Goal: Task Accomplishment & Management: Manage account settings

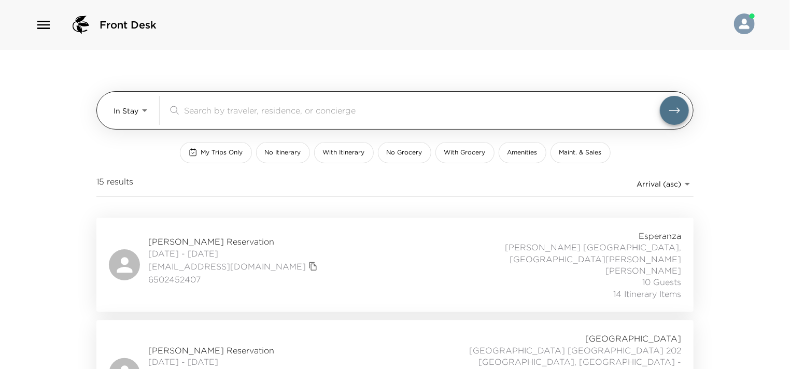
click at [245, 106] on input "search" at bounding box center [422, 110] width 476 height 12
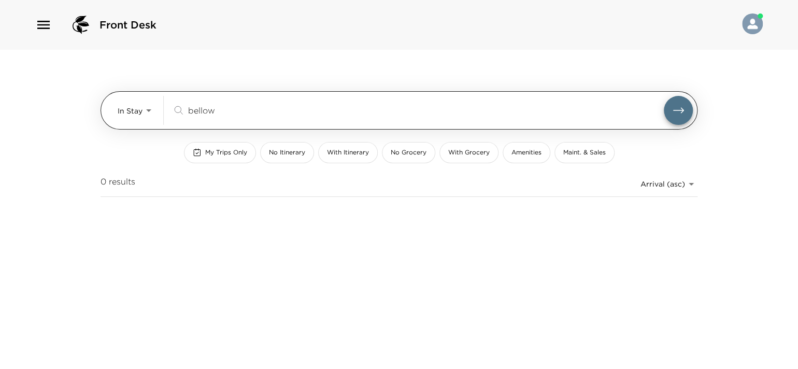
type input "bellow"
click at [664, 96] on button "submit" at bounding box center [678, 110] width 29 height 29
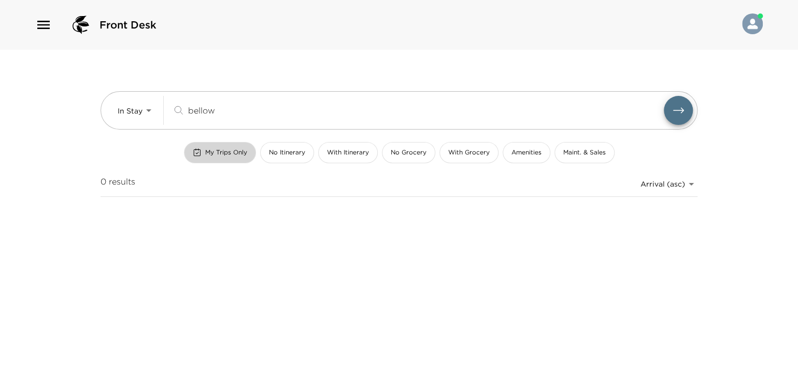
click at [230, 149] on span "My Trips Only" at bounding box center [226, 152] width 42 height 9
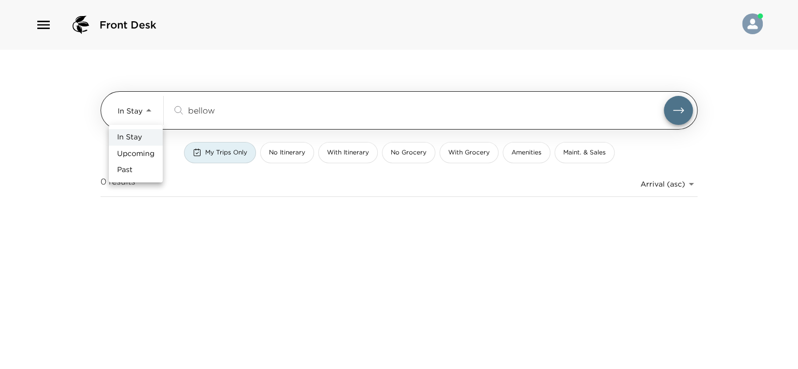
click at [149, 109] on body "Front Desk In Stay In-Stay bellow ​ My Trips Only No Itinerary With Itinerary N…" at bounding box center [399, 184] width 798 height 369
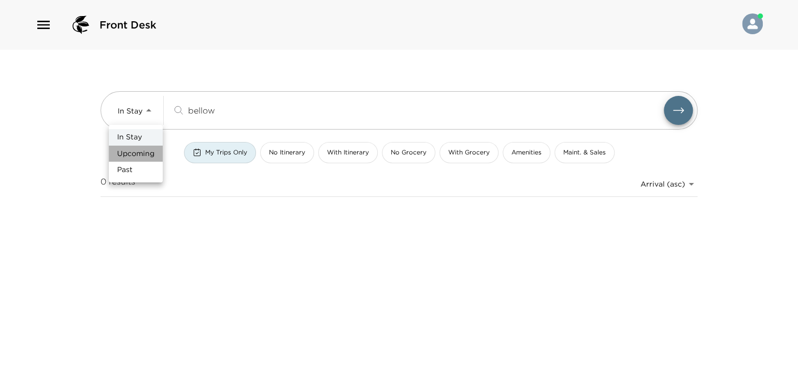
click at [143, 155] on span "Upcoming" at bounding box center [135, 154] width 37 height 10
type input "Upcoming"
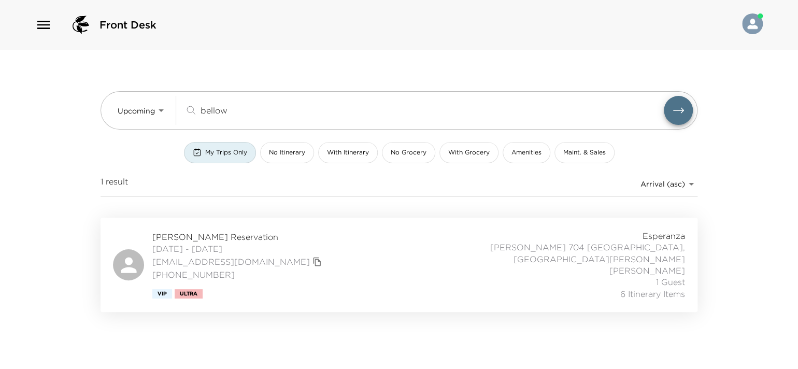
click at [293, 250] on div "Dan Bellow Reservation 10/06/2025 - 10/10/2025 bbellow@comcast.net (713) 542-59…" at bounding box center [399, 264] width 572 height 69
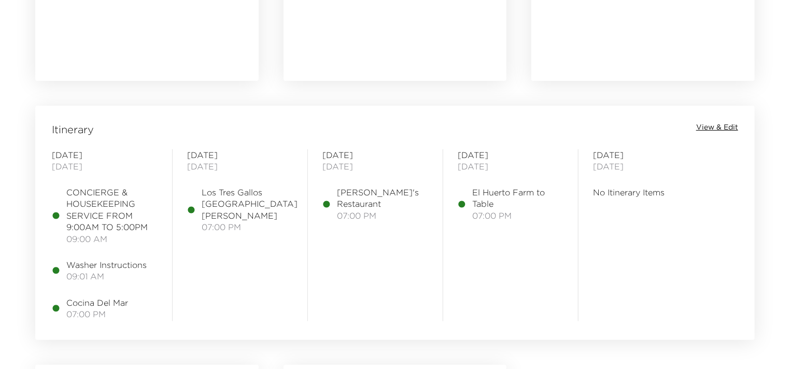
scroll to position [829, 0]
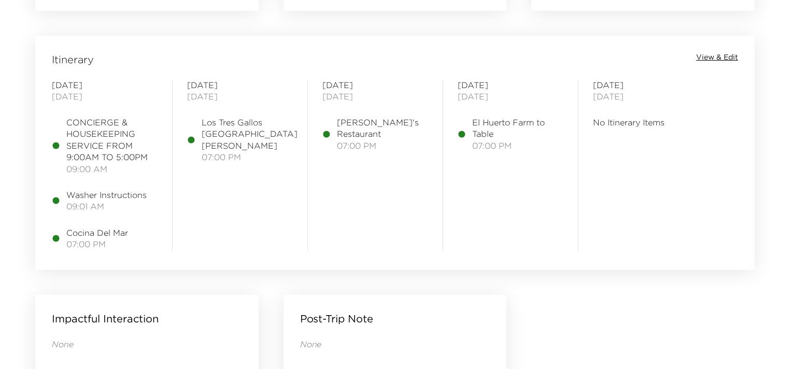
click at [726, 56] on span "View & Edit" at bounding box center [717, 57] width 42 height 10
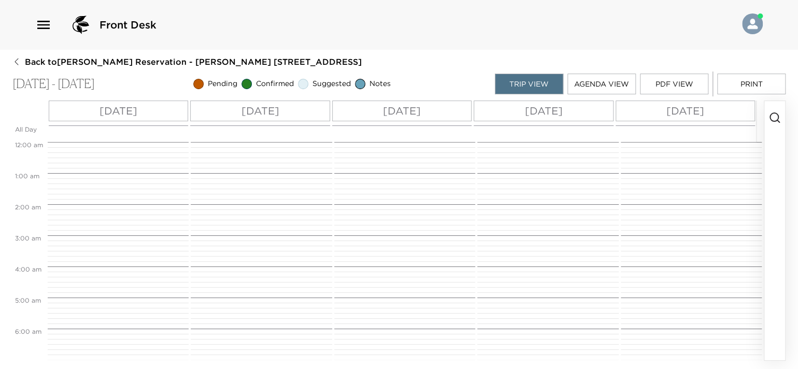
scroll to position [280, 0]
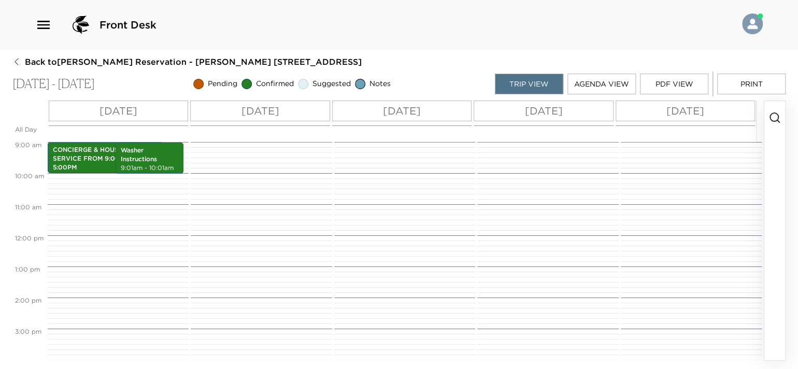
click at [772, 115] on icon "button" at bounding box center [775, 117] width 12 height 12
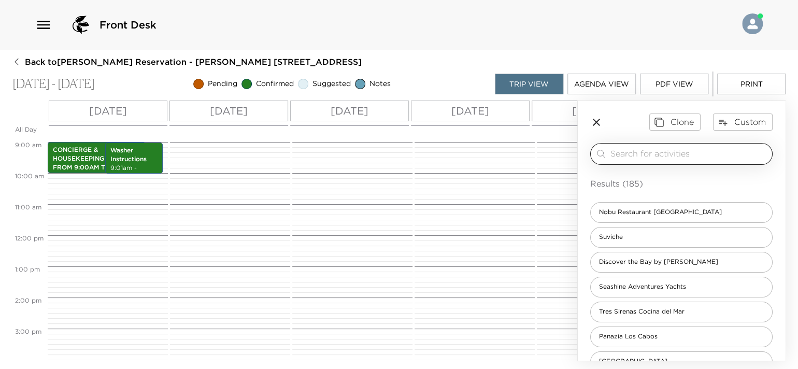
click at [660, 153] on input "search" at bounding box center [689, 154] width 158 height 12
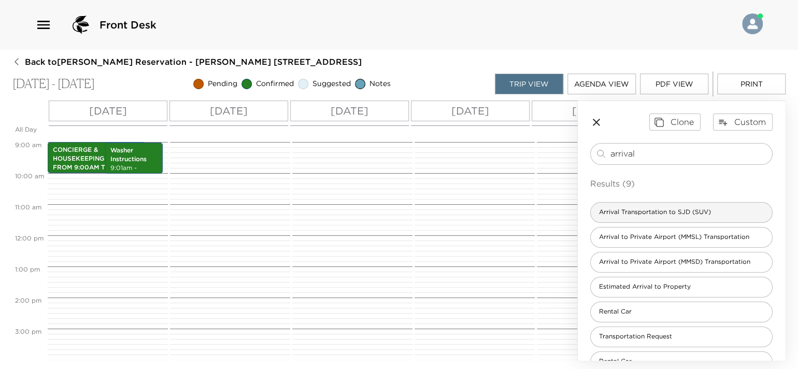
type input "arrival"
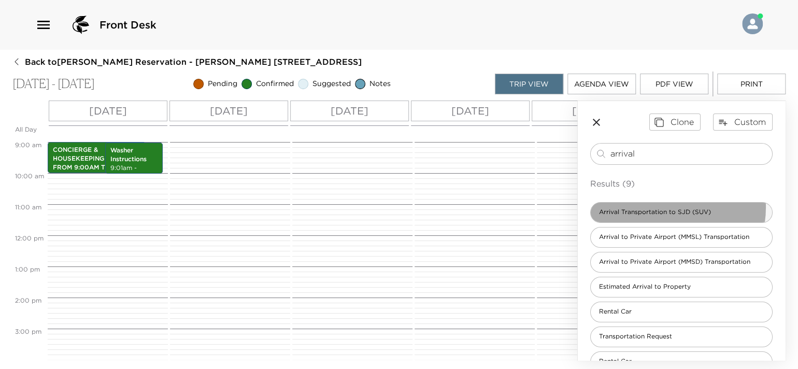
click at [663, 208] on span "Arrival Transportation to SJD (SUV)" at bounding box center [655, 212] width 129 height 9
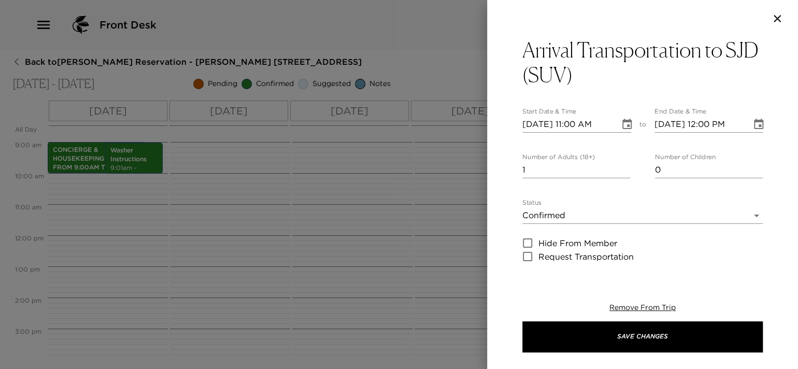
type textarea "$125 USD + tax SUV (1-5 passengers) $245 USD + tax (Up to 15 passengers) Flight…"
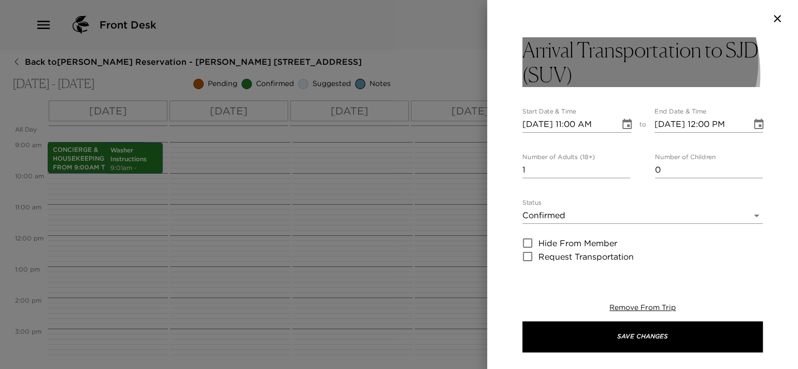
click at [600, 75] on h3 "Arrival Transportation to SJD (SUV)" at bounding box center [642, 62] width 240 height 50
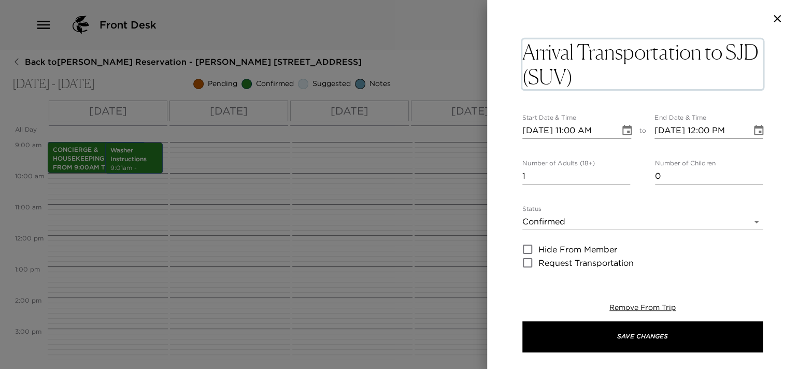
drag, startPoint x: 615, startPoint y: 76, endPoint x: 556, endPoint y: 78, distance: 58.6
click at [556, 78] on textarea "Arrival Transportation to SJD (SUV)" at bounding box center [642, 64] width 240 height 50
drag, startPoint x: 553, startPoint y: 77, endPoint x: 523, endPoint y: 77, distance: 29.5
click at [523, 77] on textarea "Arrival Transportation to SJD Sprinter" at bounding box center [642, 64] width 240 height 50
type textarea "Arrival Transportation to Private MMSD Sprinter"
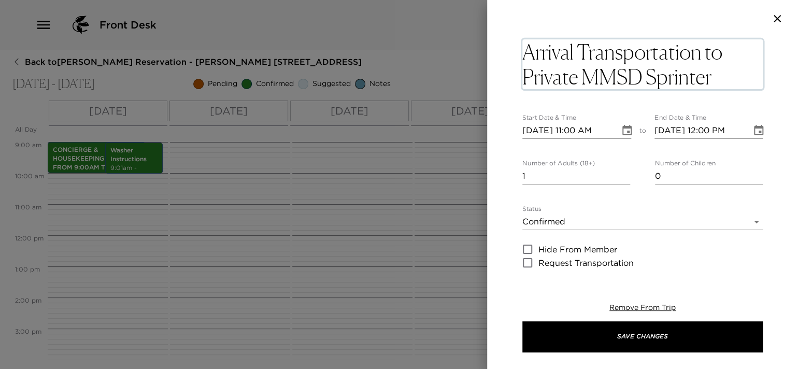
click at [577, 132] on input "10/06/2025 11:00 AM" at bounding box center [567, 130] width 90 height 17
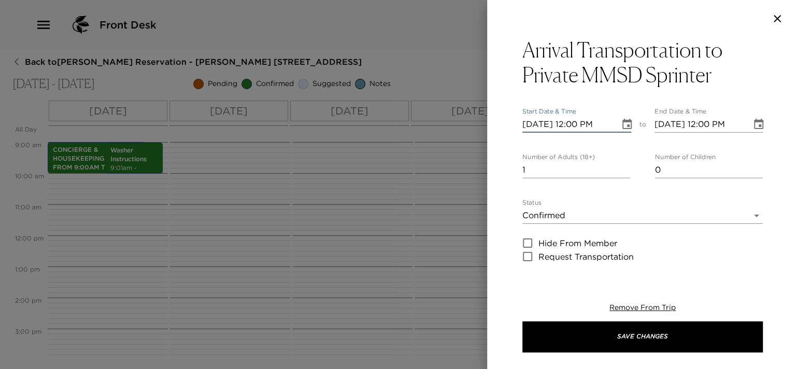
type input "10/06/2025 12:00 PM"
click at [726, 125] on input "10/06/2025 12:00 PM" at bounding box center [700, 124] width 90 height 17
click at [706, 122] on input "10/06/2025 12:00 PM" at bounding box center [700, 124] width 90 height 17
type input "10/06/2025 01:00 PM"
click at [575, 172] on input "1" at bounding box center [576, 170] width 108 height 17
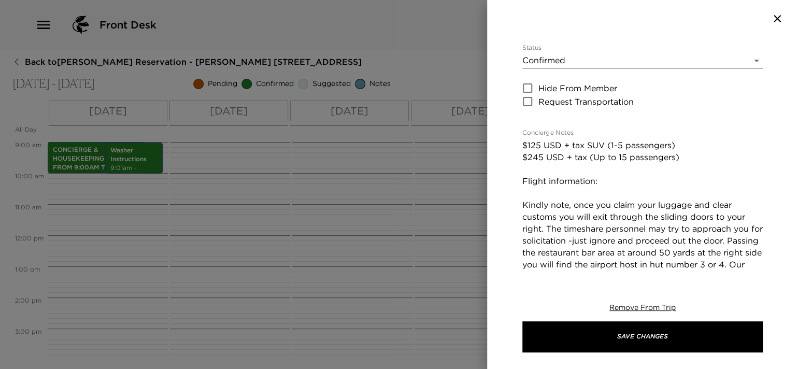
scroll to position [207, 0]
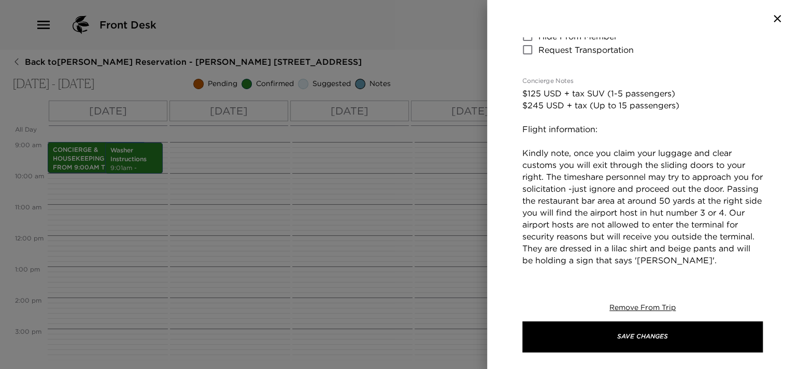
type input "7"
click at [610, 131] on textarea "$125 USD + tax SUV (1-5 passengers) $245 USD + tax (Up to 15 passengers) Flight…" at bounding box center [642, 207] width 240 height 238
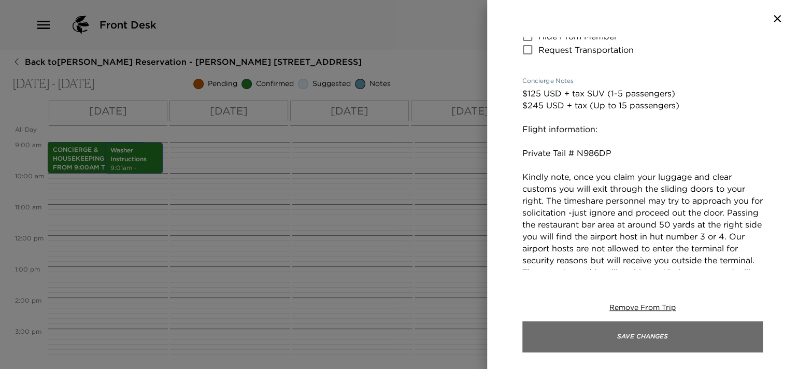
type textarea "$125 USD + tax SUV (1-5 passengers) $245 USD + tax (Up to 15 passengers) Flight…"
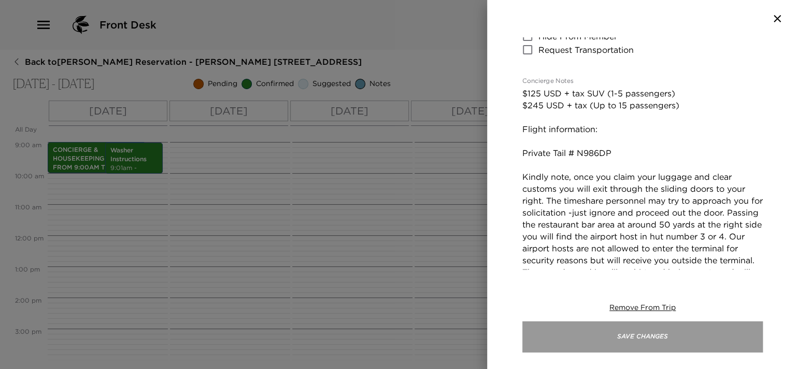
click at [606, 331] on button "Save Changes" at bounding box center [642, 336] width 240 height 31
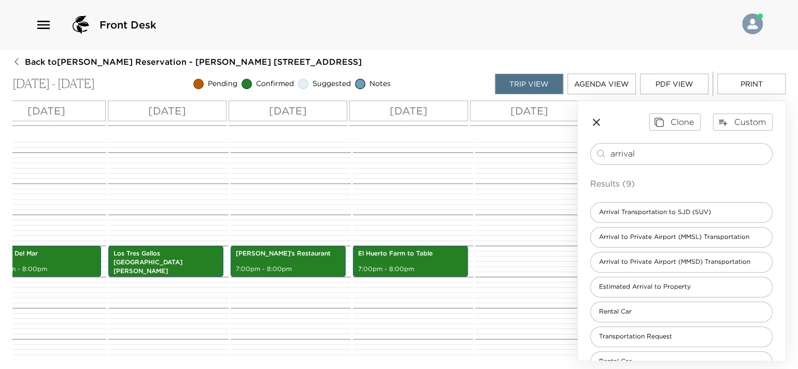
scroll to position [0, 88]
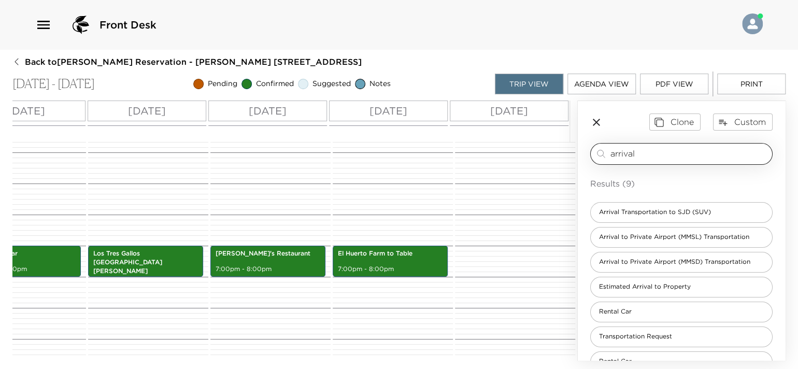
drag, startPoint x: 661, startPoint y: 154, endPoint x: 594, endPoint y: 153, distance: 66.9
click at [595, 153] on div "arrival ​" at bounding box center [681, 154] width 173 height 12
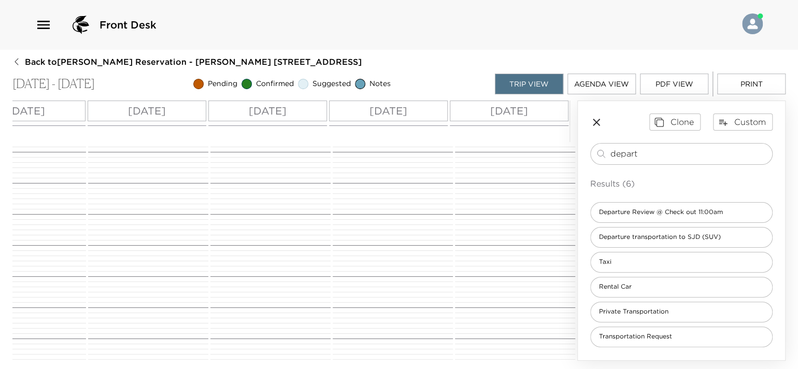
scroll to position [0, 0]
type input "depart"
click at [685, 236] on span "Departure transportation to SJD (SUV)" at bounding box center [660, 237] width 138 height 9
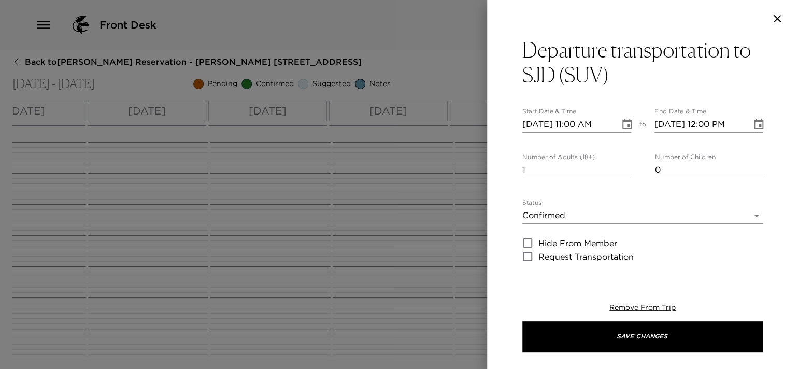
type textarea "$125 USD + tax SUV (1- 5 passengers) $245 USD + tax (Up to 15 passengers) Fligh…"
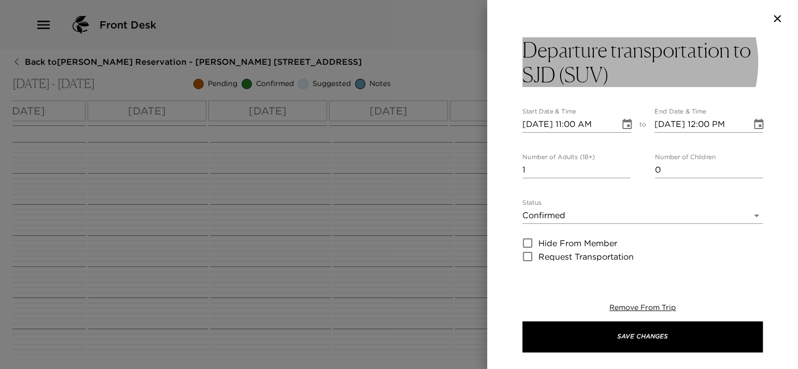
click at [690, 59] on h3 "Departure transportation to SJD (SUV)" at bounding box center [642, 62] width 240 height 50
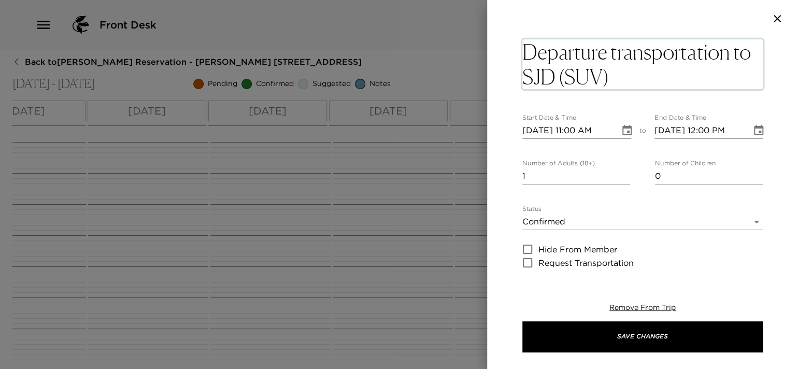
drag, startPoint x: 560, startPoint y: 75, endPoint x: 523, endPoint y: 78, distance: 37.5
click at [523, 78] on textarea "Departure transportation to SJD (SUV)" at bounding box center [642, 64] width 240 height 50
type textarea "Departure transportation to Private MMSD Sprinter"
click at [579, 131] on input "10/06/2025 11:00 AM" at bounding box center [567, 130] width 90 height 17
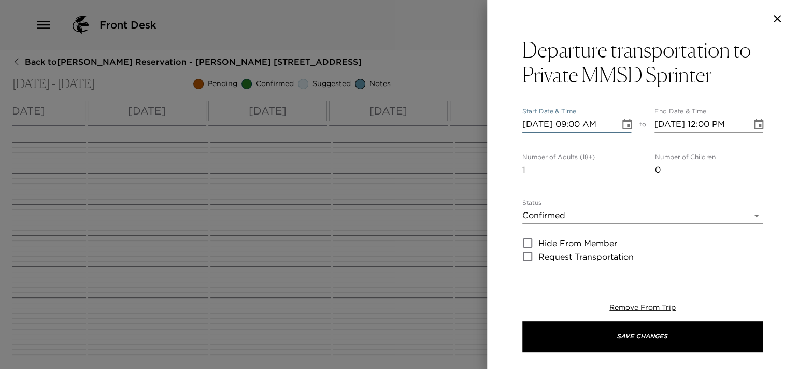
type input "10/06/2025 09:00 AM"
click at [736, 127] on input "10/06/2025 12:00 PM" at bounding box center [700, 124] width 90 height 17
type input "10/06/2025 10:00 AM"
type input "0"
click at [620, 169] on input "0" at bounding box center [576, 170] width 108 height 17
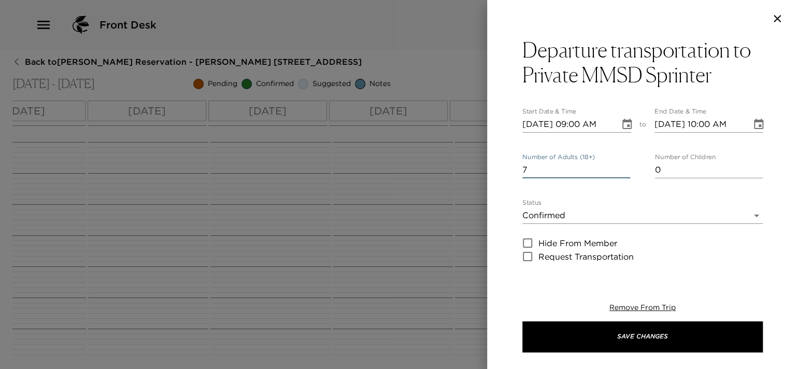
scroll to position [207, 0]
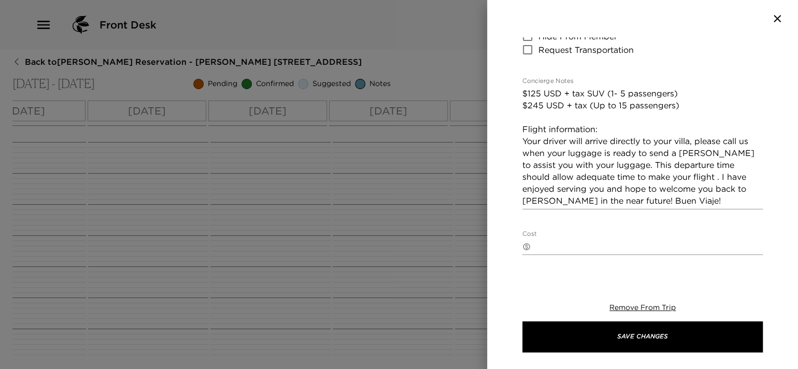
type input "7"
click at [604, 122] on textarea "$125 USD + tax SUV (1- 5 passengers) $245 USD + tax (Up to 15 passengers) Fligh…" at bounding box center [642, 147] width 240 height 119
click at [605, 132] on textarea "$125 USD + tax SUV (1- 5 passengers) $245 USD + tax (Up to 15 passengers) Fligh…" at bounding box center [642, 147] width 240 height 119
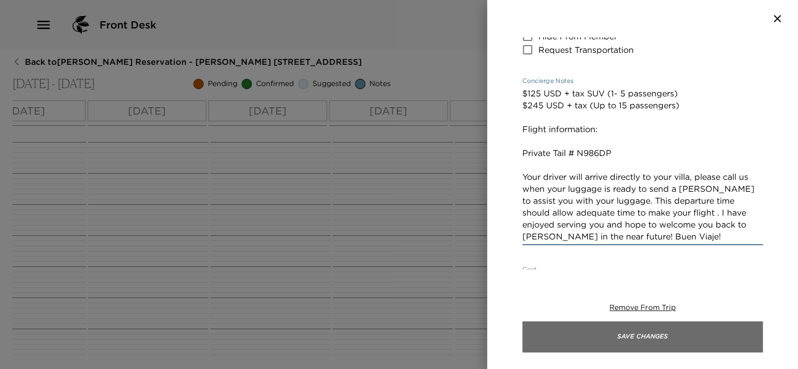
type textarea "$125 USD + tax SUV (1- 5 passengers) $245 USD + tax (Up to 15 passengers) Fligh…"
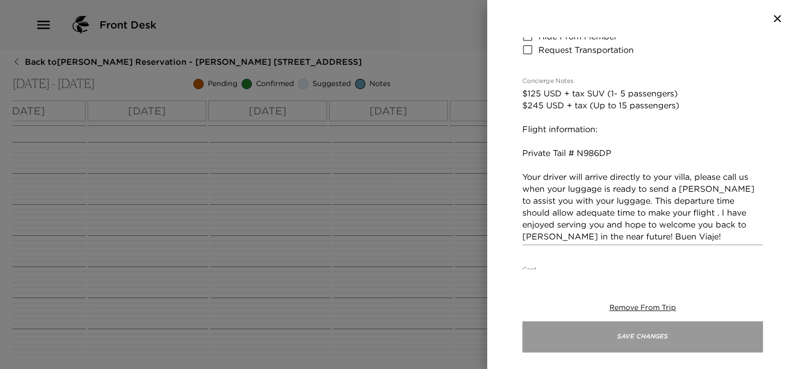
click at [590, 333] on button "Save Changes" at bounding box center [642, 336] width 240 height 31
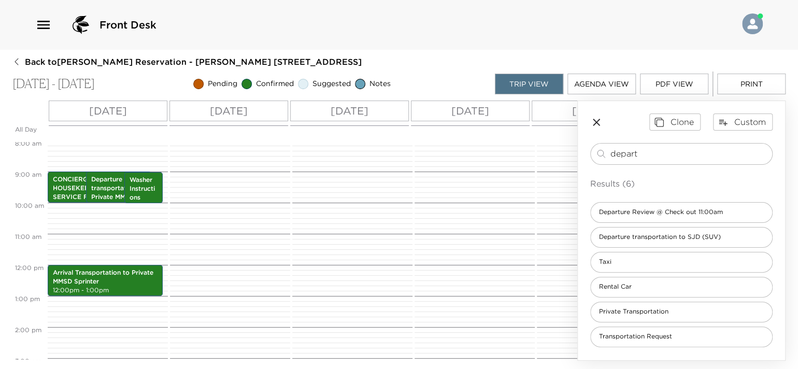
scroll to position [225, 0]
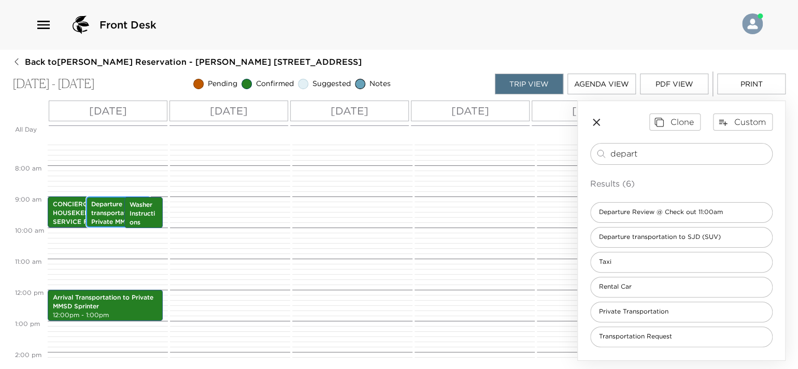
click at [106, 215] on p "Departure transportation to Private MMSD Sprinter" at bounding box center [118, 217] width 55 height 35
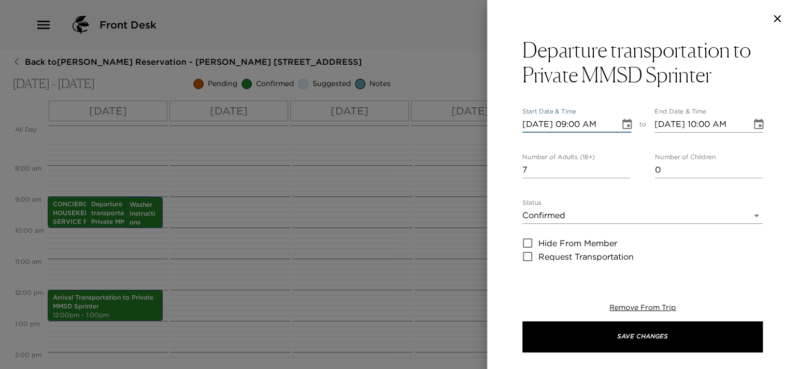
click at [539, 126] on input "10/06/2025 09:00 AM" at bounding box center [567, 124] width 90 height 17
click at [627, 124] on icon "Choose date, selected date is Oct 6, 2025" at bounding box center [626, 124] width 9 height 10
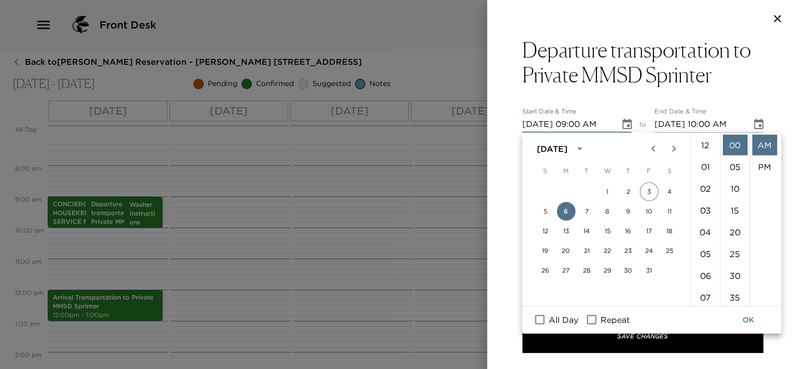
scroll to position [196, 0]
click at [647, 209] on button "10" at bounding box center [648, 211] width 19 height 19
type input "10/10/2025 09:00 AM"
type input "10/10/2025 10:00 AM"
click at [748, 315] on button "OK" at bounding box center [747, 319] width 33 height 19
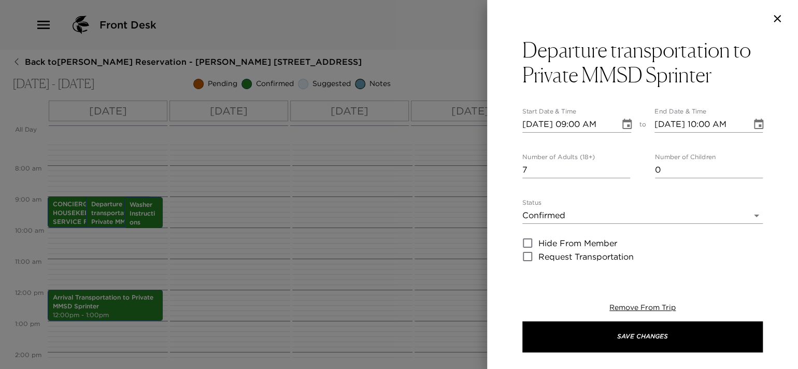
click at [778, 18] on icon "button" at bounding box center [777, 18] width 7 height 7
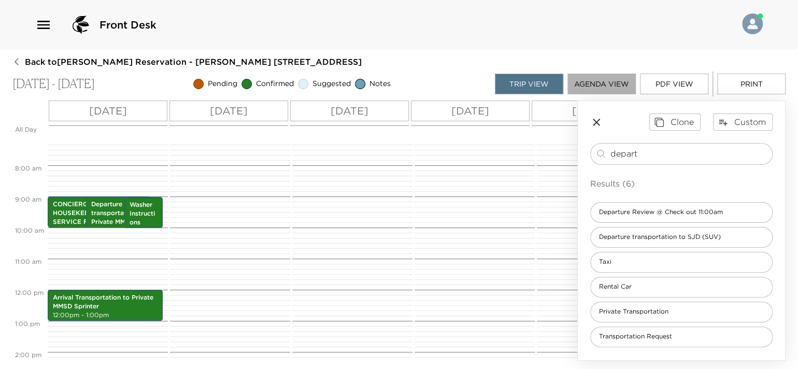
click at [599, 89] on button "Agenda View" at bounding box center [601, 84] width 68 height 21
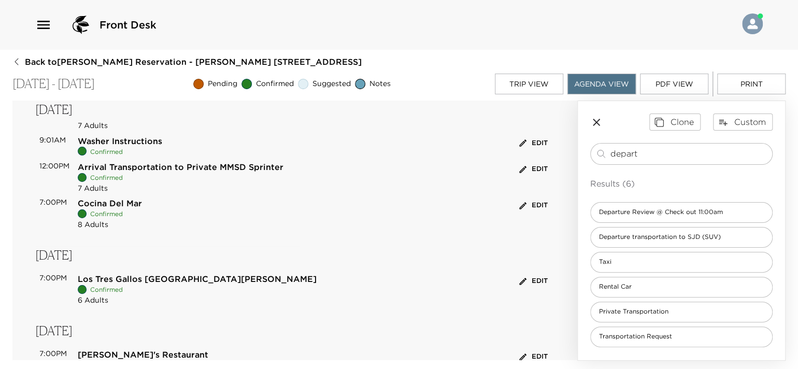
scroll to position [0, 0]
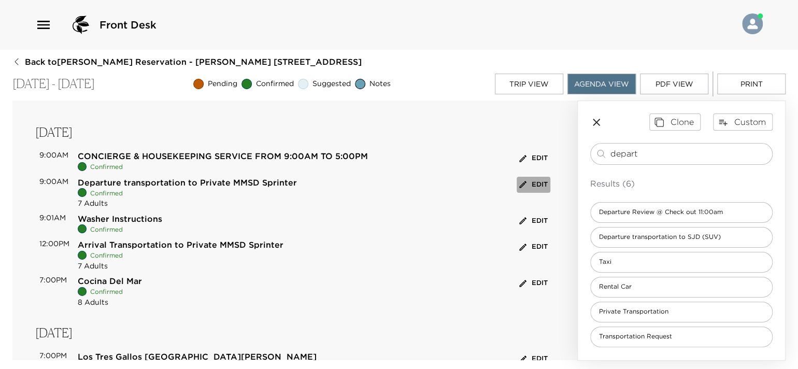
click at [521, 182] on button "Edit" at bounding box center [534, 185] width 34 height 16
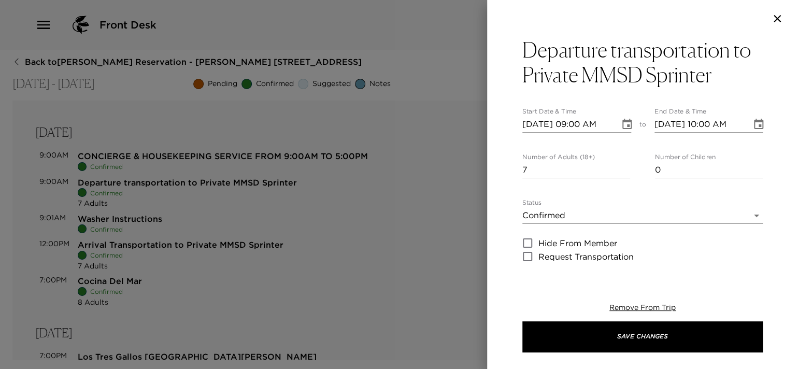
click at [543, 122] on input "10/06/2025 09:00 AM" at bounding box center [567, 124] width 90 height 17
click at [625, 122] on icon "Choose date, selected date is Oct 6, 2025" at bounding box center [626, 124] width 9 height 10
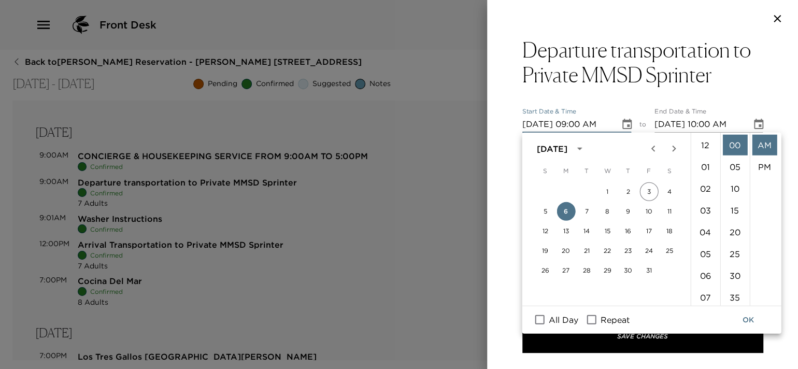
scroll to position [196, 0]
click at [647, 209] on button "10" at bounding box center [648, 211] width 19 height 19
type input "10/10/2025 09:00 AM"
type input "10/10/2025 10:00 AM"
click at [751, 323] on button "OK" at bounding box center [747, 319] width 33 height 19
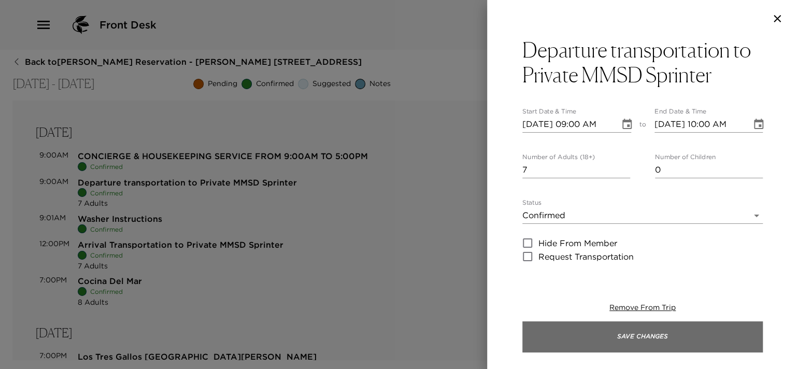
drag, startPoint x: 659, startPoint y: 353, endPoint x: 657, endPoint y: 345, distance: 8.0
click at [658, 349] on div "Remove From Trip Save Changes" at bounding box center [642, 327] width 240 height 83
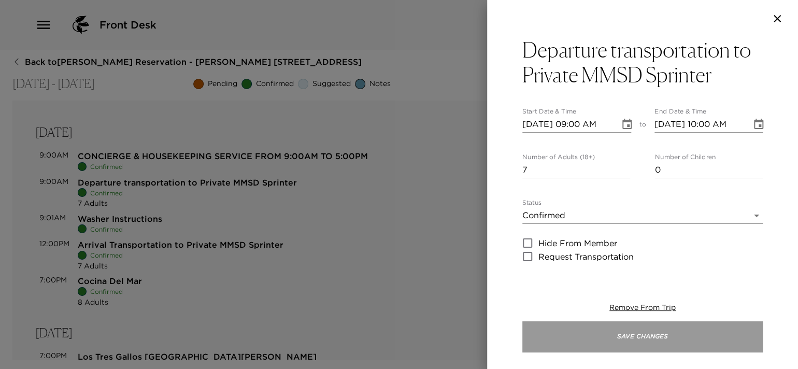
click at [655, 340] on button "Save Changes" at bounding box center [642, 336] width 240 height 31
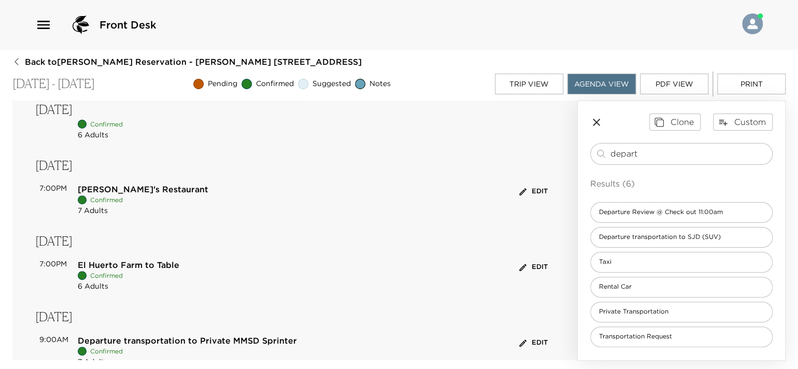
scroll to position [236, 0]
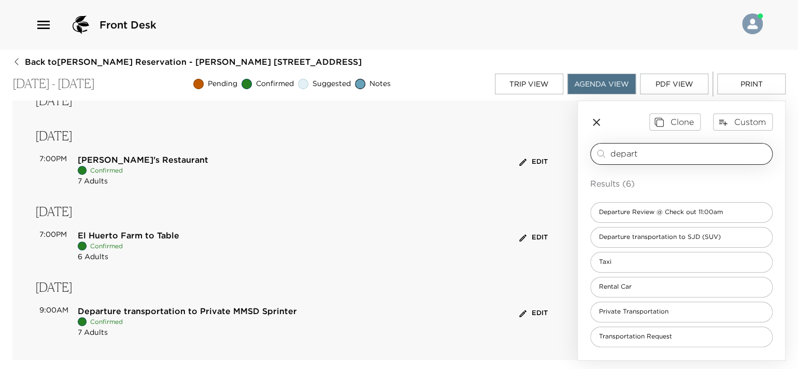
drag, startPoint x: 652, startPoint y: 152, endPoint x: 596, endPoint y: 153, distance: 56.0
click at [596, 153] on div "depart ​" at bounding box center [681, 154] width 173 height 12
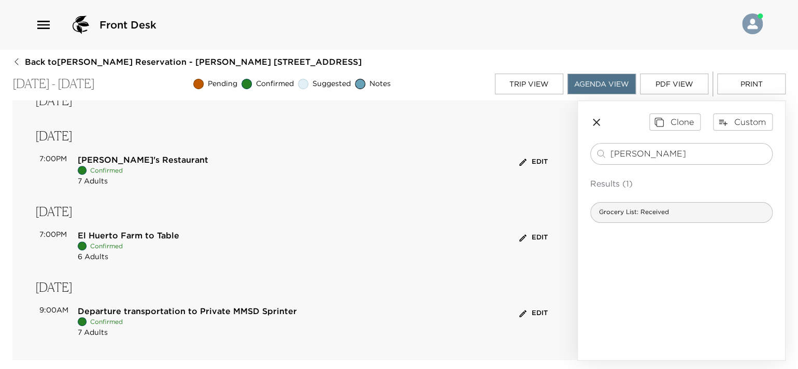
type input "groce"
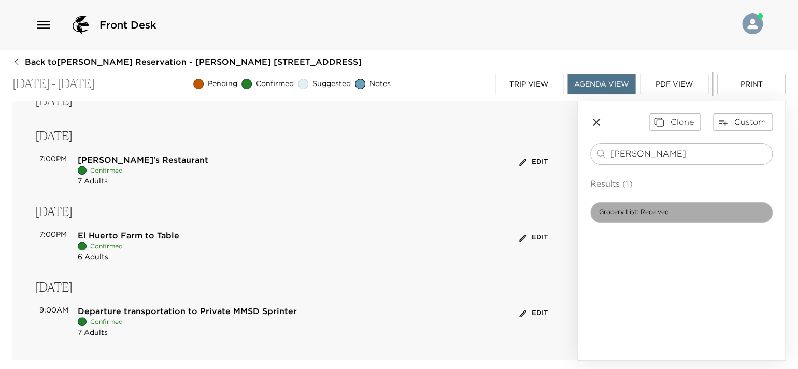
click at [700, 202] on div "Grocery List: Received" at bounding box center [681, 212] width 182 height 21
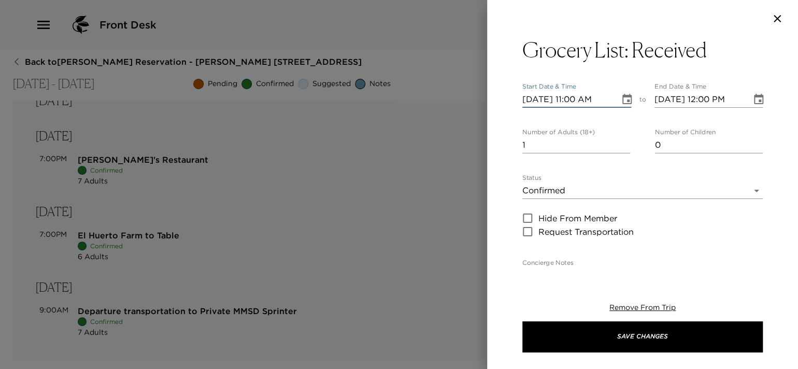
click at [577, 98] on input "10/06/2025 11:00 AM" at bounding box center [567, 99] width 90 height 17
type input "10/06/2025 04:00 PM"
type input "10/06/2025 05:00 PM"
type input "10/06/2025 04:00 PM"
type input "0"
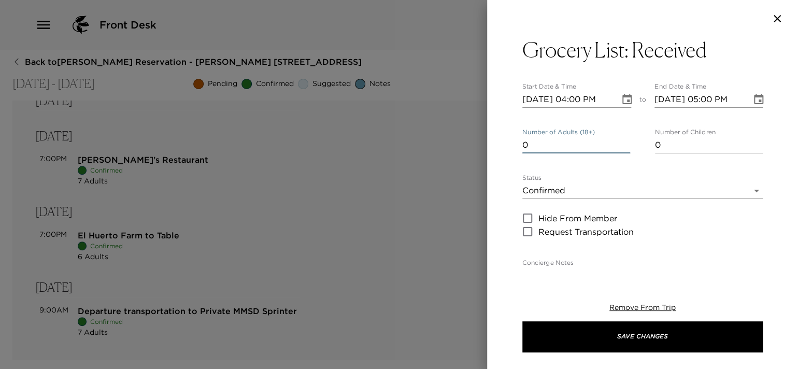
click at [621, 148] on input "0" at bounding box center [576, 145] width 108 height 17
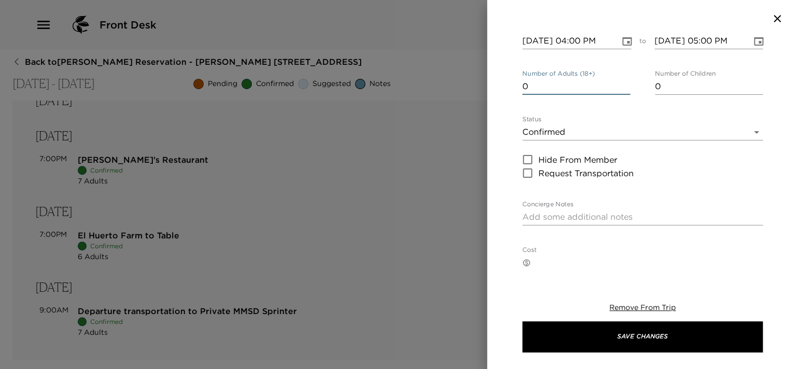
scroll to position [104, 0]
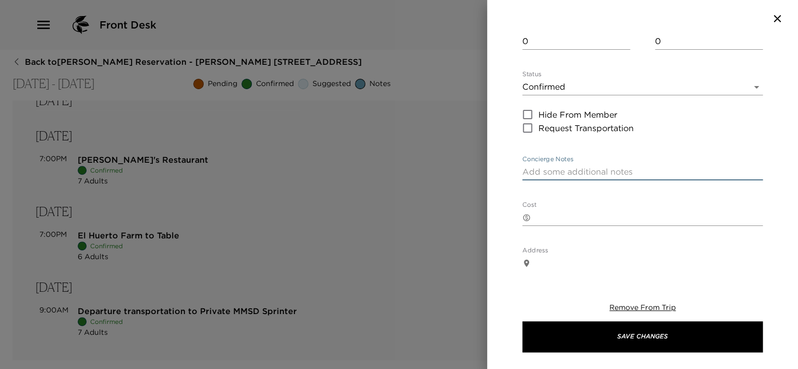
click at [567, 174] on textarea "Concierge Notes" at bounding box center [642, 172] width 240 height 12
paste textarea "Limes 4 limes Lemons 4 lemons Bananas 8 Pineapple 1 whole pineapple Heavy Cream…"
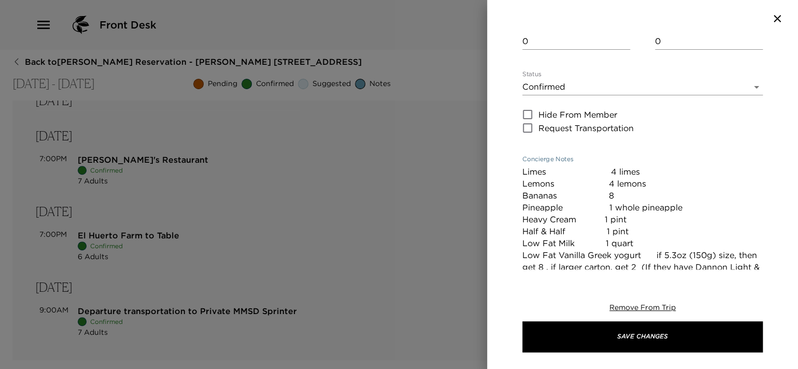
scroll to position [202, 0]
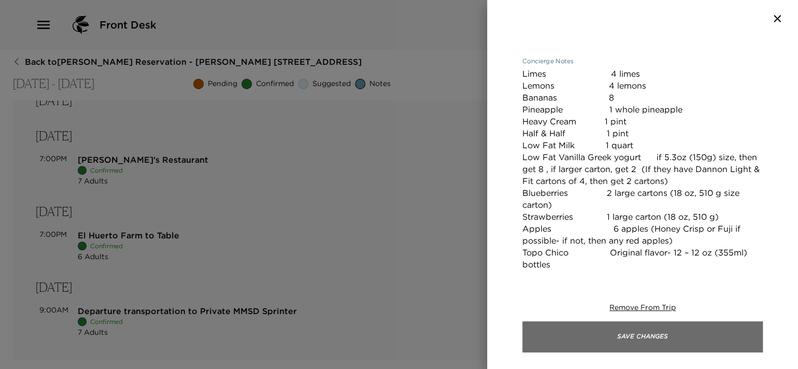
type textarea "Limes 4 limes Lemons 4 lemons Bananas 8 Pineapple 1 whole pineapple Heavy Cream…"
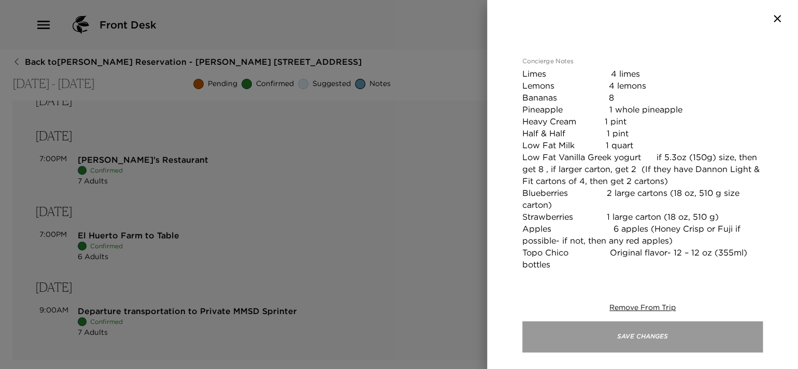
click at [606, 331] on button "Save Changes" at bounding box center [642, 336] width 240 height 31
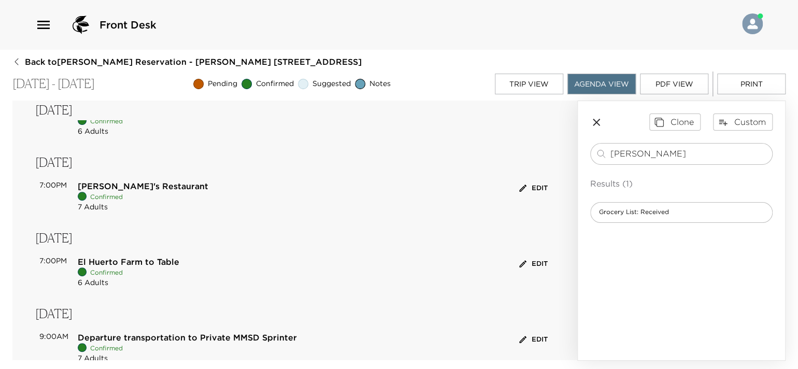
scroll to position [0, 0]
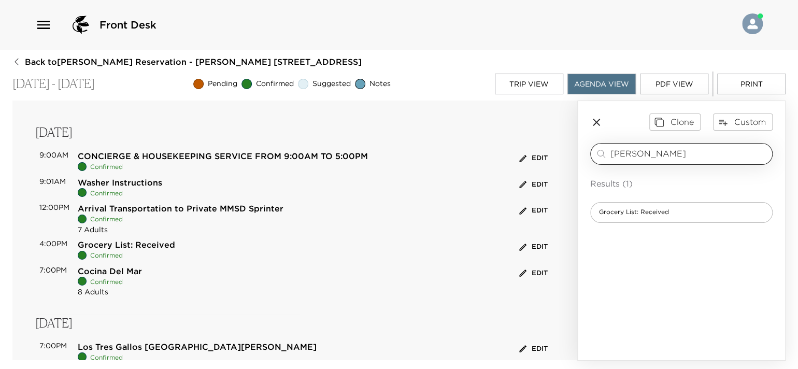
drag, startPoint x: 647, startPoint y: 162, endPoint x: 598, endPoint y: 150, distance: 50.5
click at [585, 154] on div "Clone Custom groce ​ Results (1) Grocery List: Received" at bounding box center [681, 168] width 207 height 134
drag, startPoint x: 645, startPoint y: 149, endPoint x: 604, endPoint y: 150, distance: 40.5
click at [604, 150] on div "groce ​" at bounding box center [681, 154] width 173 height 12
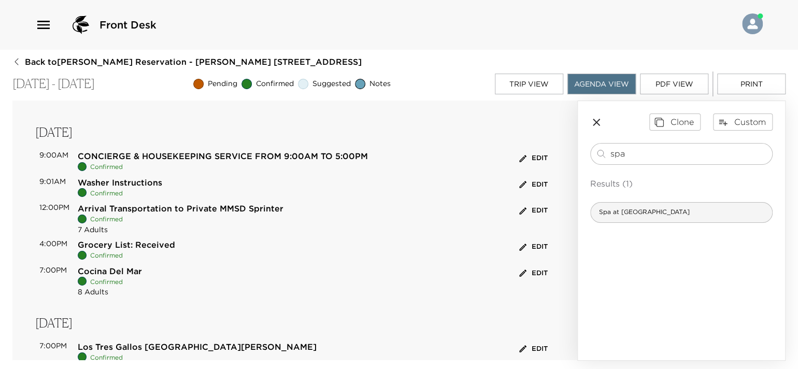
type input "spa"
click at [640, 208] on span "Spa at [GEOGRAPHIC_DATA]" at bounding box center [644, 212] width 107 height 9
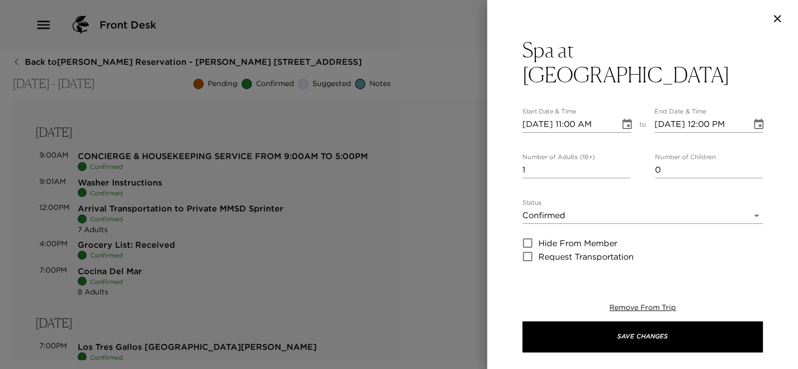
type textarea "Your Spa Service is confirmed. Service: Time: Duration of Service: (60/90 minut…"
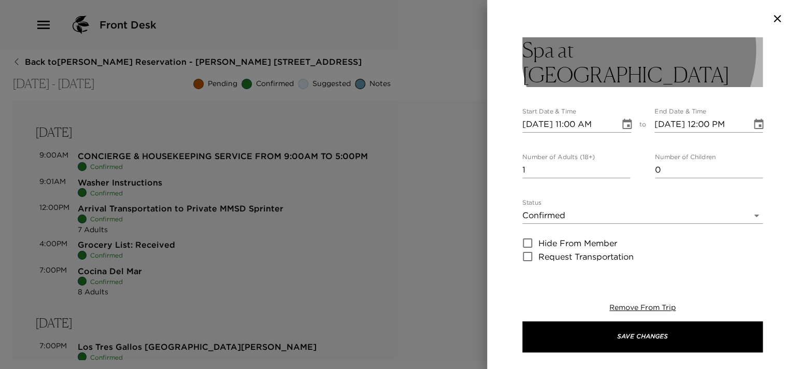
click at [667, 50] on button "Spa at [GEOGRAPHIC_DATA]" at bounding box center [642, 62] width 240 height 50
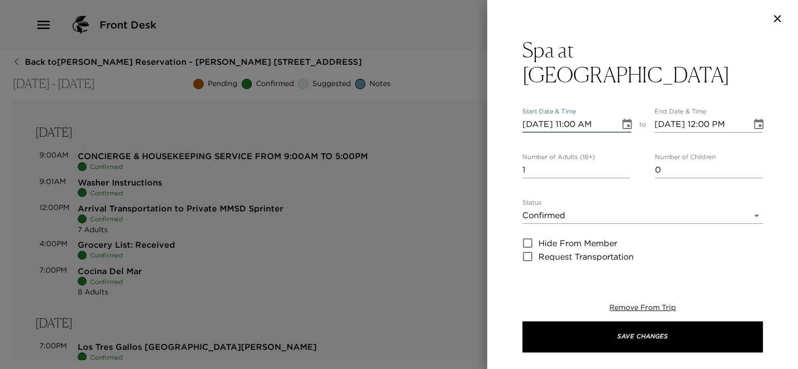
click at [578, 116] on input "10/06/2025 11:00 AM" at bounding box center [567, 124] width 90 height 17
click at [538, 116] on input "10/06/2025 11:00 AM" at bounding box center [567, 124] width 90 height 17
click at [621, 118] on icon "Choose date, selected date is Oct 6, 2025" at bounding box center [627, 124] width 12 height 12
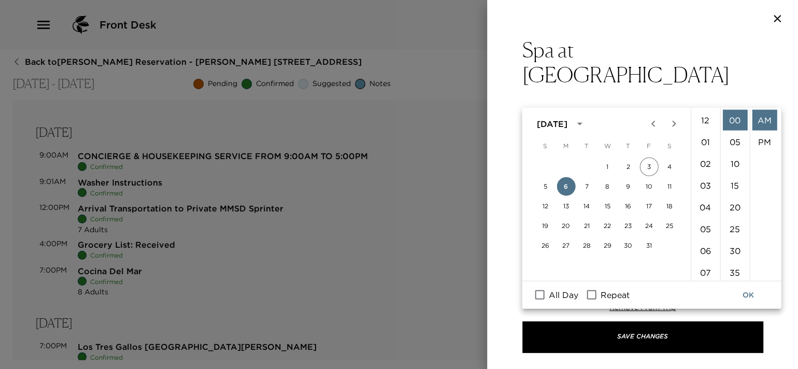
scroll to position [239, 0]
click at [607, 188] on button "8" at bounding box center [607, 186] width 19 height 19
type input "[DATE] 11:00 AM"
type input "[DATE] 12:00 PM"
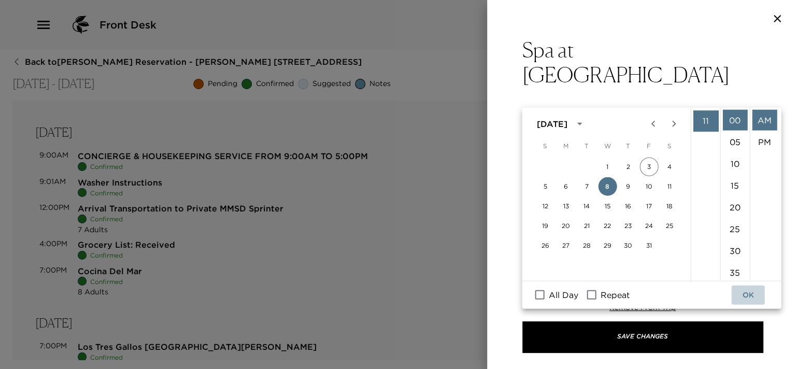
click at [753, 295] on button "OK" at bounding box center [747, 295] width 33 height 19
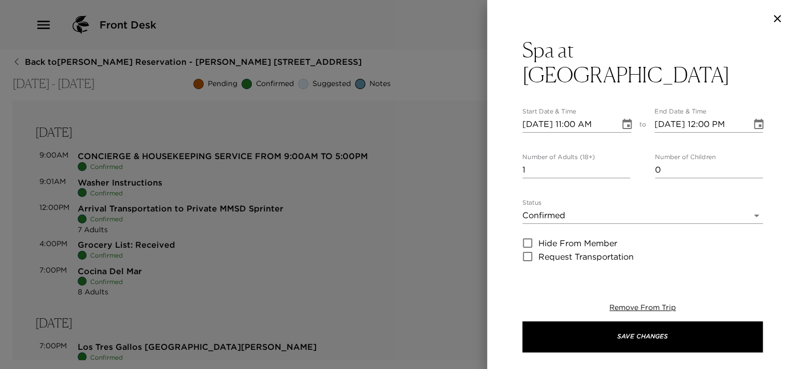
click at [575, 116] on input "[DATE] 11:00 AM" at bounding box center [567, 124] width 90 height 17
type input "10/08/2025 10:15 AM"
click at [728, 116] on input "[DATE] 12:00 PM" at bounding box center [700, 124] width 90 height 17
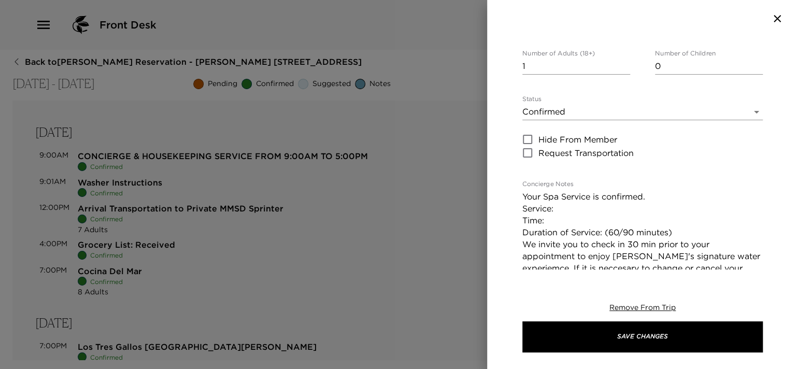
type input "10/08/2025 11:15 AM"
click at [656, 191] on textarea "Your Spa Service is confirmed. Service: Time: Duration of Service: (60/90 minut…" at bounding box center [642, 244] width 240 height 107
click at [615, 191] on textarea "Your Spa Service is confirmed. Service: Time: Duration of Service: (60/90 minut…" at bounding box center [642, 244] width 240 height 107
click at [606, 191] on textarea "Your Spa Service is confirmed. Service: 90 min Time: Duration of Service: (60/9…" at bounding box center [642, 244] width 240 height 107
drag, startPoint x: 680, startPoint y: 205, endPoint x: 516, endPoint y: 205, distance: 163.8
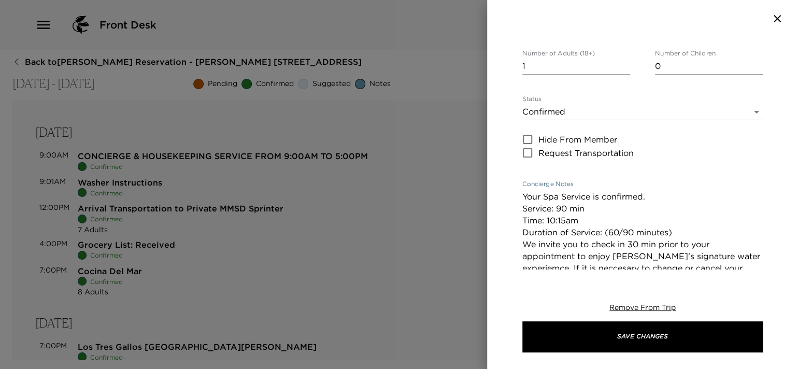
click at [516, 205] on div "Spa at Esperanza Start Date & Time 10/08/2025 10:15 AM to End Date & Time 10/08…" at bounding box center [642, 153] width 311 height 232
click at [614, 191] on textarea "Your Spa Service is confirmed. Service: 90 min Time: 10:15am We invite you to c…" at bounding box center [642, 244] width 240 height 107
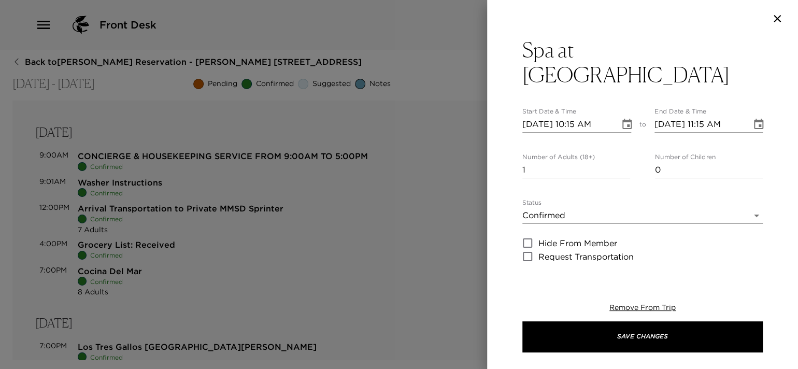
type textarea "Your Spa Service is confirmed. Service: 90 min with Connie Time: 10:15am We inv…"
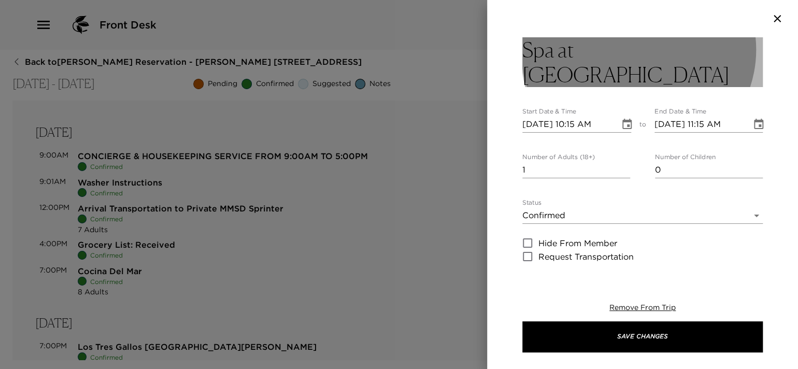
click at [660, 53] on h3 "Spa at [GEOGRAPHIC_DATA]" at bounding box center [642, 62] width 240 height 50
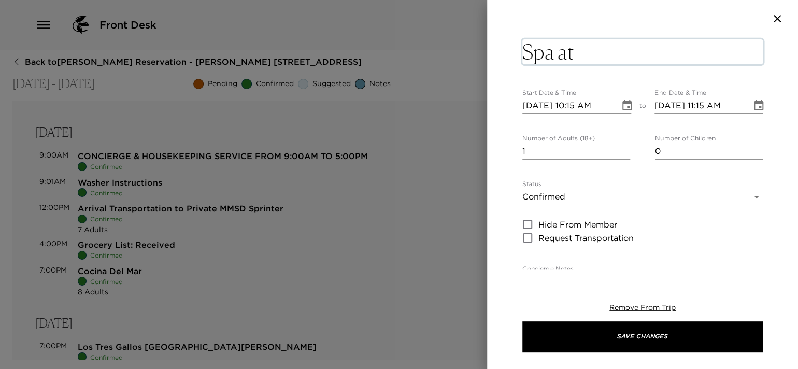
click at [682, 54] on textarea "Spa at [GEOGRAPHIC_DATA]" at bounding box center [642, 51] width 240 height 25
type textarea "Spa at Esperanza Ms."
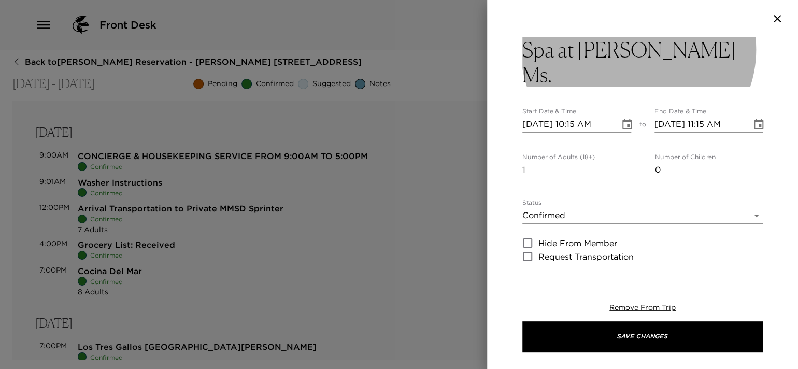
click at [712, 52] on button "Spa at Esperanza Ms." at bounding box center [642, 62] width 240 height 50
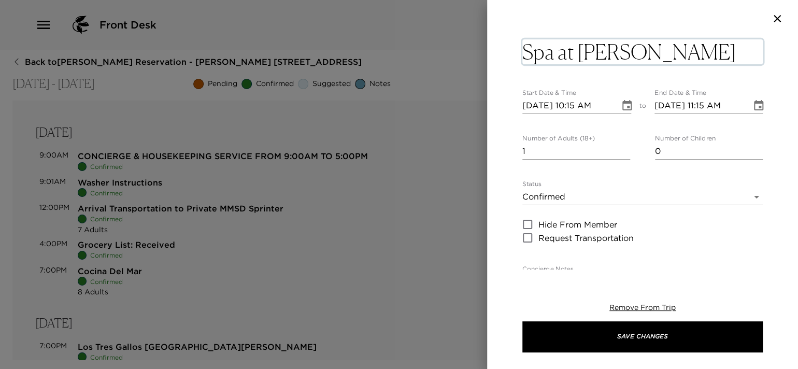
click at [712, 52] on textarea "Spa at Esperanza Ms." at bounding box center [642, 51] width 240 height 25
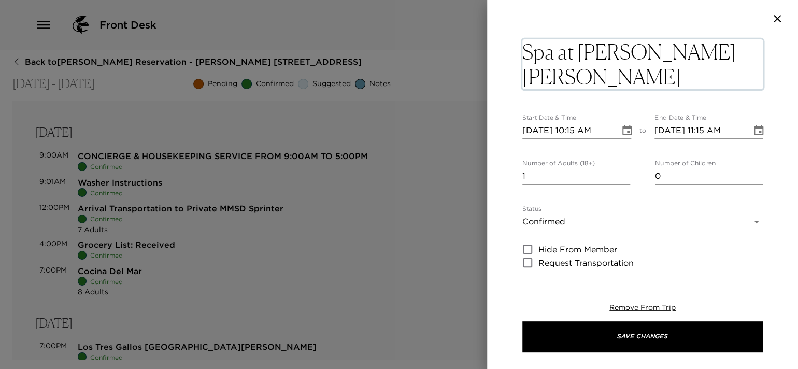
type textarea "Spa at Esperanza Ms. Kachler"
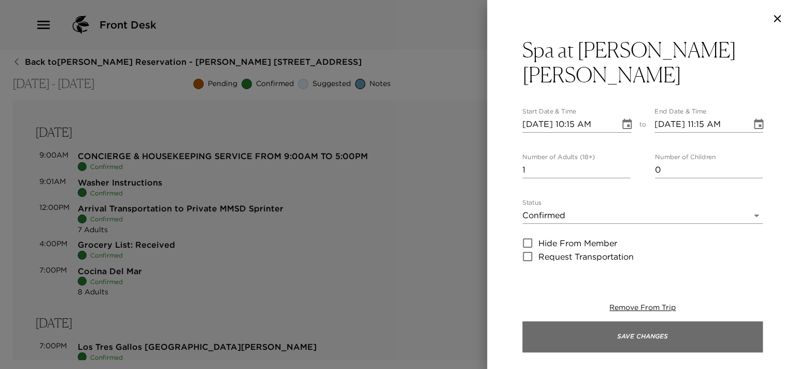
click at [633, 337] on button "Save Changes" at bounding box center [642, 336] width 240 height 31
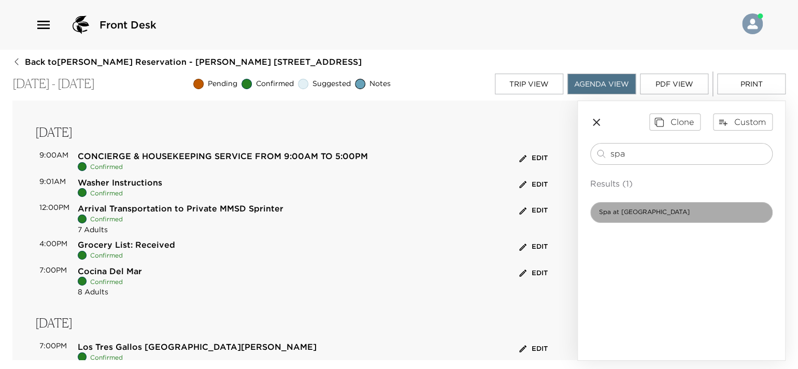
click at [643, 215] on span "Spa at [GEOGRAPHIC_DATA]" at bounding box center [644, 212] width 107 height 9
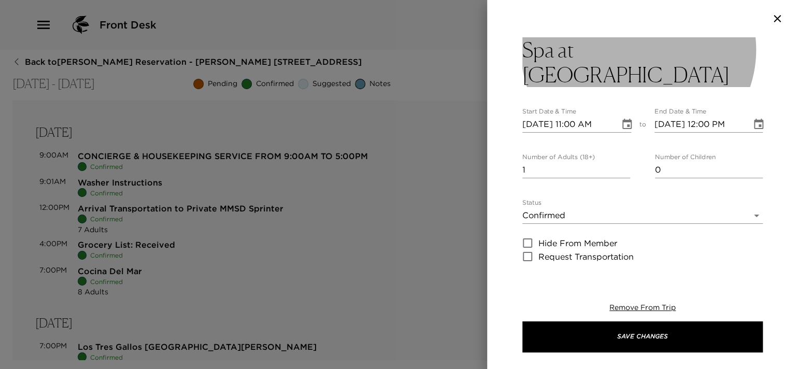
click at [686, 50] on button "Spa at [GEOGRAPHIC_DATA]" at bounding box center [642, 62] width 240 height 50
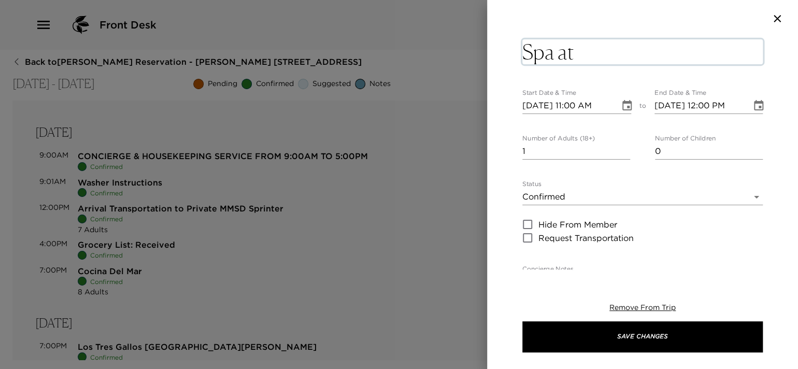
click at [686, 50] on textarea "Spa at [GEOGRAPHIC_DATA]" at bounding box center [642, 51] width 240 height 25
type textarea "Spa at Esperanza Ms. Janke"
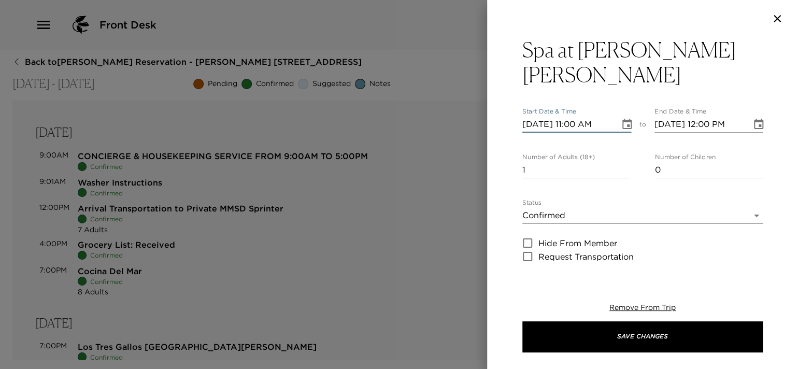
click at [579, 116] on input "10/06/2025 11:00 AM" at bounding box center [567, 124] width 90 height 17
type input "10/06/2025 09:30 AM"
click at [731, 116] on input "10/06/2025 12:00 PM" at bounding box center [700, 124] width 90 height 17
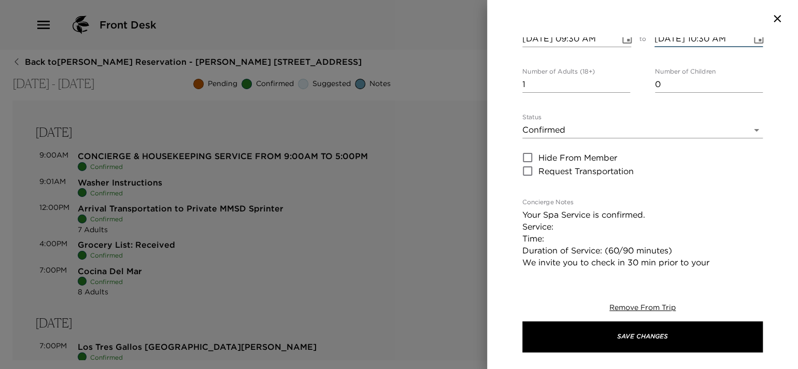
scroll to position [104, 0]
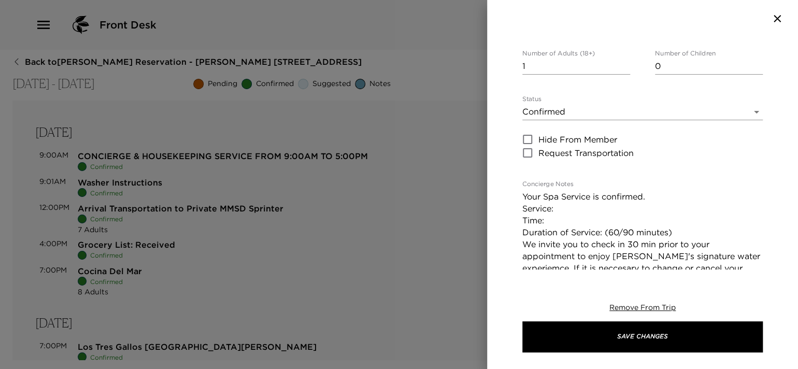
type input "10/06/2025 10:30 AM"
click at [622, 191] on textarea "Your Spa Service is confirmed. Service: Time: Duration of Service: (60/90 minut…" at bounding box center [642, 244] width 240 height 107
click at [565, 192] on textarea "Your Spa Service is confirmed. Service: Deep Tissue 90min Time: Duration of Ser…" at bounding box center [642, 244] width 240 height 107
drag, startPoint x: 676, startPoint y: 203, endPoint x: 517, endPoint y: 207, distance: 159.7
click at [517, 207] on div "Spa at Esperanza Ms. Janke Start Date & Time 10/06/2025 09:30 AM to End Date & …" at bounding box center [642, 153] width 311 height 232
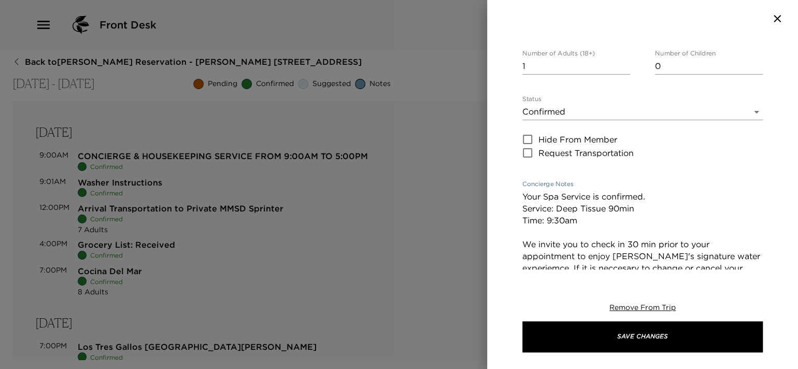
type textarea "Your Spa Service is confirmed. Service: Deep Tissue 90min Time: 9:30am We invit…"
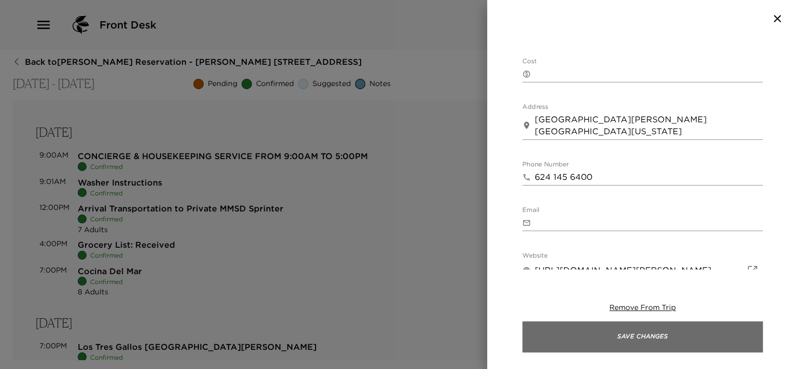
scroll to position [414, 0]
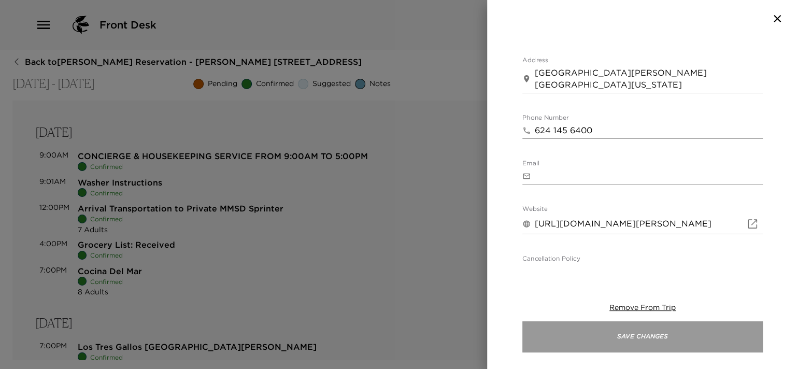
click at [599, 339] on button "Save Changes" at bounding box center [642, 336] width 240 height 31
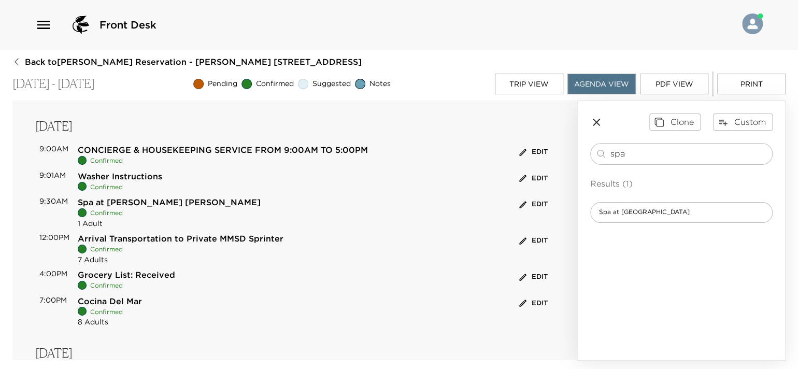
scroll to position [0, 0]
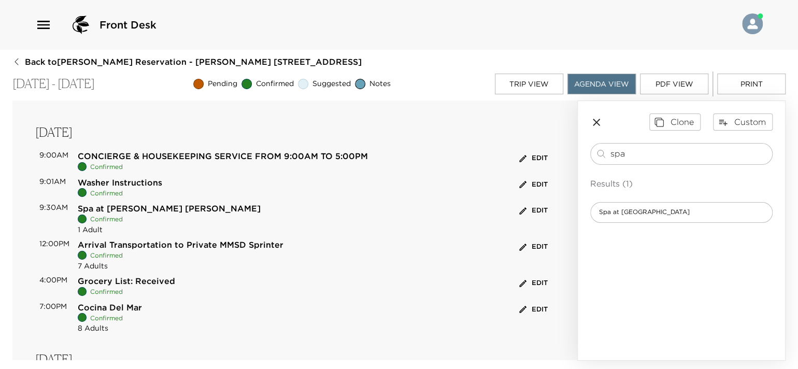
click at [533, 215] on button "Edit" at bounding box center [534, 211] width 34 height 16
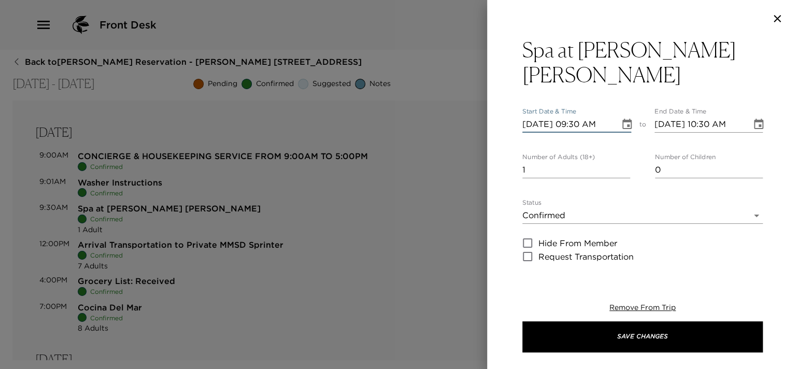
click at [533, 116] on input "10/06/2025 09:30 AM" at bounding box center [567, 124] width 90 height 17
type input "[DATE] 09:30 AM"
type input "[DATE] 10:30 AM"
type input "[DATE] 09:30 AM"
click at [663, 353] on div "Remove From Trip Save Changes" at bounding box center [642, 327] width 240 height 83
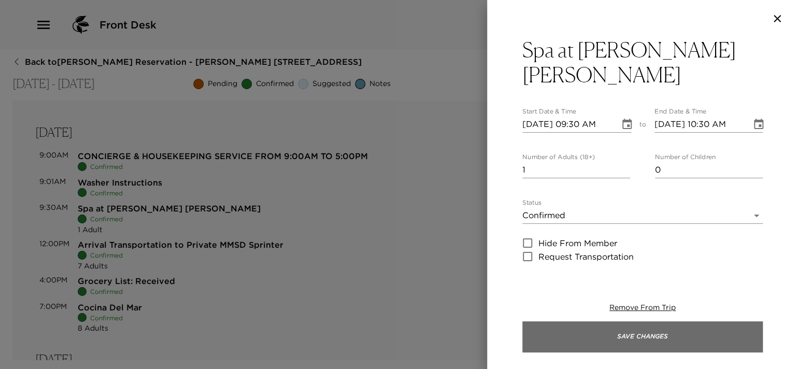
click at [650, 332] on button "Save Changes" at bounding box center [642, 336] width 240 height 31
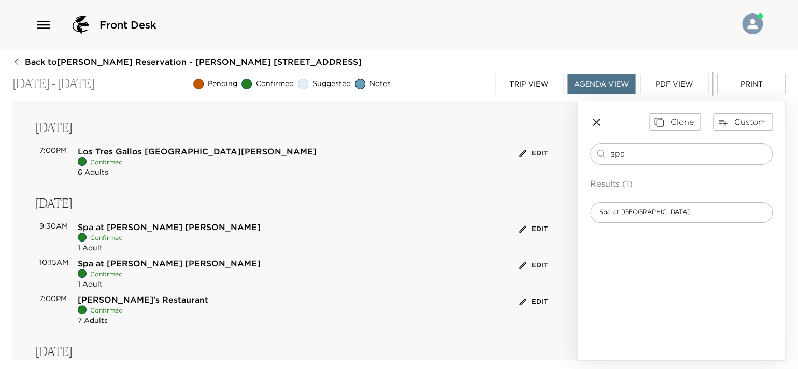
scroll to position [207, 0]
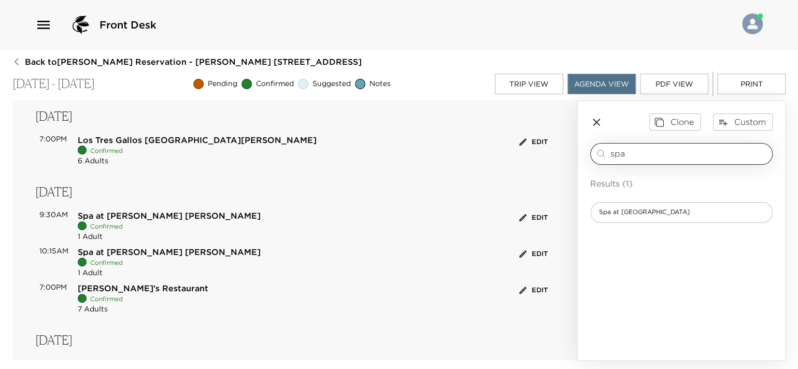
click at [643, 155] on input "spa" at bounding box center [689, 154] width 158 height 12
click at [642, 209] on span "Spa at [GEOGRAPHIC_DATA]" at bounding box center [644, 212] width 107 height 9
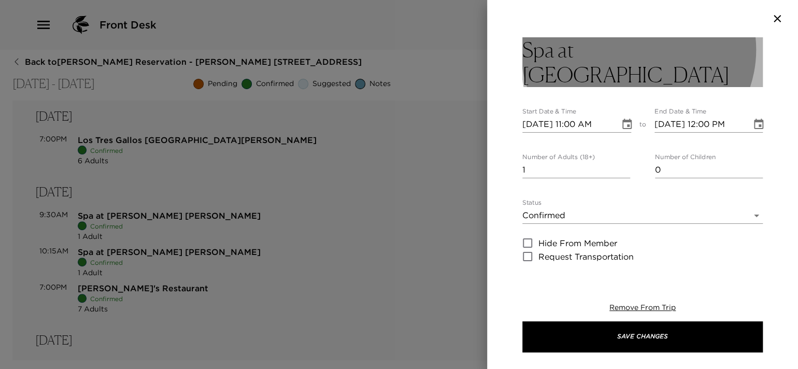
click at [699, 56] on button "Spa at [GEOGRAPHIC_DATA]" at bounding box center [642, 62] width 240 height 50
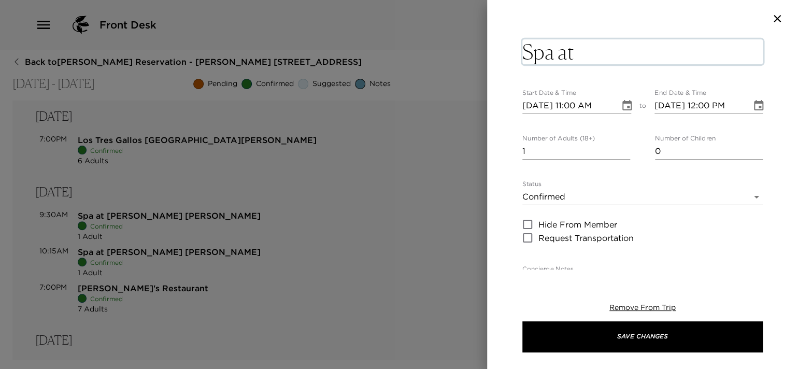
click at [693, 48] on textarea "Spa at [GEOGRAPHIC_DATA]" at bounding box center [642, 51] width 240 height 25
type textarea "Spa at Esperanza Ms. Bellow"
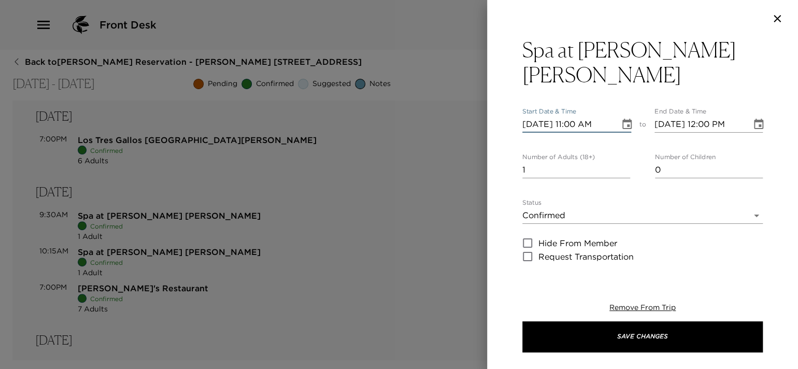
click at [573, 116] on input "10/06/2025 11:00 AM" at bounding box center [567, 124] width 90 height 17
click at [537, 116] on input "10/06/2025 10:00 AM" at bounding box center [567, 124] width 90 height 17
type input "[DATE] 10:00 AM"
type input "[DATE] 11:00 AM"
type input "[DATE] 10:00 AM"
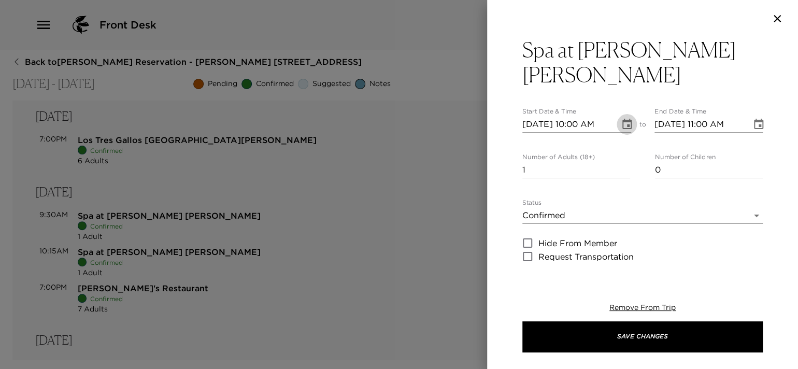
scroll to position [104, 0]
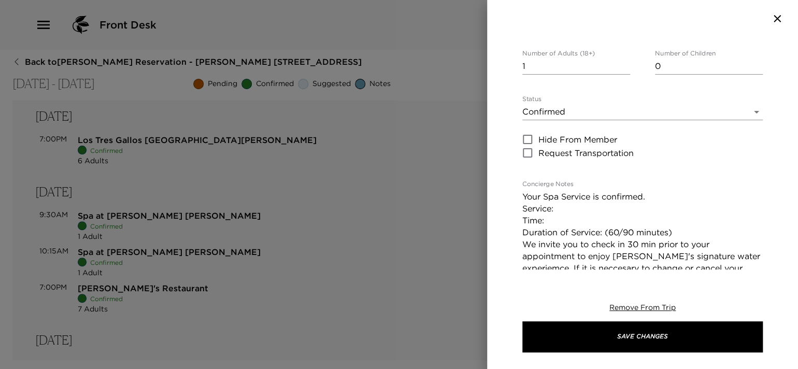
click at [581, 191] on textarea "Your Spa Service is confirmed. Service: Time: Duration of Service: (60/90 minut…" at bounding box center [642, 244] width 240 height 107
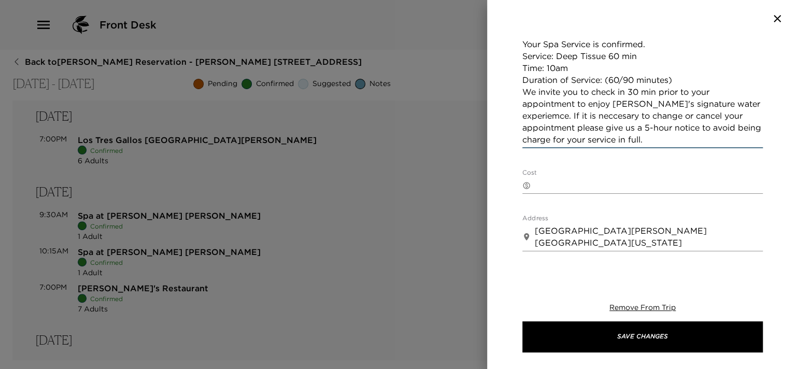
scroll to position [257, 0]
drag, startPoint x: 688, startPoint y: 53, endPoint x: 509, endPoint y: 52, distance: 178.8
click at [509, 52] on div "Spa at Esperanza Ms. Bellow Start Date & Time 10/08/2025 10:00 AM to End Date &…" at bounding box center [642, 153] width 311 height 232
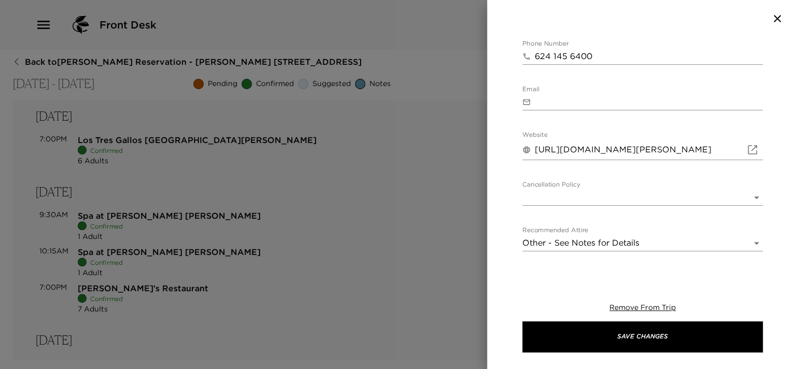
scroll to position [490, 0]
type textarea "Your Spa Service is confirmed. Service: Deep Tissue 60 min Time: 10am We invite…"
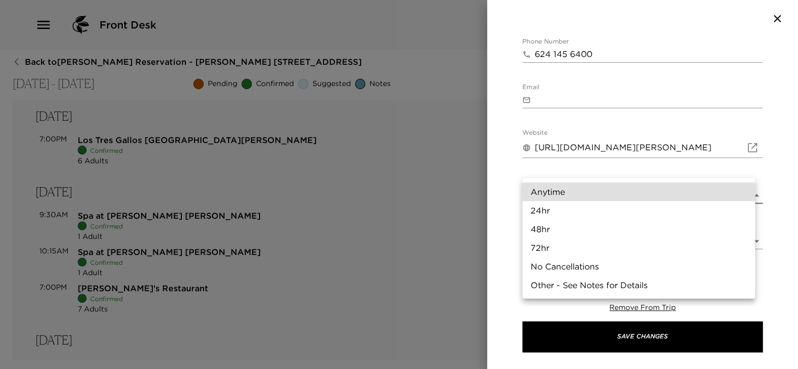
click at [585, 168] on body "Front Desk Back to Dan Bellow Reservation - Esperanza 704 Los Cabos, Mexico - E…" at bounding box center [399, 184] width 798 height 369
click at [557, 207] on li "24hr" at bounding box center [638, 210] width 233 height 19
type input "24hr"
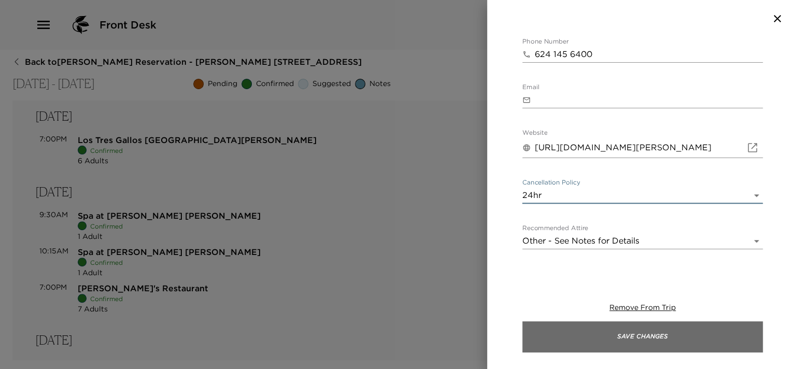
click at [587, 335] on button "Save Changes" at bounding box center [642, 336] width 240 height 31
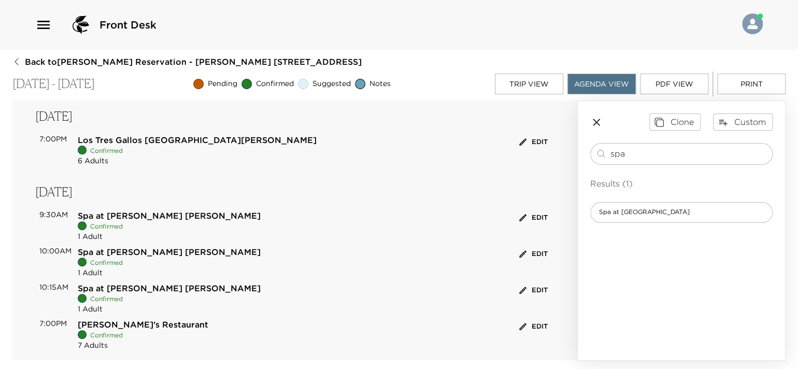
click at [527, 221] on button "Edit" at bounding box center [534, 218] width 34 height 16
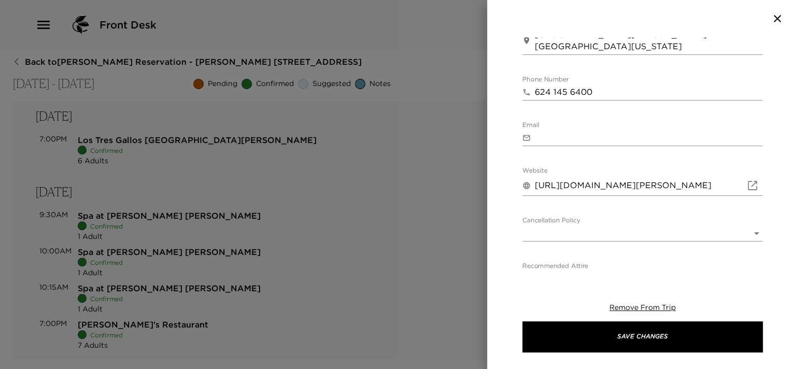
scroll to position [466, 0]
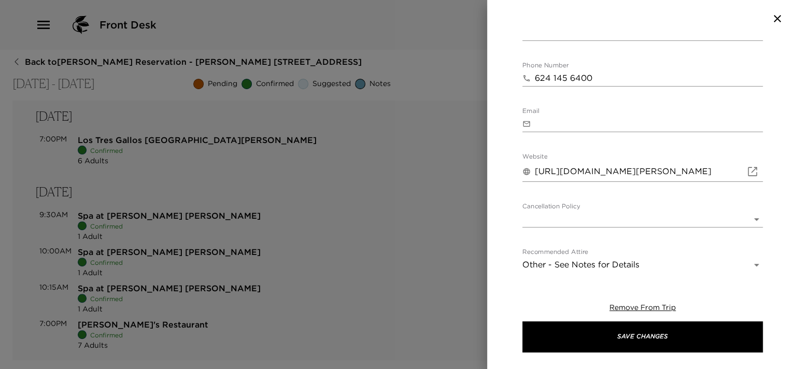
click at [661, 193] on body "Front Desk Back to Dan Bellow Reservation - Esperanza 704 Los Cabos, Mexico - E…" at bounding box center [399, 184] width 798 height 369
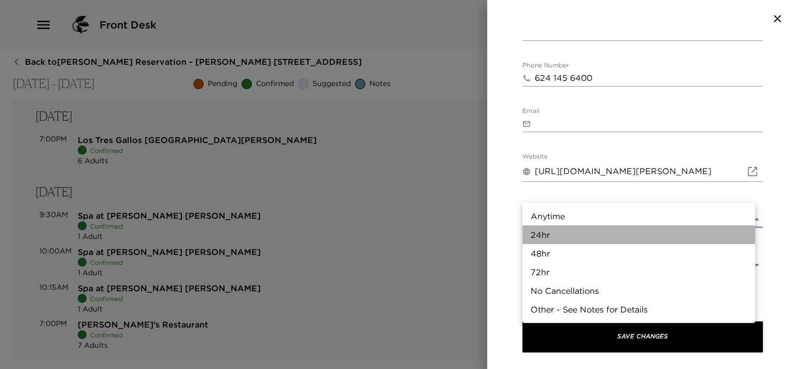
click at [605, 227] on li "24hr" at bounding box center [638, 234] width 233 height 19
type input "24hr"
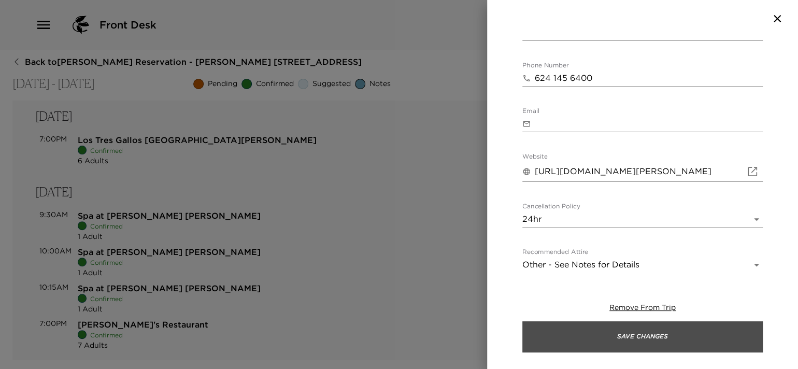
click at [602, 329] on button "Save Changes" at bounding box center [642, 336] width 240 height 31
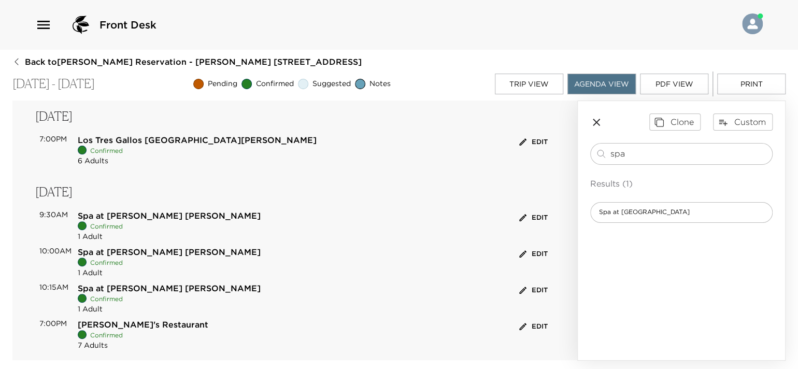
click at [517, 295] on button "Edit" at bounding box center [534, 290] width 34 height 16
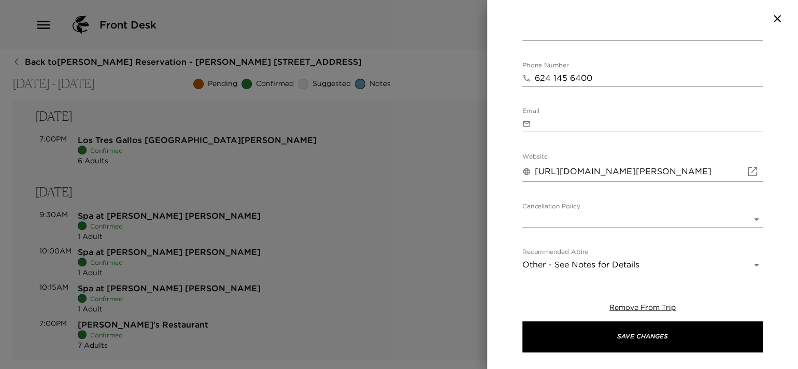
click at [631, 208] on div "Cancellation Policy ​ 5 hours" at bounding box center [642, 215] width 240 height 25
click at [631, 217] on body "Front Desk Back to Dan Bellow Reservation - Esperanza 704 Los Cabos, Mexico - E…" at bounding box center [399, 184] width 798 height 369
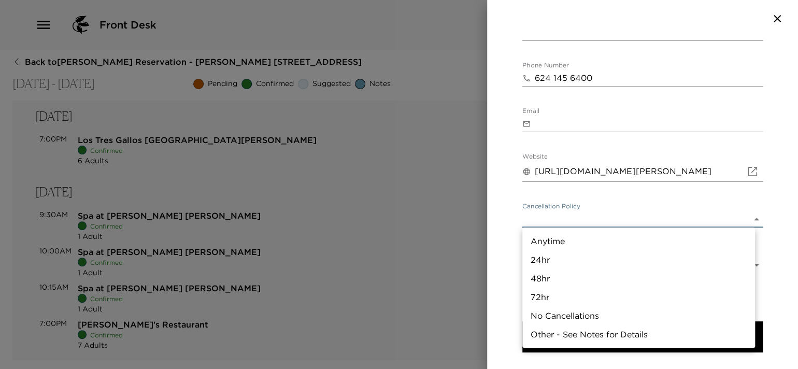
click at [610, 255] on li "24hr" at bounding box center [638, 259] width 233 height 19
type input "24hr"
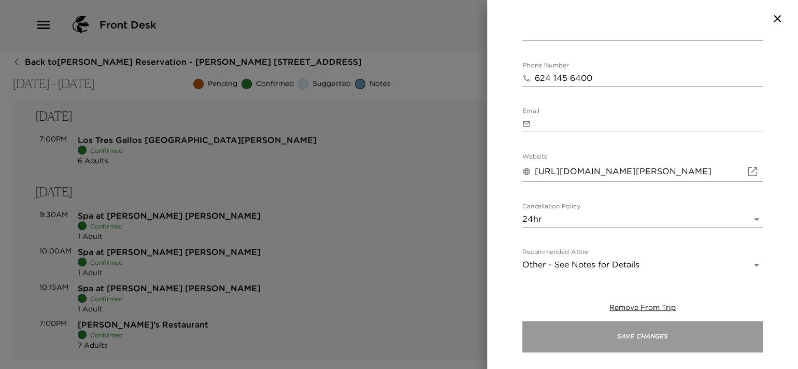
click at [615, 333] on button "Save Changes" at bounding box center [642, 336] width 240 height 31
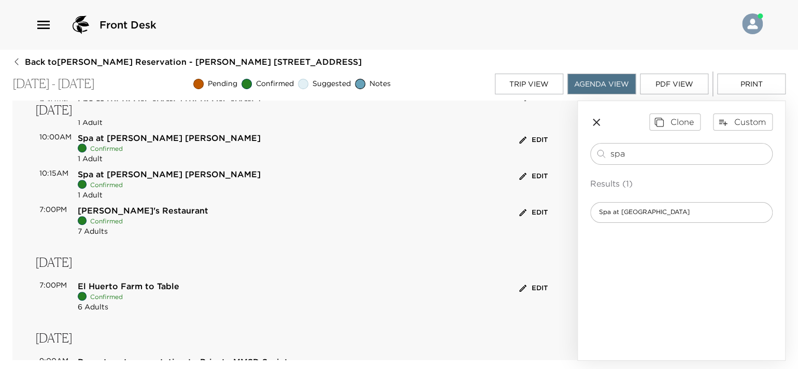
scroll to position [362, 0]
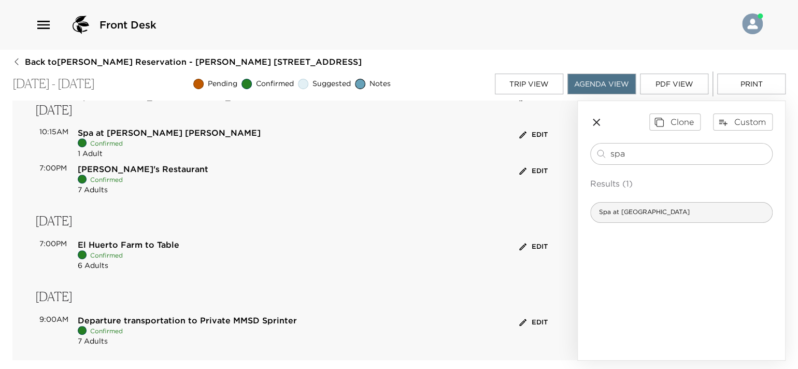
click at [656, 212] on span "Spa at [GEOGRAPHIC_DATA]" at bounding box center [644, 212] width 107 height 9
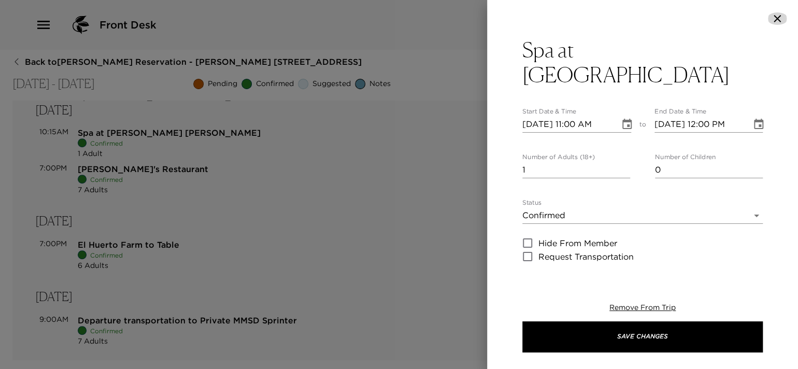
click at [773, 18] on icon "button" at bounding box center [777, 18] width 12 height 12
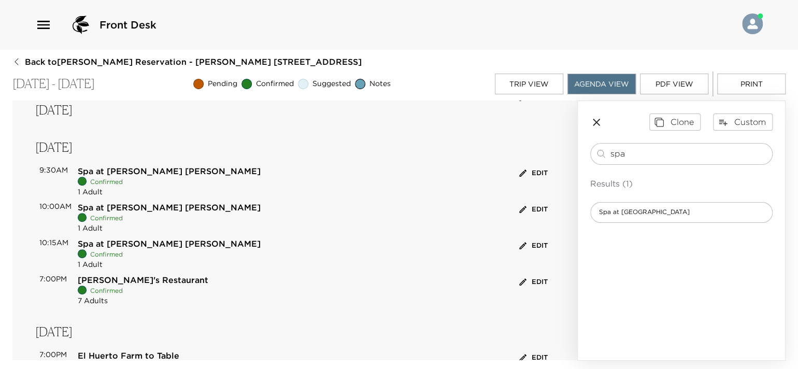
scroll to position [207, 0]
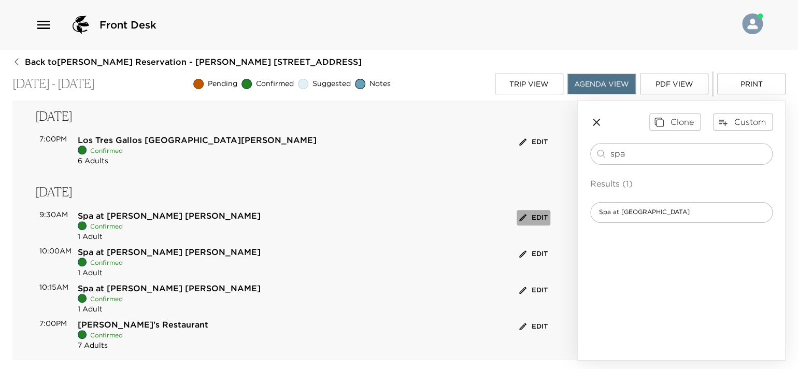
click at [532, 219] on button "Edit" at bounding box center [534, 218] width 34 height 16
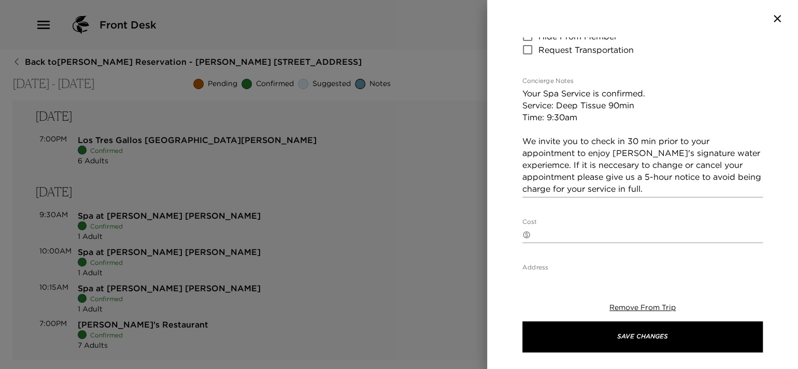
click at [777, 19] on icon "button" at bounding box center [777, 18] width 7 height 7
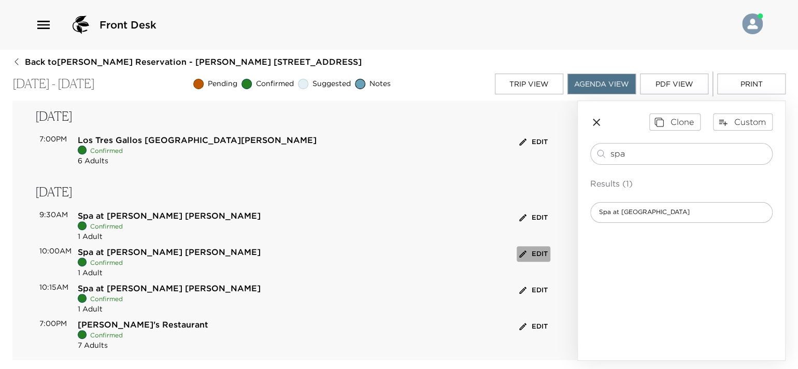
click at [528, 254] on button "Edit" at bounding box center [534, 254] width 34 height 16
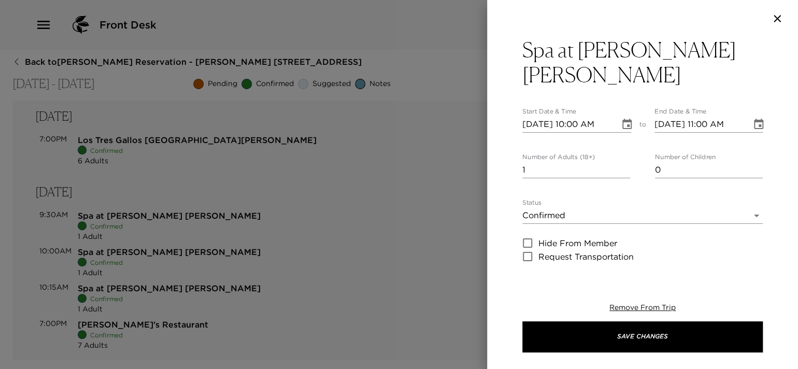
scroll to position [155, 0]
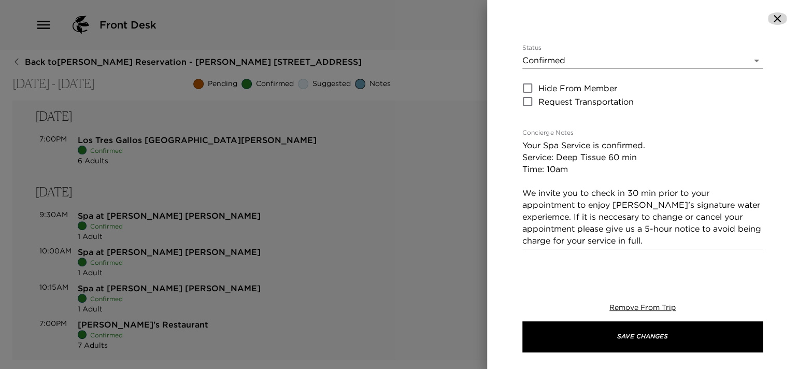
click at [778, 18] on icon "button" at bounding box center [777, 18] width 7 height 7
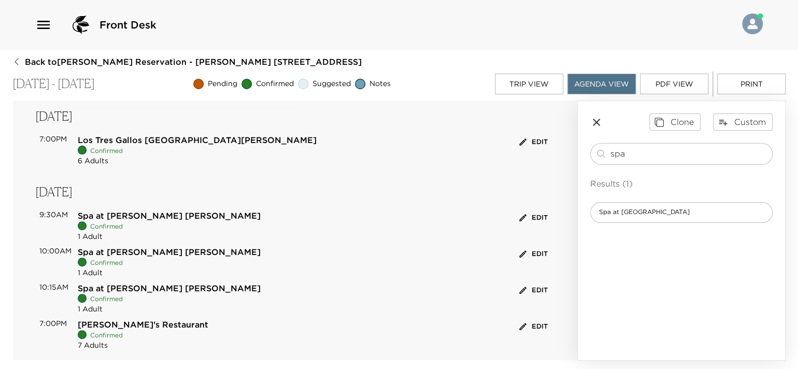
click at [210, 282] on div "Spa at Esperanza Ms. Kachler Confirmed 1 Adult Edit" at bounding box center [314, 298] width 473 height 32
click at [530, 287] on button "Edit" at bounding box center [534, 290] width 34 height 16
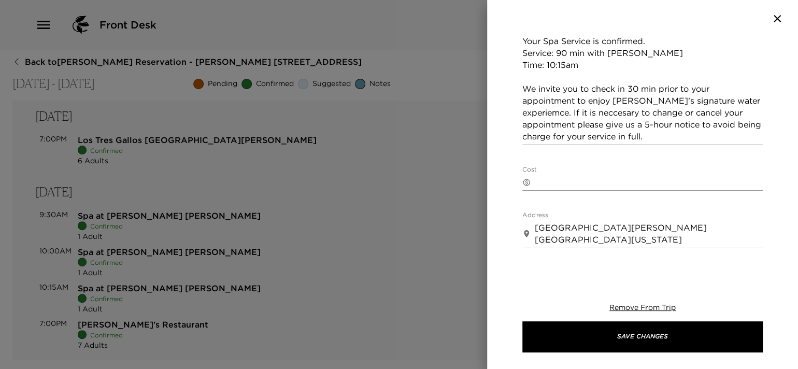
scroll to position [259, 0]
click at [776, 20] on icon "button" at bounding box center [777, 18] width 12 height 12
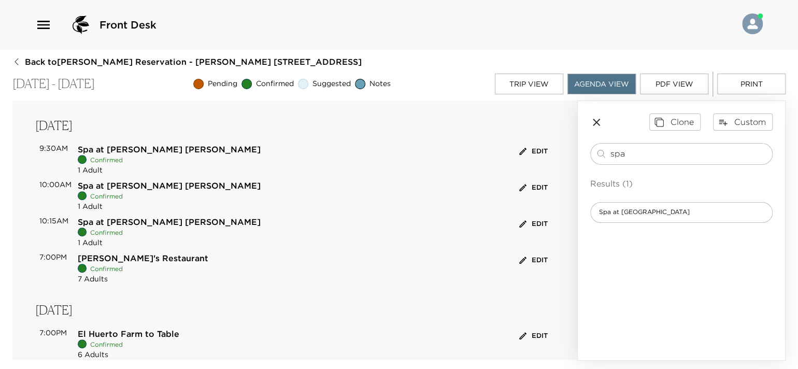
scroll to position [362, 0]
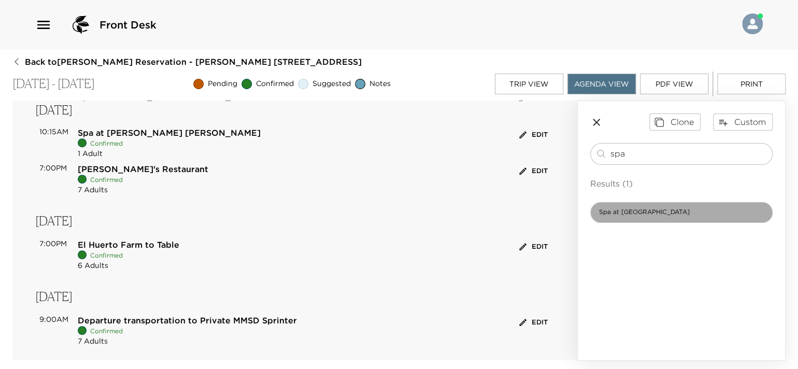
click at [646, 207] on div "Spa at [GEOGRAPHIC_DATA]" at bounding box center [681, 212] width 182 height 21
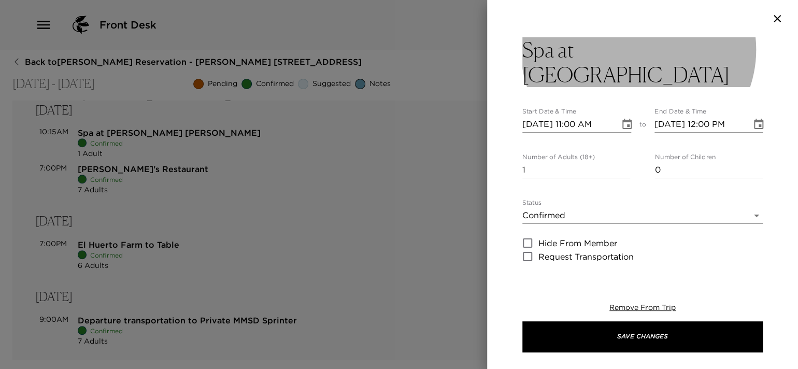
click at [639, 49] on h3 "Spa at [GEOGRAPHIC_DATA]" at bounding box center [642, 62] width 240 height 50
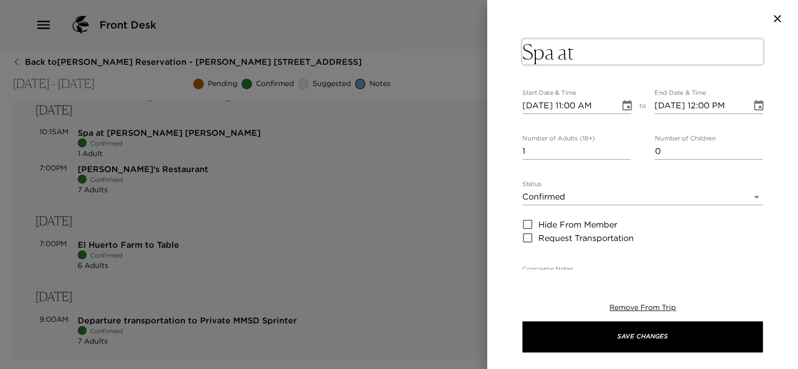
click at [667, 49] on textarea "Spa at [GEOGRAPHIC_DATA]" at bounding box center [642, 51] width 240 height 25
type textarea "Spa at Esperanza Ms."
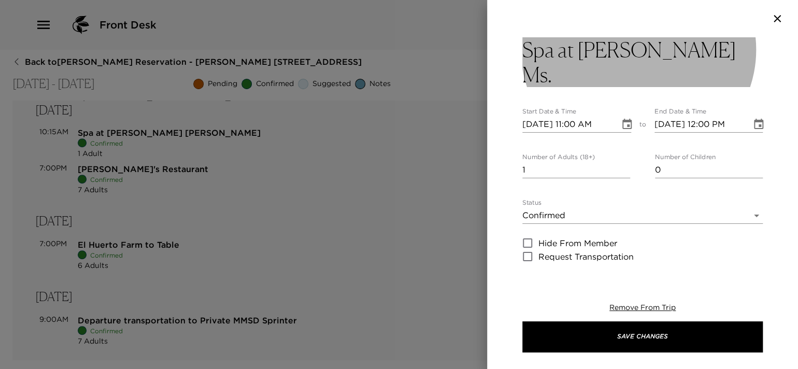
click at [707, 47] on button "Spa at Esperanza Ms." at bounding box center [642, 62] width 240 height 50
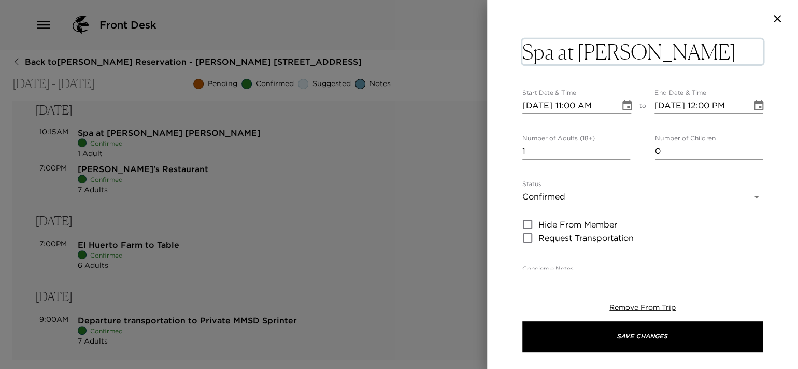
click at [703, 56] on textarea "Spa at Esperanza Ms." at bounding box center [642, 51] width 240 height 25
type textarea "Spa at Esperanza Ms. Messersmith"
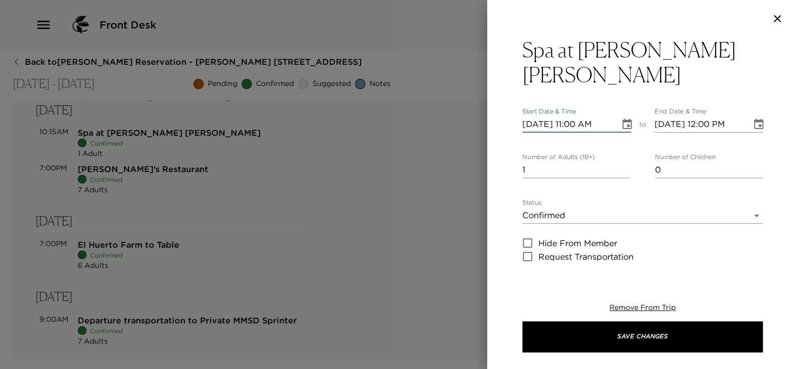
click at [573, 127] on input "10/06/2025 11:00 AM" at bounding box center [567, 124] width 90 height 17
type input "10/06/2025 03:00 PM"
type input "10/06/2025 04:00 PM"
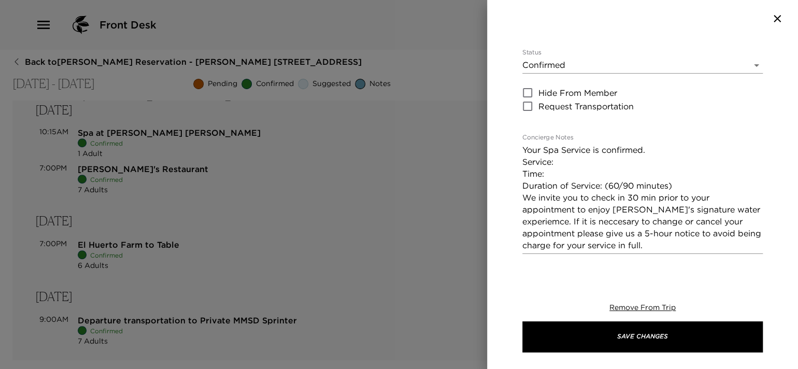
scroll to position [155, 0]
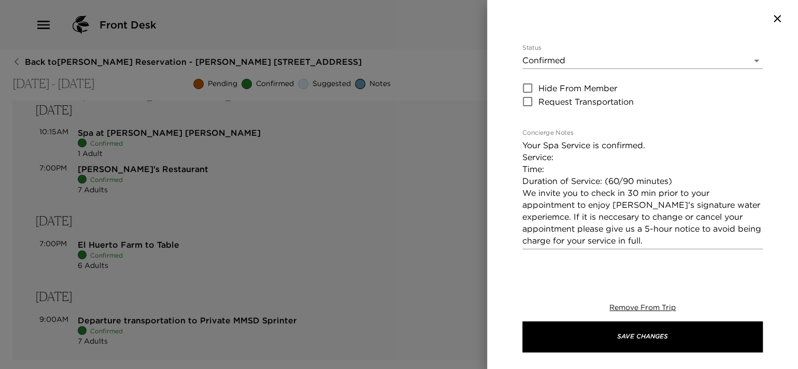
type input "10/06/2025 03:00 PM"
click at [589, 158] on textarea "Your Spa Service is confirmed. Service: Time: Duration of Service: (60/90 minut…" at bounding box center [642, 192] width 240 height 107
paste textarea "Aloe Skin Soother"
click at [606, 166] on textarea "Your Spa Service is confirmed. Service: Aloe Skin Soother Time: Duration of Ser…" at bounding box center [642, 192] width 240 height 107
drag, startPoint x: 679, startPoint y: 177, endPoint x: 510, endPoint y: 186, distance: 169.2
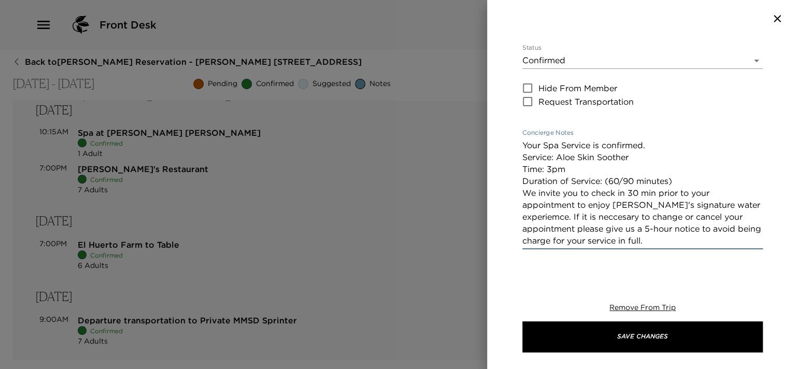
click at [510, 186] on div "Spa at Esperanza Ms. Messersmith Start Date & Time 10/06/2025 03:00 PM to End D…" at bounding box center [642, 153] width 311 height 232
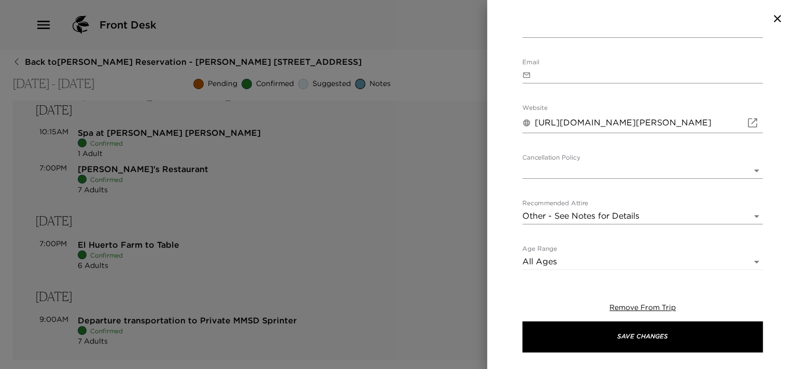
type textarea "Your Spa Service is confirmed. Service: Aloe Skin Soother Time: 3pm We invite y…"
click at [584, 176] on body "Front Desk Back to Dan Bellow Reservation - Esperanza 704 Los Cabos, Mexico - E…" at bounding box center [399, 184] width 798 height 369
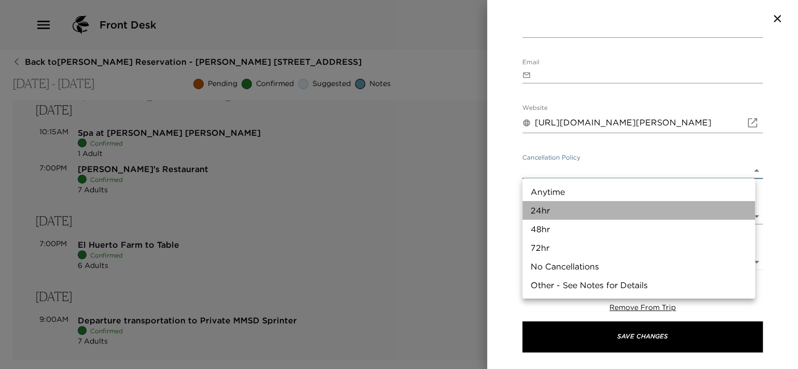
click at [566, 208] on li "24hr" at bounding box center [638, 210] width 233 height 19
type input "24hr"
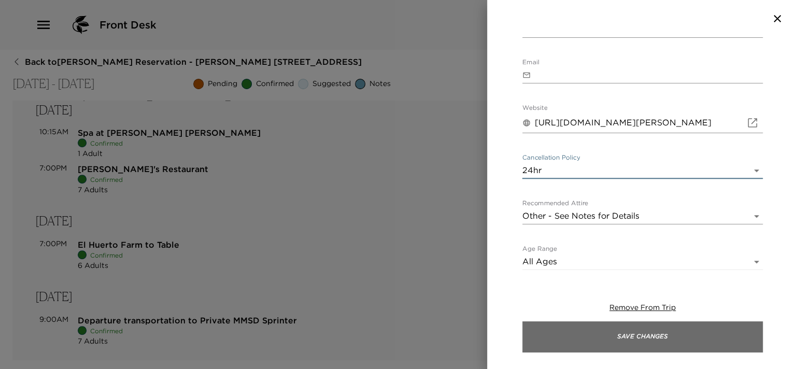
click at [594, 333] on button "Save Changes" at bounding box center [642, 336] width 240 height 31
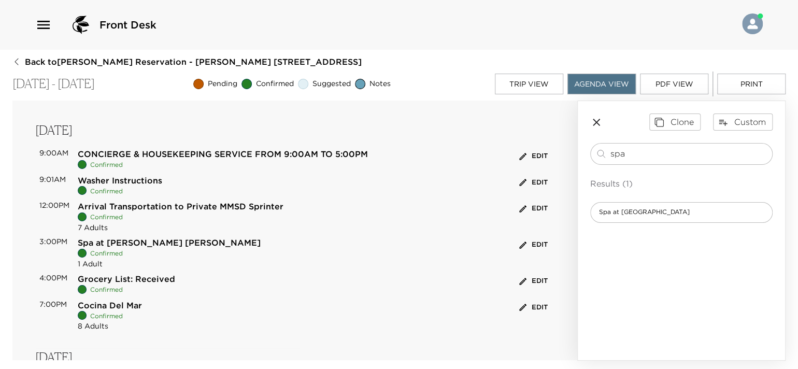
scroll to position [0, 0]
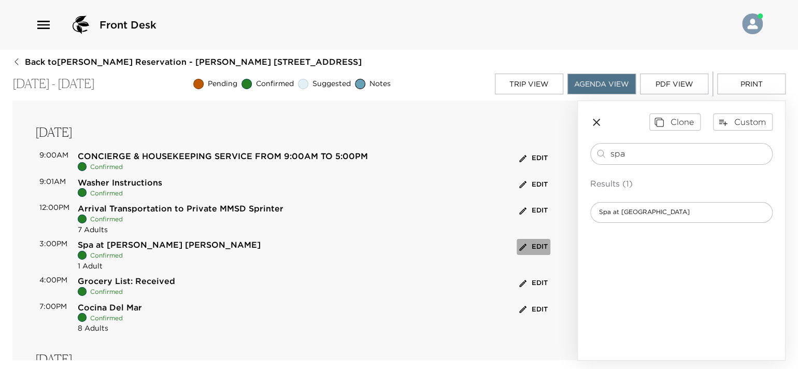
click at [530, 245] on button "Edit" at bounding box center [534, 247] width 34 height 16
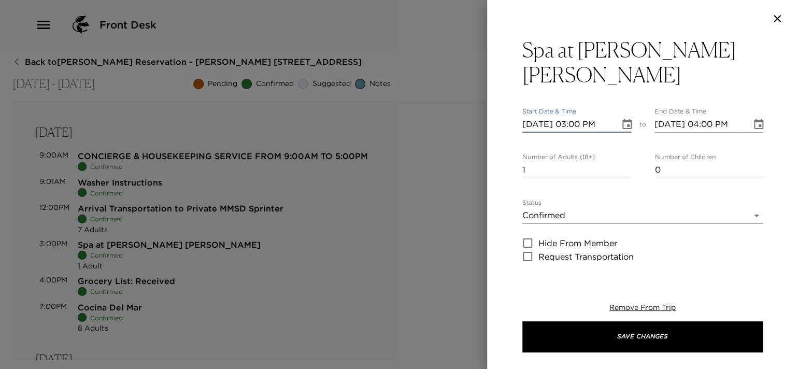
click at [540, 123] on input "10/06/2025 03:00 PM" at bounding box center [567, 124] width 90 height 17
type input "10/09/2025 03:00 PM"
type input "10/09/2025 04:00 PM"
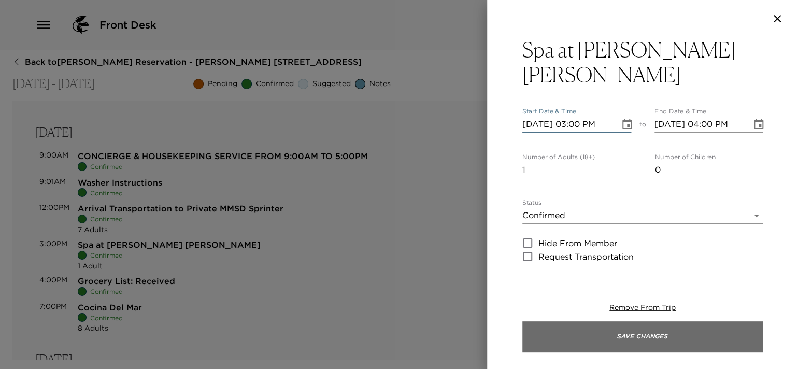
type input "10/09/2025 03:00 PM"
click at [637, 328] on button "Save Changes" at bounding box center [642, 336] width 240 height 31
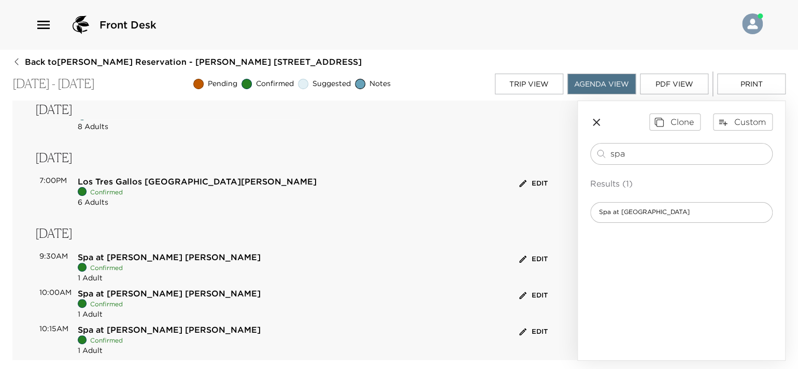
scroll to position [104, 0]
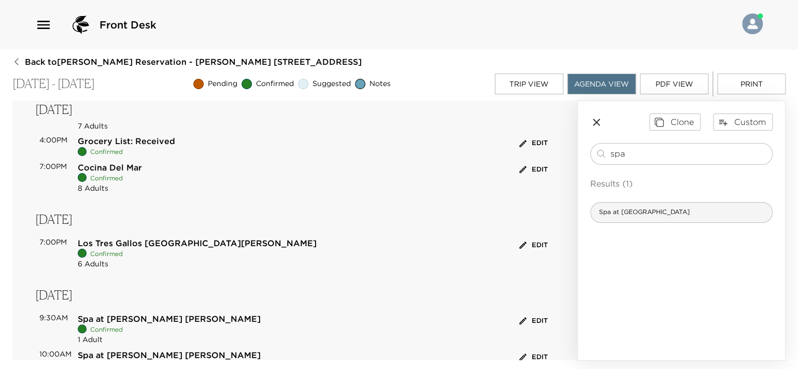
click at [648, 215] on span "Spa at [GEOGRAPHIC_DATA]" at bounding box center [644, 212] width 107 height 9
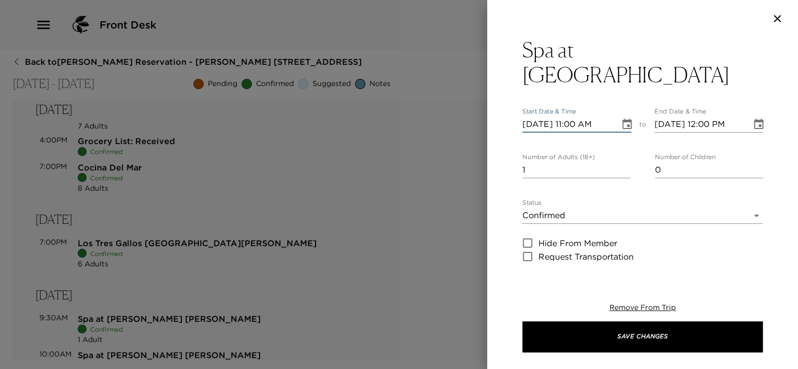
click at [541, 116] on input "10/06/2025 11:00 AM" at bounding box center [567, 124] width 90 height 17
type input "10/07/2025 11:00 AM"
type input "10/07/2025 12:00 PM"
type input "10/07/2025 11:00 AM"
click at [574, 116] on input "10/07/2025 11:00 AM" at bounding box center [567, 124] width 90 height 17
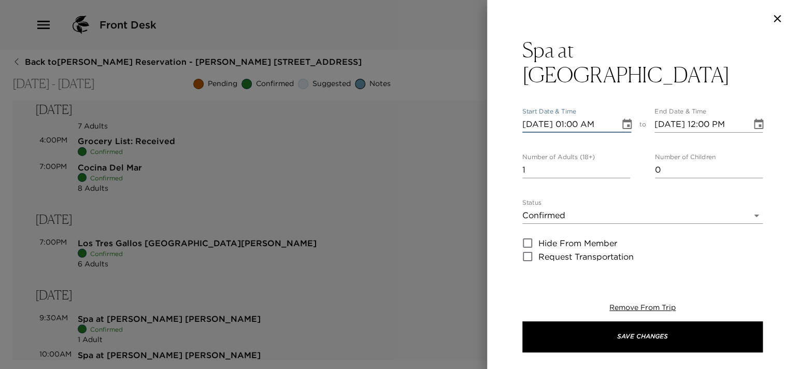
type input "10/07/2025 11:00 AM"
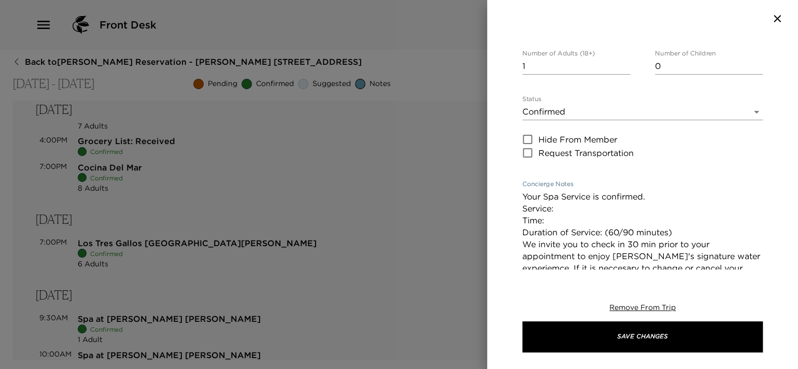
click at [577, 191] on textarea "Your Spa Service is confirmed. Service: Time: Duration of Service: (60/90 minut…" at bounding box center [642, 244] width 240 height 107
paste textarea "60-minute Esperanza Tropical Massage"
click at [578, 194] on textarea "Your Spa Service is confirmed. Service: 60-minute Esperanza Tropical Massage Ti…" at bounding box center [642, 244] width 240 height 107
drag, startPoint x: 685, startPoint y: 204, endPoint x: 507, endPoint y: 204, distance: 177.2
click at [507, 204] on div "Spa at Esperanza Start Date & Time 10/07/2025 11:00 AM to End Date & Time 10/07…" at bounding box center [642, 153] width 311 height 232
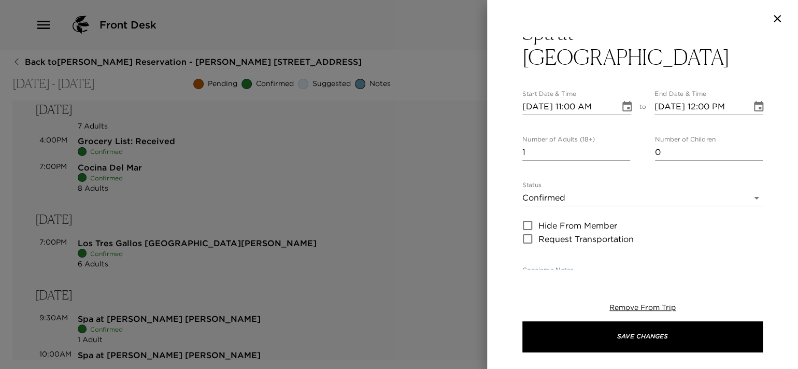
scroll to position [0, 0]
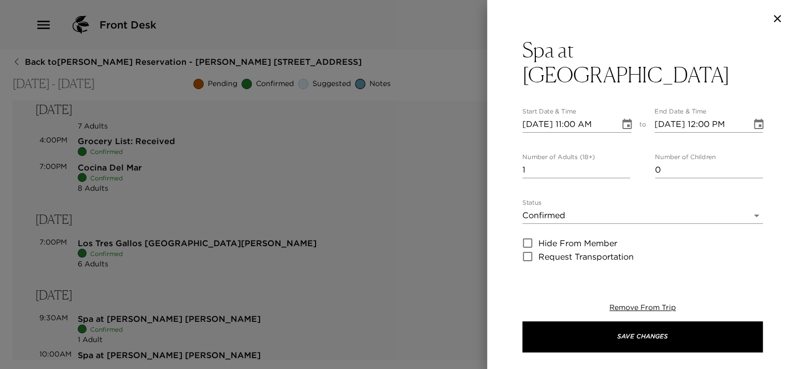
type textarea "Your Spa Service is confirmed. Service: 60-minute Esperanza Tropical Massage Ti…"
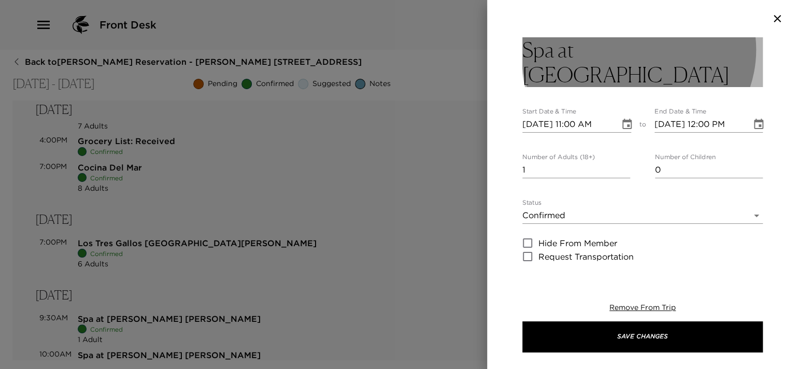
click at [670, 52] on button "Spa at [GEOGRAPHIC_DATA]" at bounding box center [642, 62] width 240 height 50
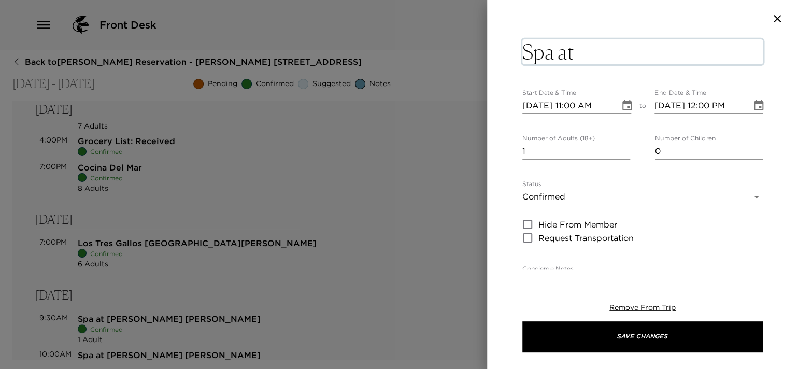
click at [670, 52] on textarea "Spa at [GEOGRAPHIC_DATA]" at bounding box center [642, 51] width 240 height 25
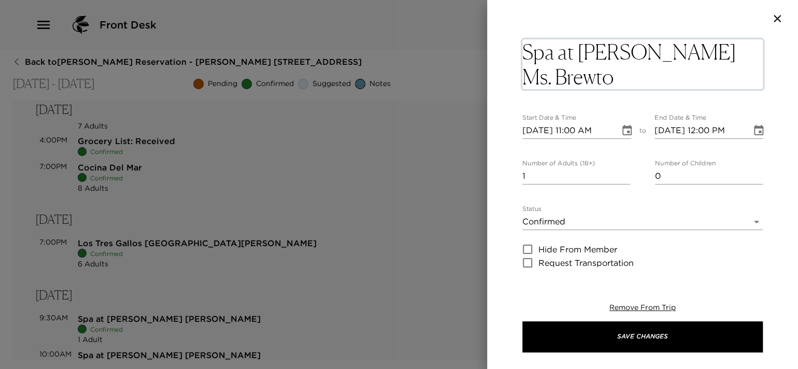
type textarea "Spa at Esperanza Ms. Brewton"
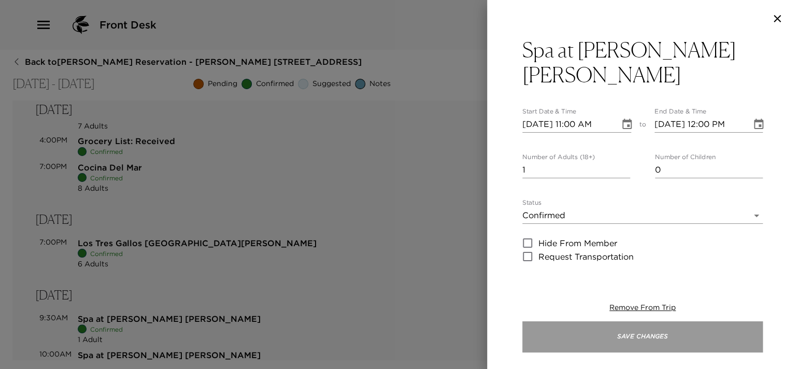
click at [616, 332] on button "Save Changes" at bounding box center [642, 336] width 240 height 31
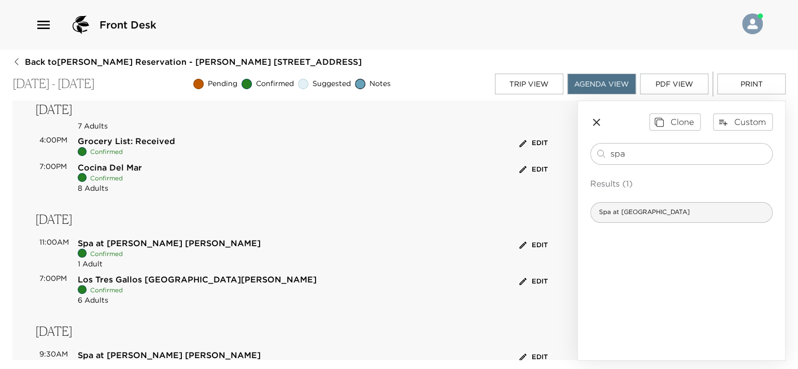
click at [657, 215] on span "Spa at [GEOGRAPHIC_DATA]" at bounding box center [644, 212] width 107 height 9
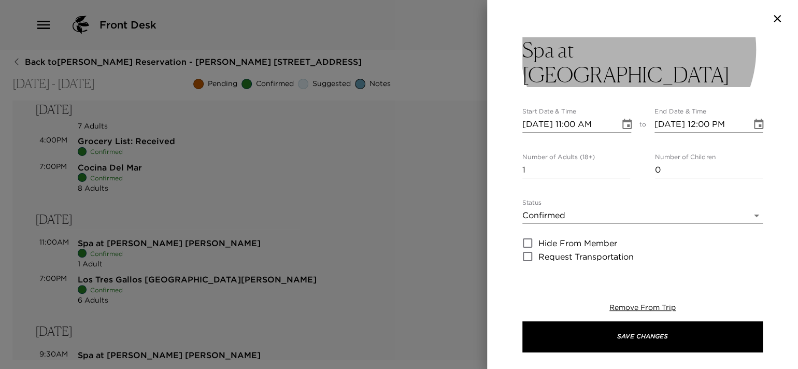
click at [683, 52] on button "Spa at [GEOGRAPHIC_DATA]" at bounding box center [642, 62] width 240 height 50
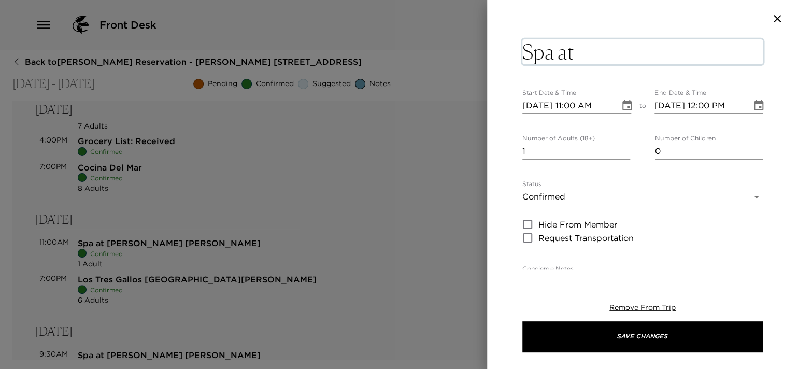
click at [683, 52] on textarea "Spa at [GEOGRAPHIC_DATA]" at bounding box center [642, 51] width 240 height 25
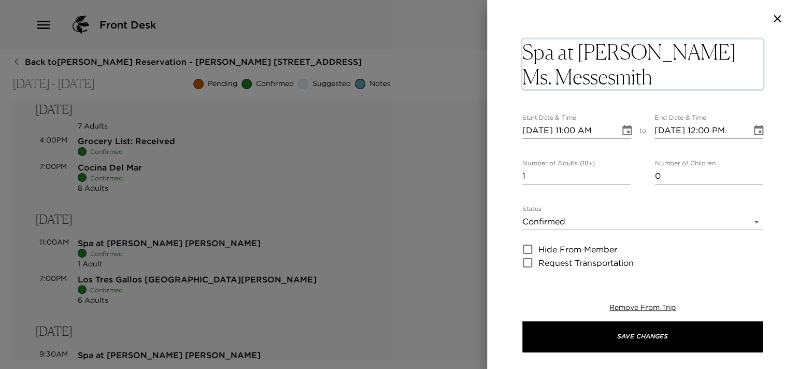
click at [578, 79] on textarea "Spa at Esperanza Ms. Messesmith" at bounding box center [642, 64] width 240 height 50
type textarea "Spa at Esperanza Ms. Messersmith"
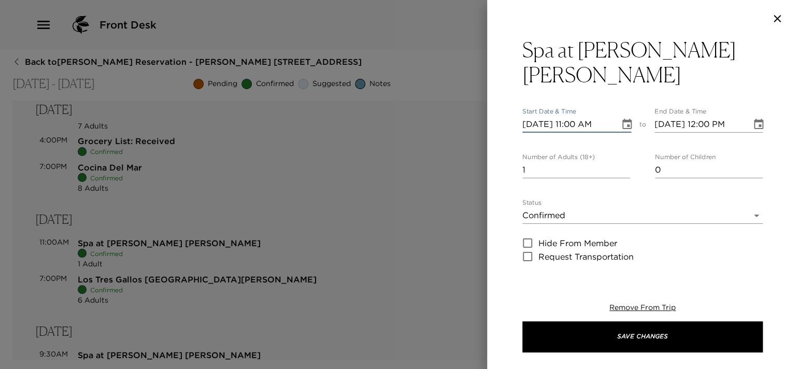
scroll to position [104, 0]
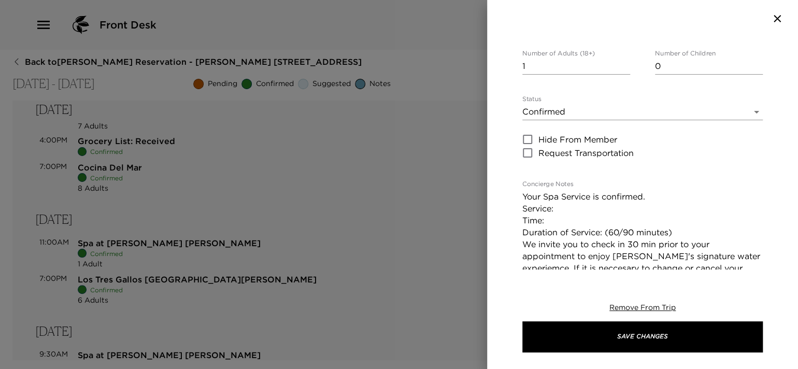
click at [612, 213] on textarea "Your Spa Service is confirmed. Service: Time: Duration of Service: (60/90 minut…" at bounding box center [642, 244] width 240 height 107
click at [619, 221] on textarea "Your Spa Service is confirmed. Service: Head to Toe 90min Time: Duration of Ser…" at bounding box center [642, 244] width 240 height 107
drag, startPoint x: 655, startPoint y: 229, endPoint x: 515, endPoint y: 228, distance: 139.4
click at [515, 228] on div "Spa at Esperanza Ms. Messersmith Start Date & Time 10/06/2025 11:00 AM to End D…" at bounding box center [642, 153] width 311 height 232
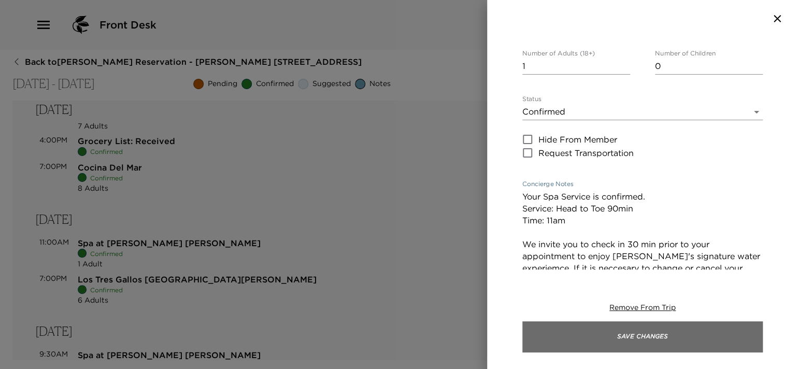
type textarea "Your Spa Service is confirmed. Service: Head to Toe 90min Time: 11am We invite …"
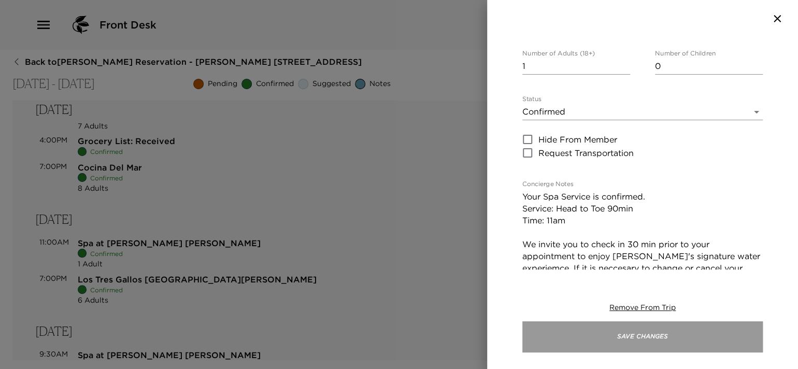
click at [601, 335] on button "Save Changes" at bounding box center [642, 336] width 240 height 31
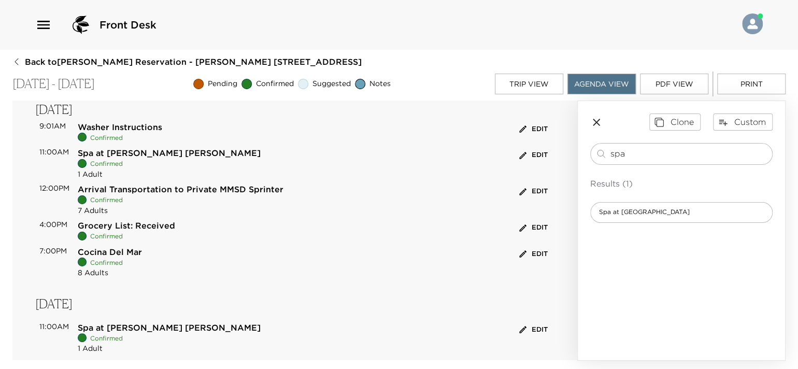
scroll to position [36, 0]
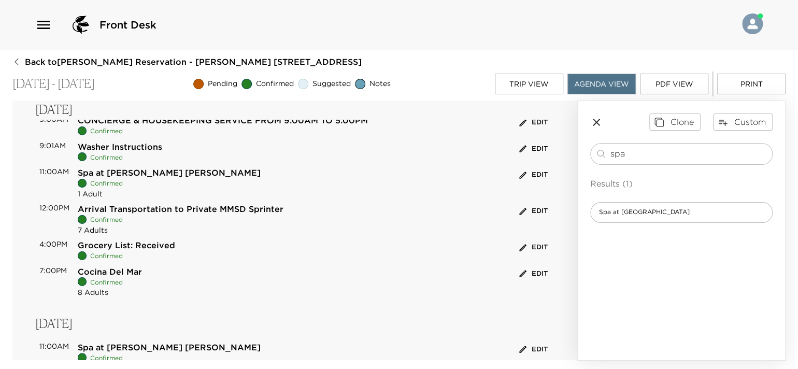
click at [533, 174] on button "Edit" at bounding box center [534, 175] width 34 height 16
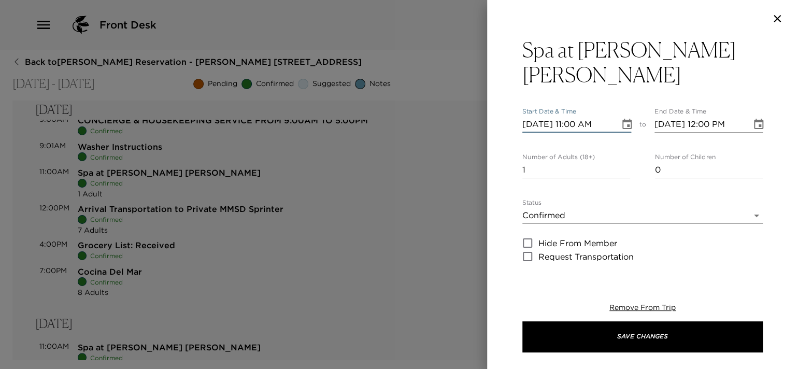
click at [543, 125] on input "10/06/2025 11:00 AM" at bounding box center [567, 124] width 90 height 17
type input "10/07/2025 11:00 AM"
type input "10/07/2025 12:00 PM"
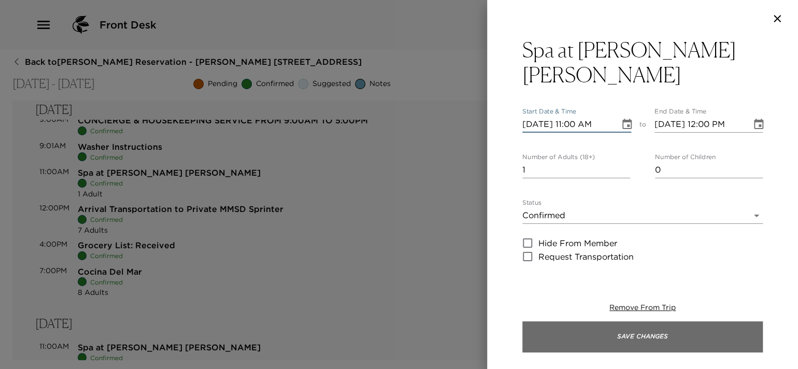
type input "10/07/2025 11:00 AM"
click at [658, 336] on button "Save Changes" at bounding box center [642, 336] width 240 height 31
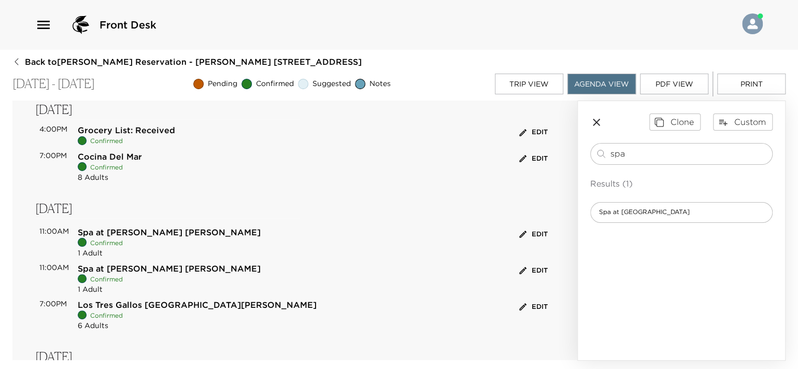
scroll to position [140, 0]
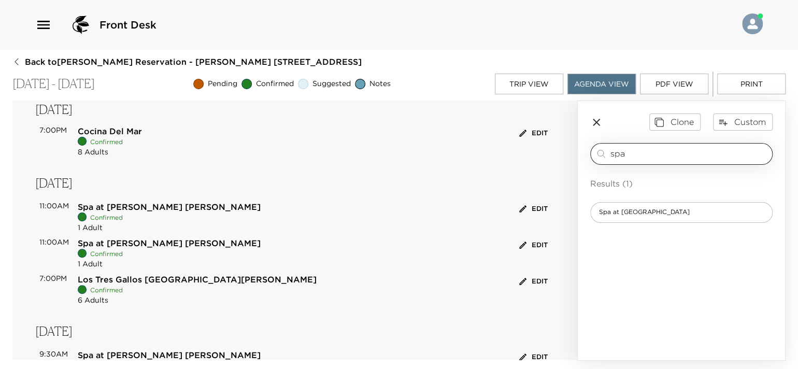
drag, startPoint x: 636, startPoint y: 151, endPoint x: 626, endPoint y: 150, distance: 10.0
click at [626, 150] on input "spa" at bounding box center [689, 154] width 158 height 12
click at [637, 203] on div "Spa at [GEOGRAPHIC_DATA]" at bounding box center [681, 212] width 182 height 21
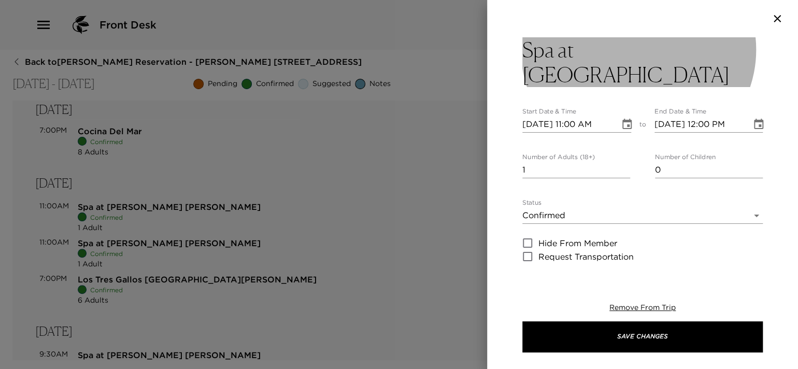
click at [671, 55] on button "Spa at [GEOGRAPHIC_DATA]" at bounding box center [642, 62] width 240 height 50
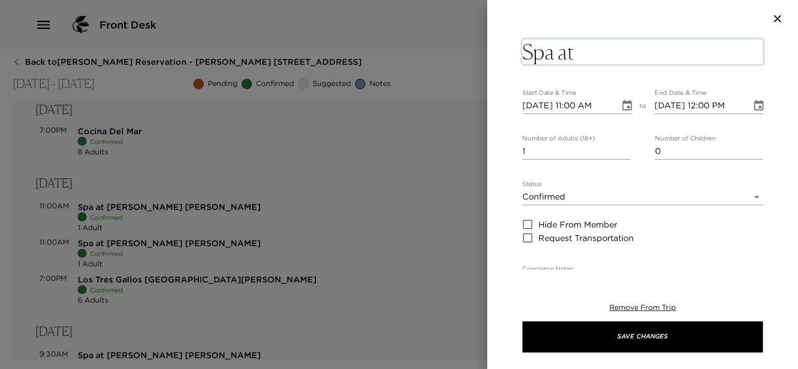
click at [671, 54] on textarea "Spa at [GEOGRAPHIC_DATA]" at bounding box center [642, 51] width 240 height 25
type textarea "Spa at Esperanza Ms. Little"
click at [577, 106] on input "10/06/2025 11:00 AM" at bounding box center [567, 105] width 90 height 17
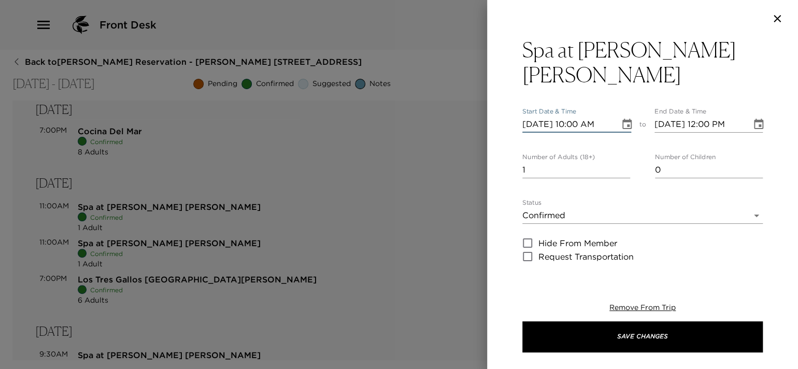
type input "10/06/2025 10:00 AM"
click at [729, 116] on input "10/06/2025 12:00 PM" at bounding box center [700, 124] width 90 height 17
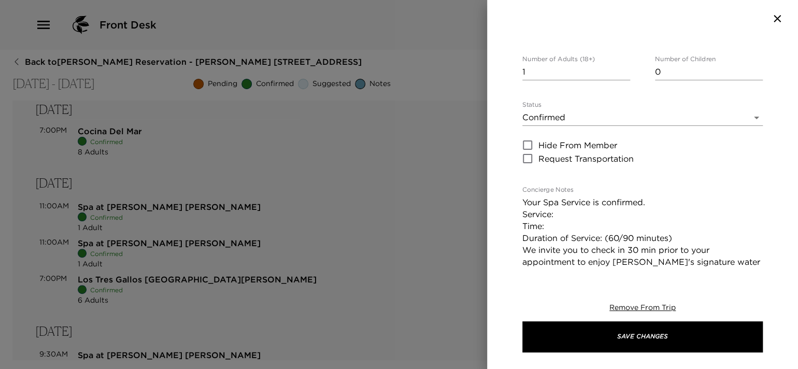
scroll to position [104, 0]
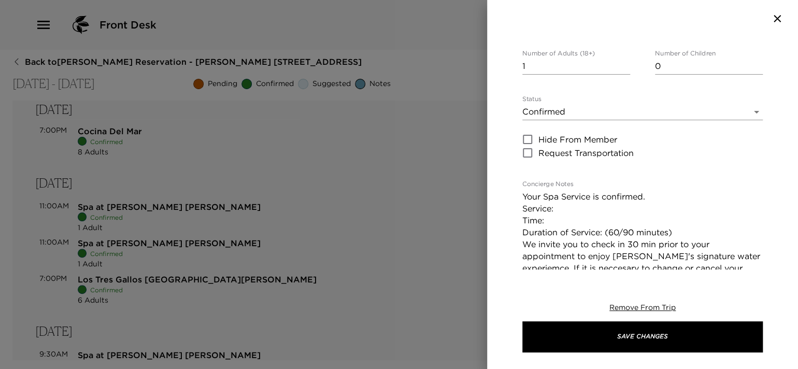
type input "10/06/2025 11:00 AM"
click at [587, 191] on textarea "Your Spa Service is confirmed. Service: Time: Duration of Service: (60/90 minut…" at bounding box center [642, 244] width 240 height 107
paste textarea "90 minute tropical massage"
click at [579, 195] on textarea "Your Spa Service is confirmed. Service: 90 minute tropical massage Time: Durati…" at bounding box center [642, 244] width 240 height 107
drag, startPoint x: 676, startPoint y: 204, endPoint x: 517, endPoint y: 204, distance: 159.6
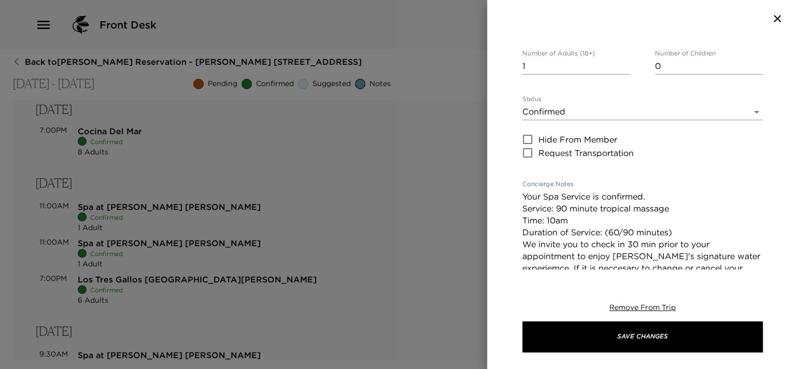
click at [517, 204] on div "Spa at Esperanza Ms. Little Start Date & Time 10/06/2025 10:00 AM to End Date &…" at bounding box center [642, 153] width 311 height 232
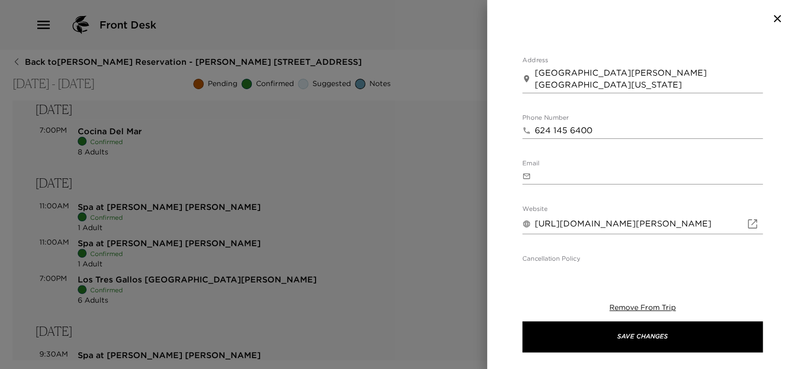
type textarea "Your Spa Service is confirmed. Service: 90 minute tropical massage Time: 10am W…"
click at [612, 249] on body "Front Desk Back to Dan Bellow Reservation - Esperanza 704 Los Cabos, Mexico - E…" at bounding box center [399, 184] width 798 height 369
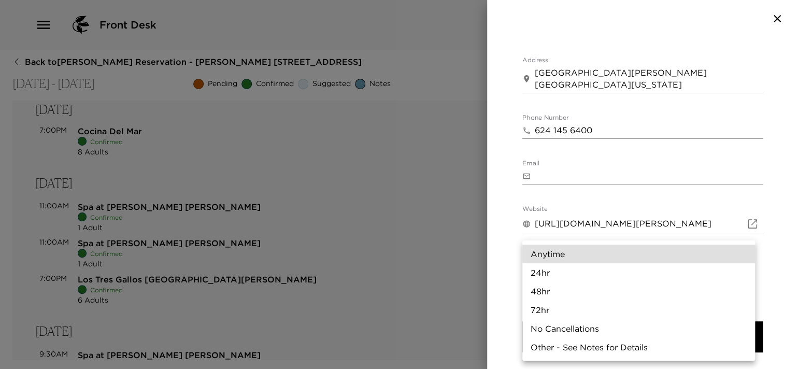
click at [593, 267] on li "24hr" at bounding box center [638, 272] width 233 height 19
type input "24hr"
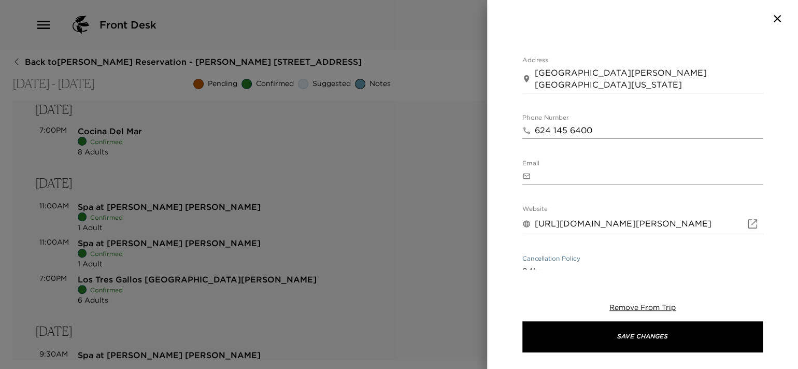
click at [593, 309] on div "Remove From Trip Save Changes" at bounding box center [642, 327] width 240 height 83
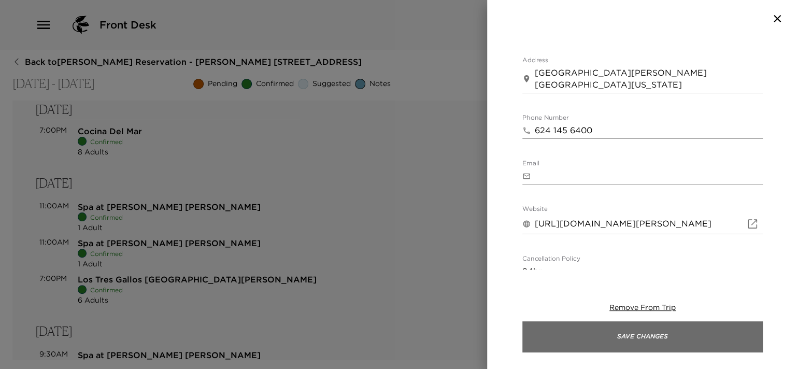
click at [595, 326] on button "Save Changes" at bounding box center [642, 336] width 240 height 31
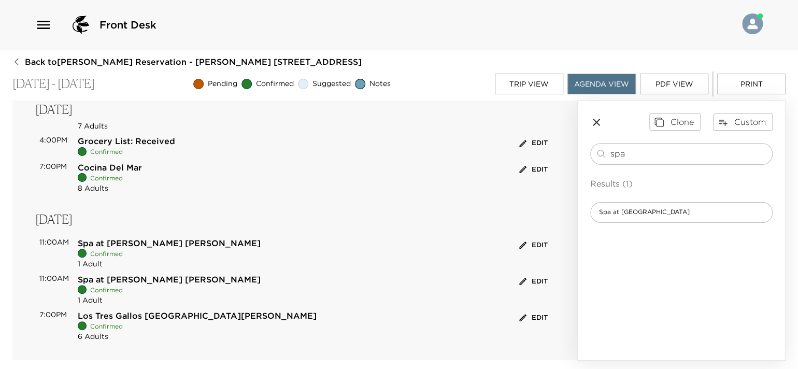
scroll to position [176, 0]
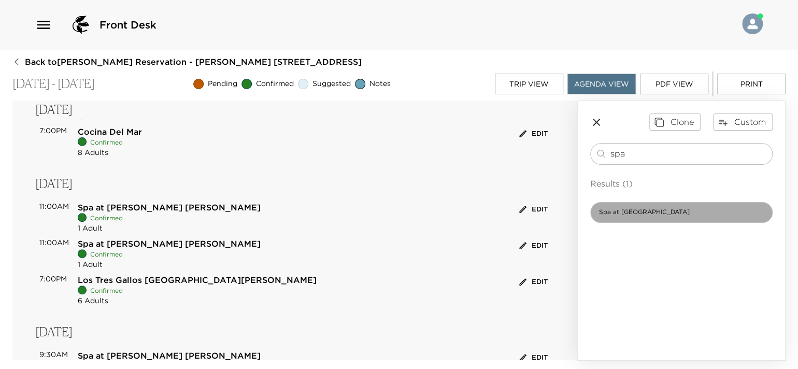
click at [628, 214] on span "Spa at [GEOGRAPHIC_DATA]" at bounding box center [644, 212] width 107 height 9
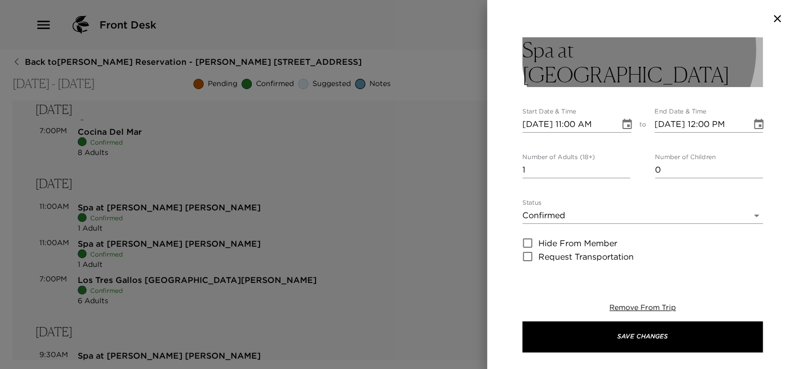
click at [675, 44] on button "Spa at [GEOGRAPHIC_DATA]" at bounding box center [642, 62] width 240 height 50
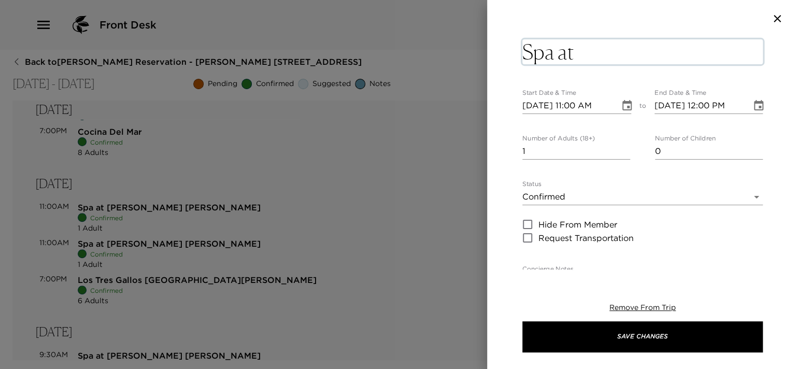
click at [675, 46] on textarea "Spa at [GEOGRAPHIC_DATA]" at bounding box center [642, 51] width 240 height 25
type textarea "Spa at Esperanza Ms. Griesenbeck"
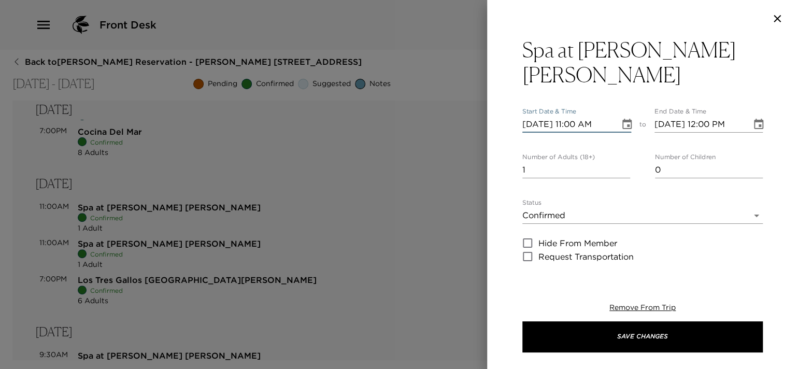
click at [577, 130] on input "10/06/2025 11:00 AM" at bounding box center [567, 124] width 90 height 17
type input "10/06/2025 10:15 AM"
click at [730, 123] on input "10/06/2025 12:00 PM" at bounding box center [700, 124] width 90 height 17
type input "10/06/2025 11:15 AM"
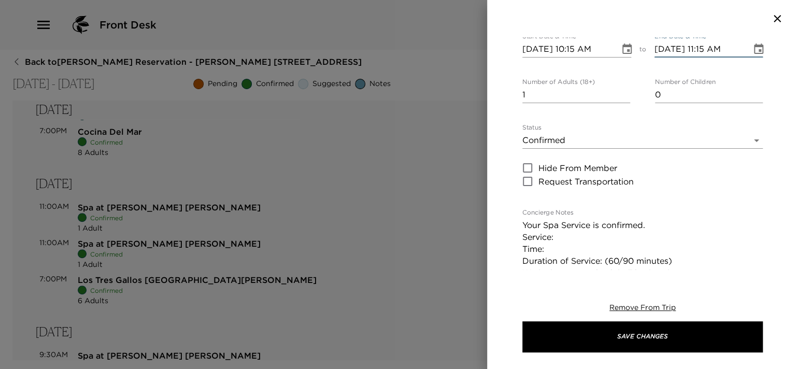
scroll to position [155, 0]
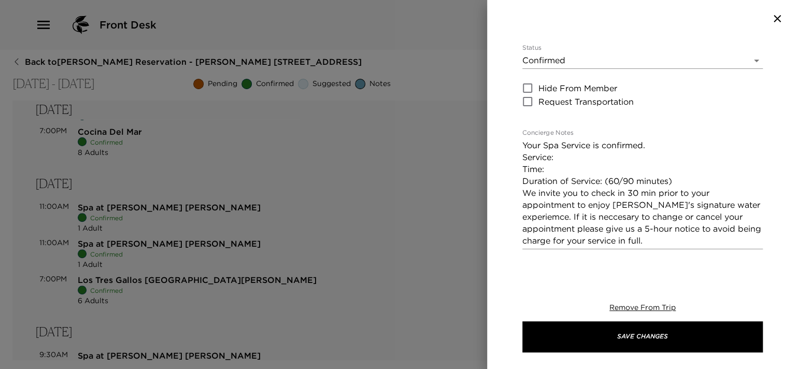
click at [592, 154] on textarea "Your Spa Service is confirmed. Service: Time: Duration of Service: (60/90 minut…" at bounding box center [642, 192] width 240 height 107
paste textarea "90 minute massage"
click at [556, 170] on textarea "Your Spa Service is confirmed. Service: 90 minute massage Time: Duration of Ser…" at bounding box center [642, 192] width 240 height 107
drag, startPoint x: 693, startPoint y: 182, endPoint x: 514, endPoint y: 174, distance: 179.5
click at [514, 174] on div "Spa at Esperanza Ms. Griesenbeck Start Date & Time 10/06/2025 10:15 AM to End D…" at bounding box center [642, 153] width 311 height 232
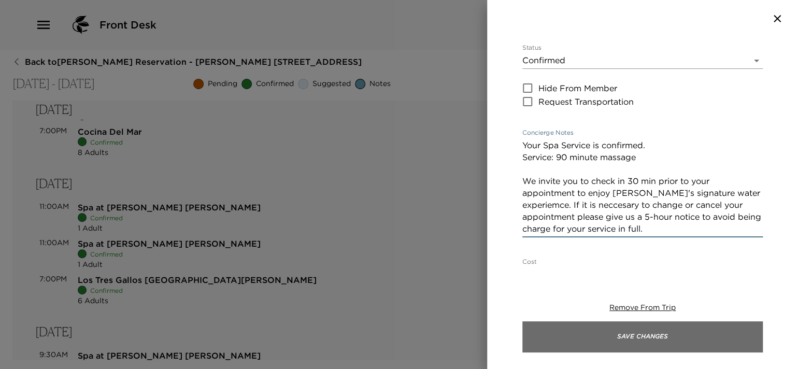
type textarea "Your Spa Service is confirmed. Service: 90 minute massage We invite you to chec…"
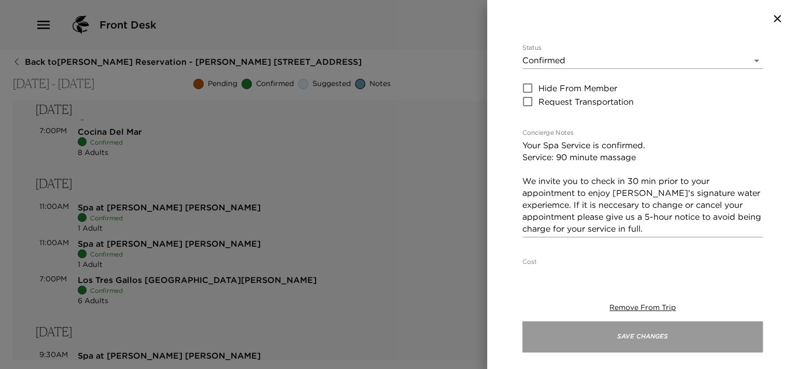
click at [607, 341] on button "Save Changes" at bounding box center [642, 336] width 240 height 31
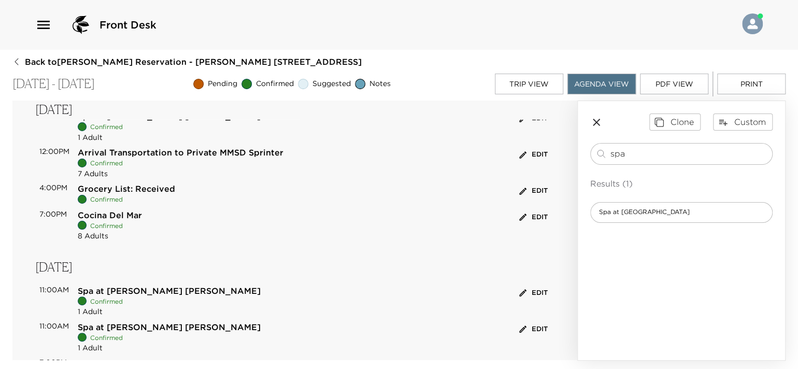
scroll to position [4, 0]
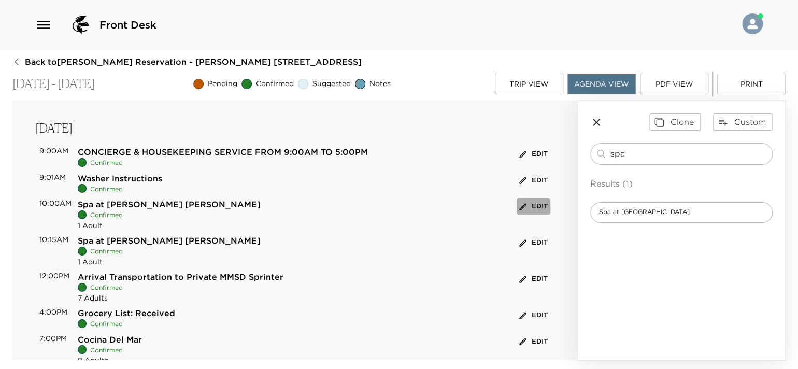
click at [523, 208] on button "Edit" at bounding box center [534, 206] width 34 height 16
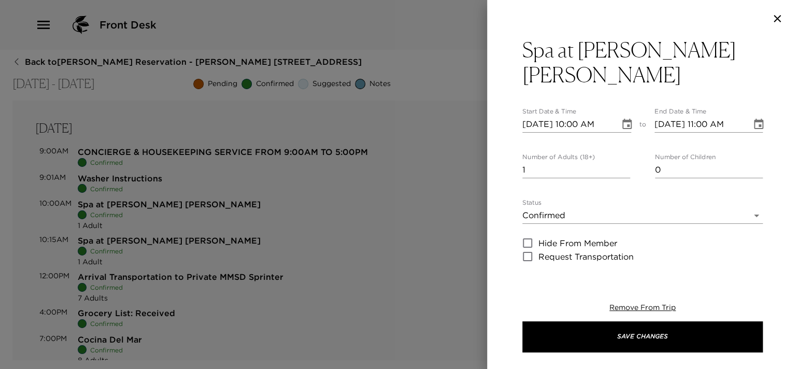
click at [544, 116] on input "10/06/2025 10:00 AM" at bounding box center [567, 124] width 90 height 17
type input "10/07/2025 10:00 AM"
type input "10/07/2025 11:00 AM"
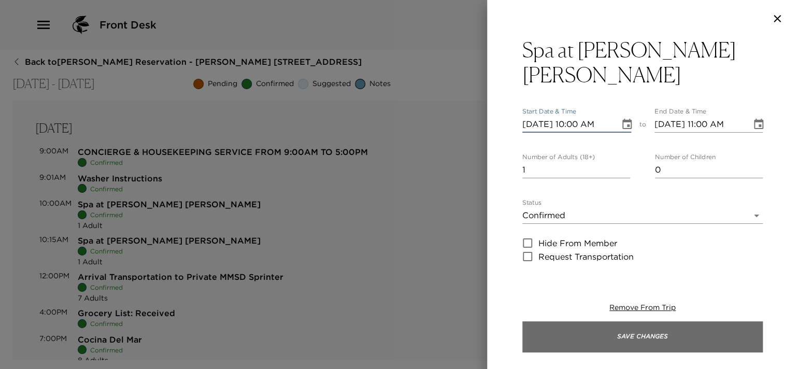
type input "10/07/2025 10:00 AM"
click at [619, 330] on button "Save Changes" at bounding box center [642, 336] width 240 height 31
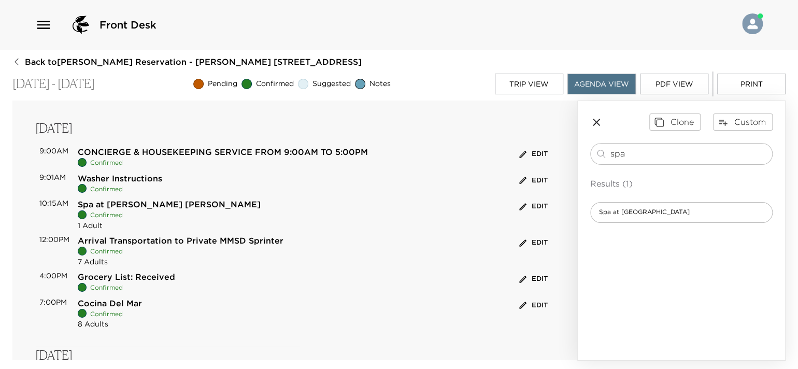
click at [527, 201] on button "Edit" at bounding box center [534, 206] width 34 height 16
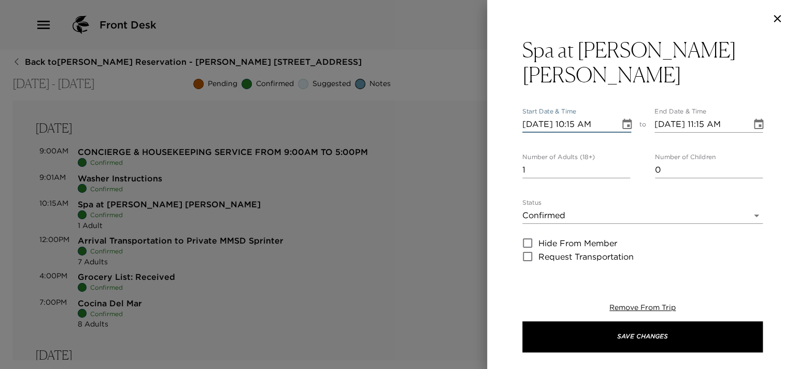
click at [542, 124] on input "10/06/2025 10:15 AM" at bounding box center [567, 124] width 90 height 17
type input "10/07/2025 10:15 AM"
type input "10/07/2025 11:15 AM"
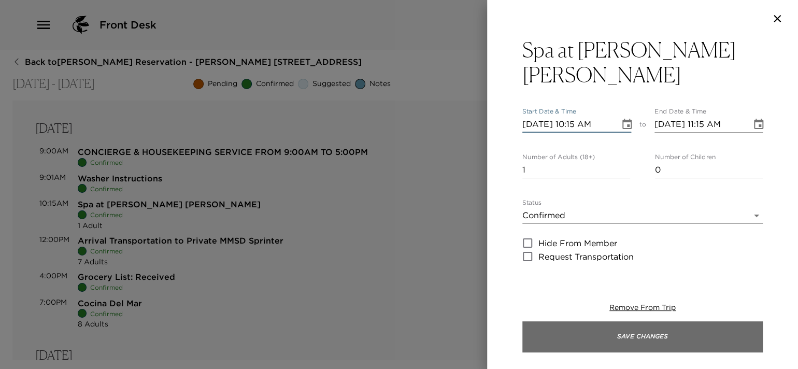
type input "10/07/2025 10:15 AM"
click at [618, 328] on button "Save Changes" at bounding box center [642, 336] width 240 height 31
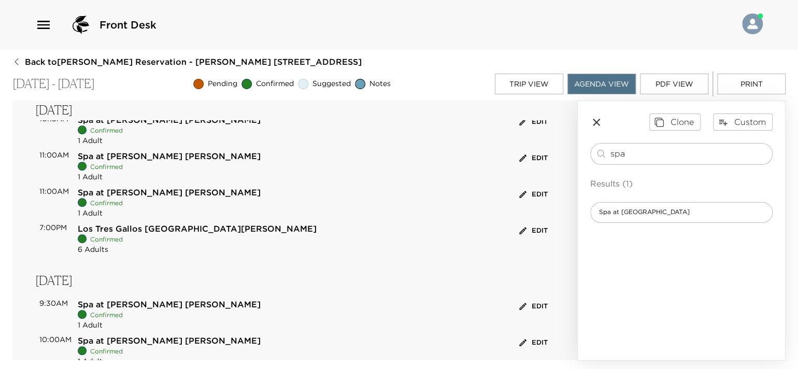
scroll to position [212, 0]
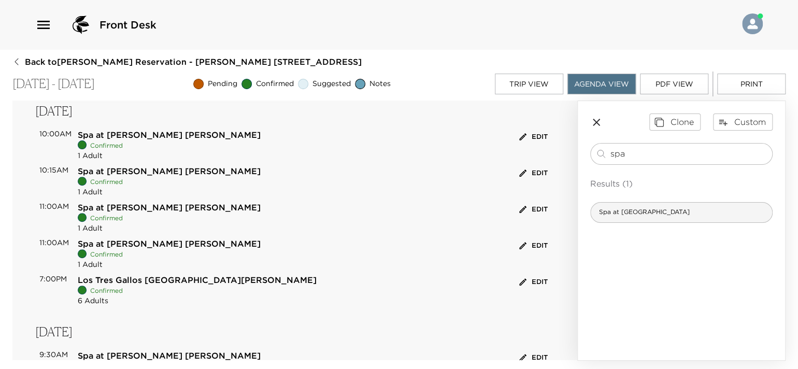
click at [659, 213] on span "Spa at [GEOGRAPHIC_DATA]" at bounding box center [644, 212] width 107 height 9
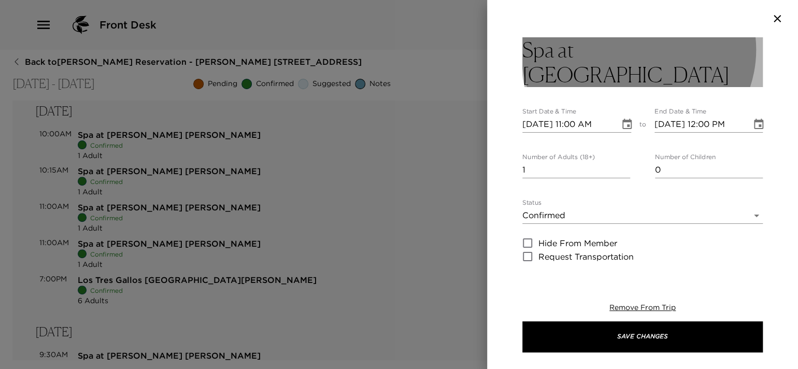
click at [671, 54] on button "Spa at [GEOGRAPHIC_DATA]" at bounding box center [642, 62] width 240 height 50
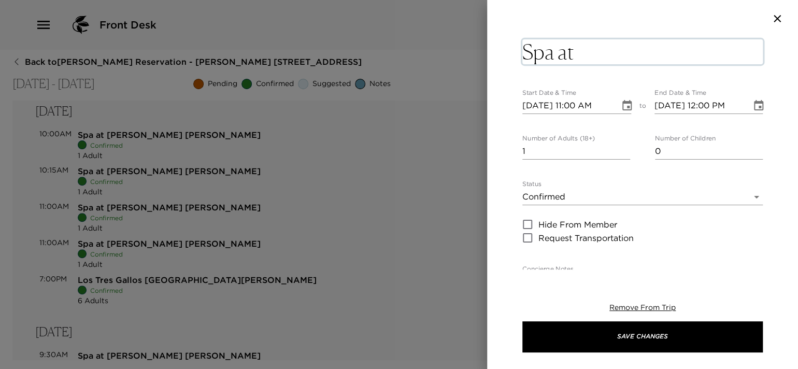
click at [675, 53] on textarea "Spa at [GEOGRAPHIC_DATA]" at bounding box center [642, 51] width 240 height 25
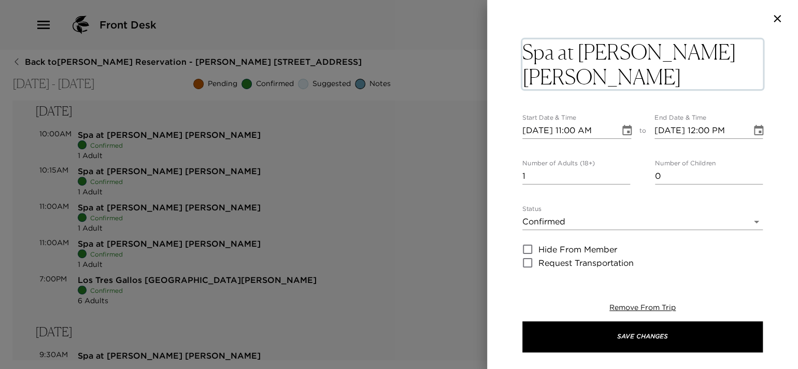
click at [554, 74] on textarea "Spa at Esperanza Ms.Slovacek" at bounding box center [642, 64] width 240 height 50
type textarea "Spa at Esperanza Ms. Slovacek"
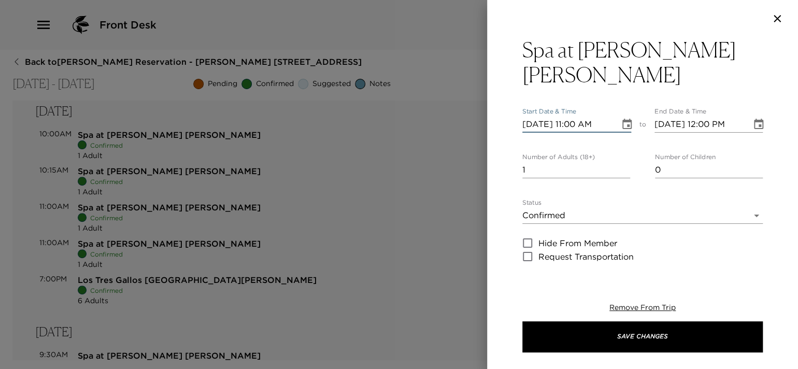
click at [575, 126] on input "10/06/2025 11:00 AM" at bounding box center [567, 124] width 90 height 17
type input "10/06/2025 10:15 AM"
click at [728, 120] on input "10/06/2025 12:00 PM" at bounding box center [700, 124] width 90 height 17
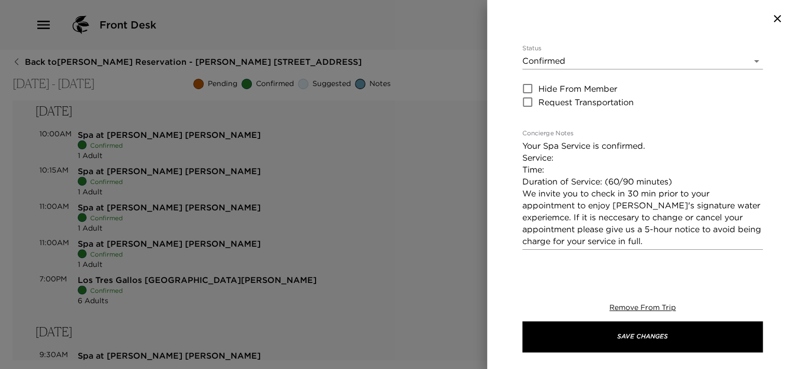
scroll to position [155, 0]
type input "10/06/2025 11:15 AM"
click at [580, 161] on textarea "Your Spa Service is confirmed. Service: Time: Duration of Service: (60/90 minut…" at bounding box center [642, 192] width 240 height 107
paste textarea "DEEP tissue 90minute massage"
click at [569, 154] on textarea "Your Spa Service is confirmed. Service: DEEP tissue 90minute massage Time: Dura…" at bounding box center [642, 192] width 240 height 107
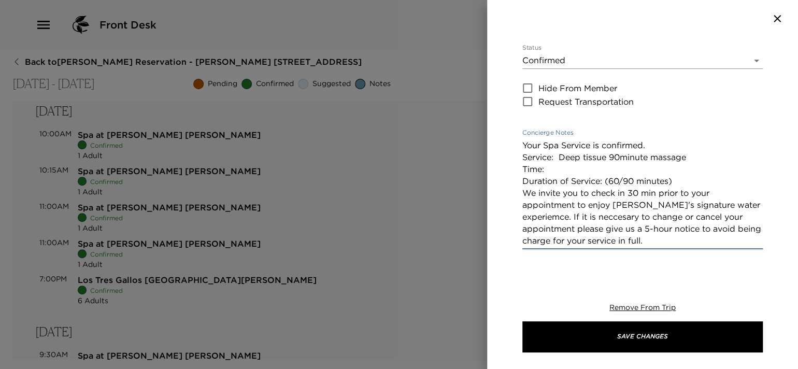
click at [580, 166] on textarea "Your Spa Service is confirmed. Service: Deep tissue 90minute massage Time: Dura…" at bounding box center [642, 192] width 240 height 107
drag, startPoint x: 680, startPoint y: 182, endPoint x: 520, endPoint y: 179, distance: 159.6
click at [520, 179] on div "Spa at Esperanza Ms. Slovacek Start Date & Time 10/06/2025 10:15 AM to End Date…" at bounding box center [642, 153] width 311 height 232
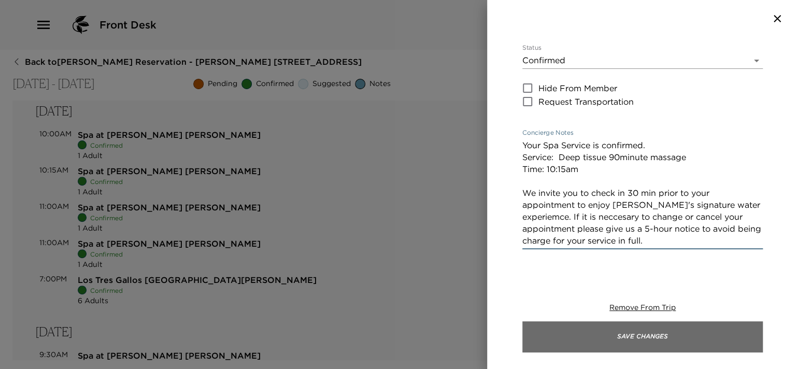
type textarea "Your Spa Service is confirmed. Service: Deep tissue 90minute massage Time: 10:1…"
click at [590, 340] on button "Save Changes" at bounding box center [642, 336] width 240 height 31
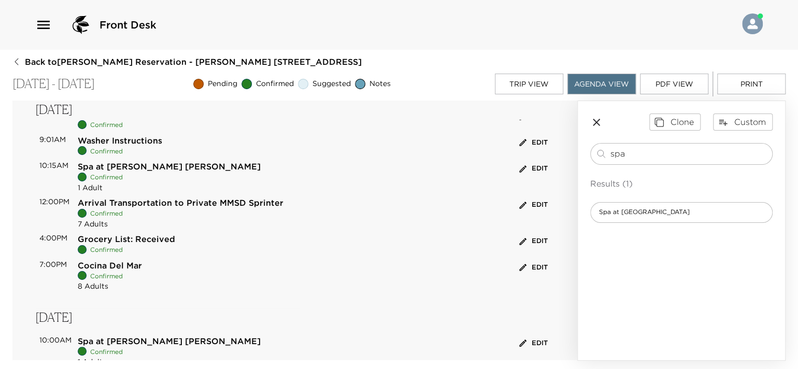
scroll to position [40, 0]
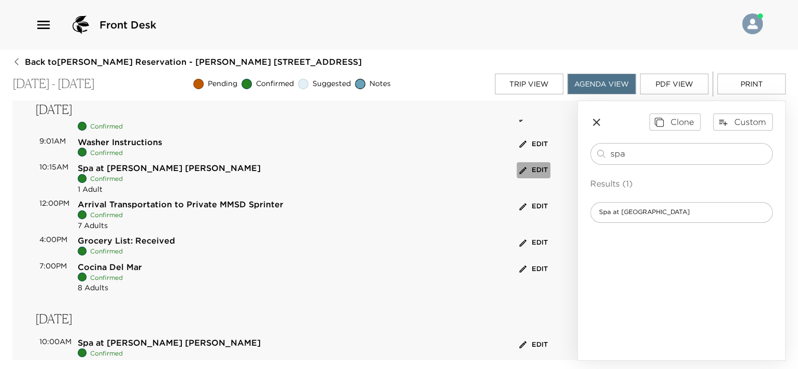
click at [534, 172] on button "Edit" at bounding box center [534, 170] width 34 height 16
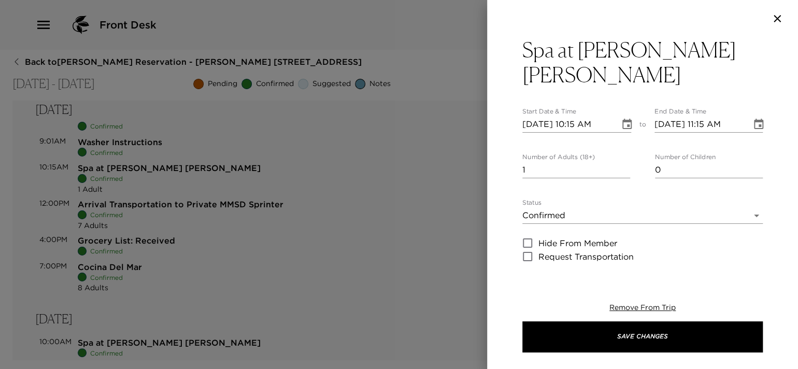
click at [544, 122] on input "10/06/2025 10:15 AM" at bounding box center [567, 124] width 90 height 17
type input "10/07/2025 10:15 AM"
type input "10/07/2025 11:15 AM"
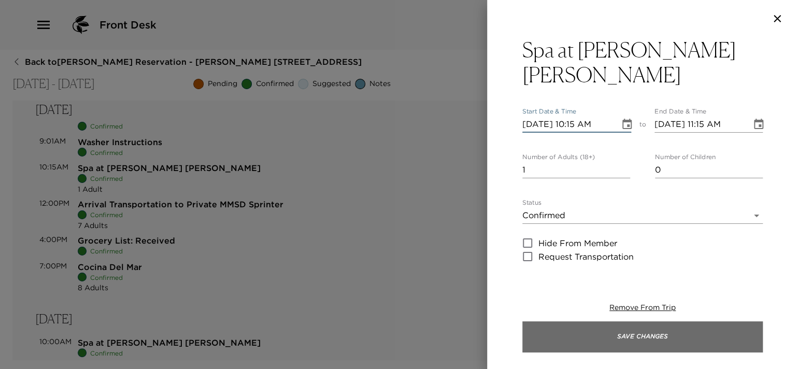
type input "10/07/2025 10:15 AM"
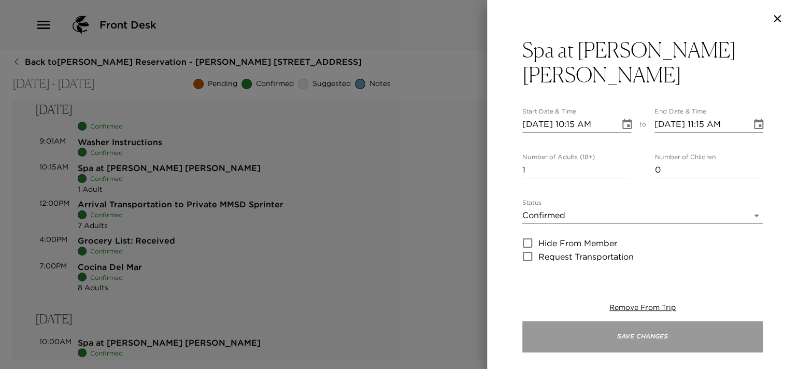
click at [630, 343] on button "Save Changes" at bounding box center [642, 336] width 240 height 31
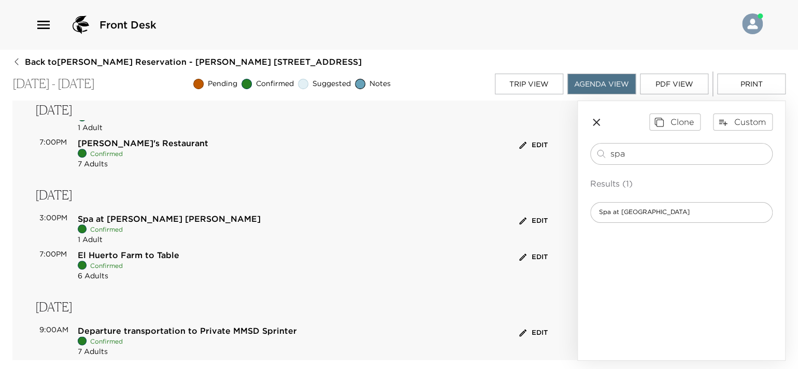
scroll to position [589, 0]
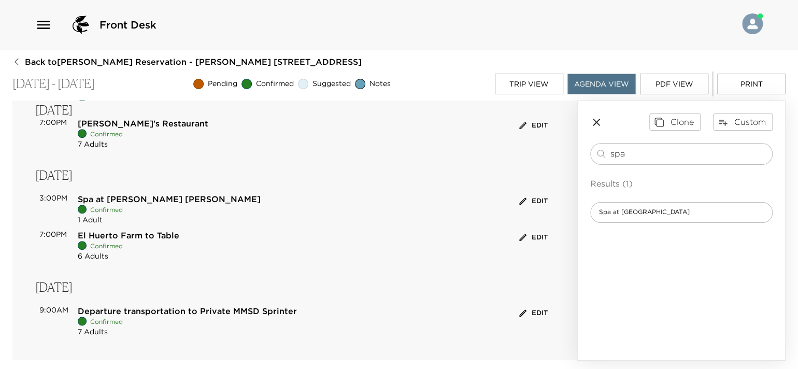
click at [535, 239] on button "Edit" at bounding box center [534, 238] width 34 height 16
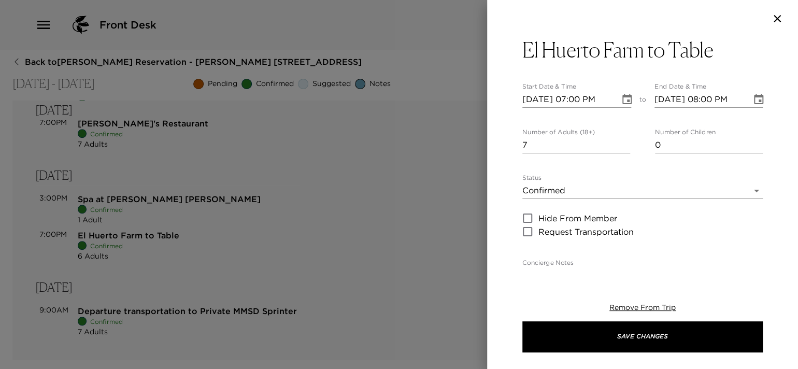
click at [622, 143] on input "7" at bounding box center [576, 145] width 108 height 17
type input "8"
click at [622, 143] on input "8" at bounding box center [576, 145] width 108 height 17
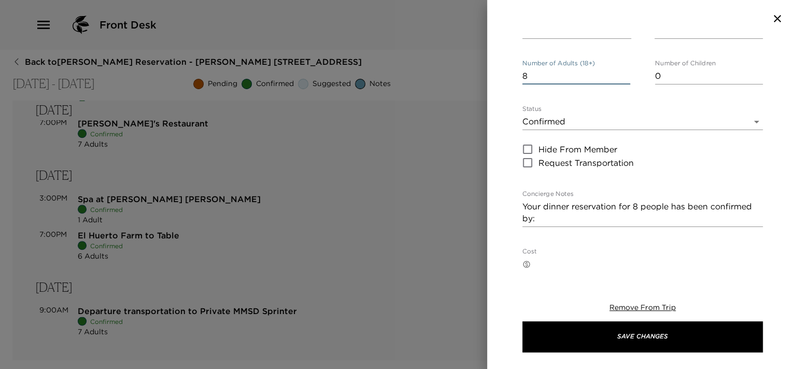
scroll to position [155, 0]
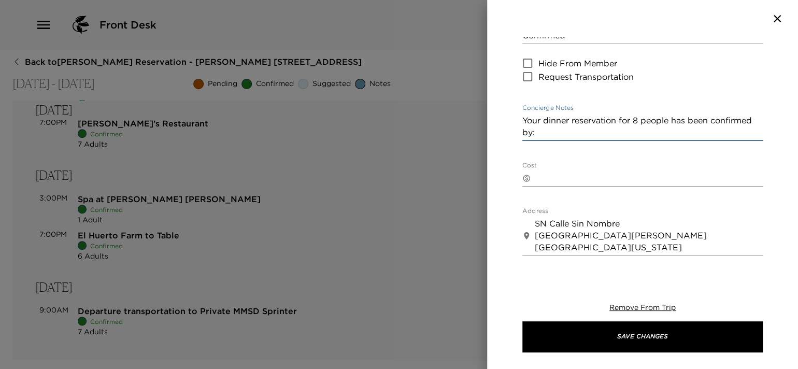
click at [550, 132] on textarea "Your dinner reservation for 8 people has been confirmed by:" at bounding box center [642, 127] width 240 height 24
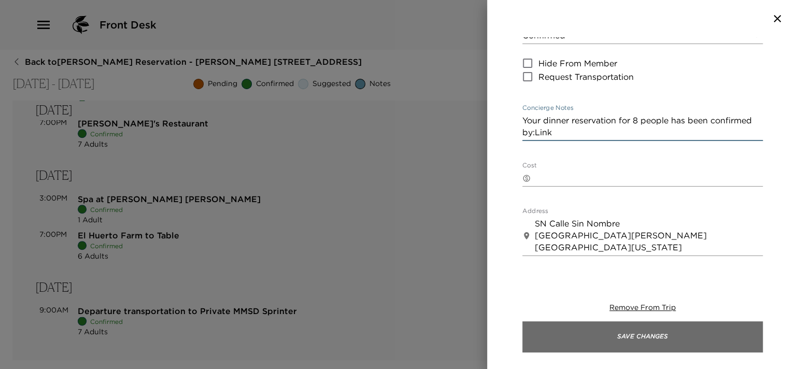
type textarea "Your dinner reservation for 8 people has been confirmed by:Link"
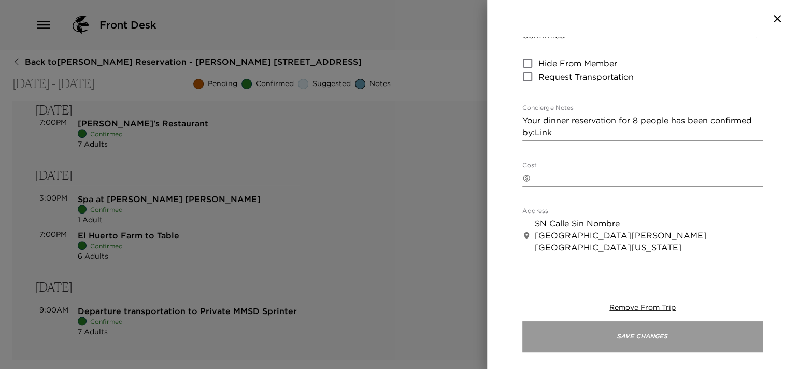
click at [610, 323] on button "Save Changes" at bounding box center [642, 336] width 240 height 31
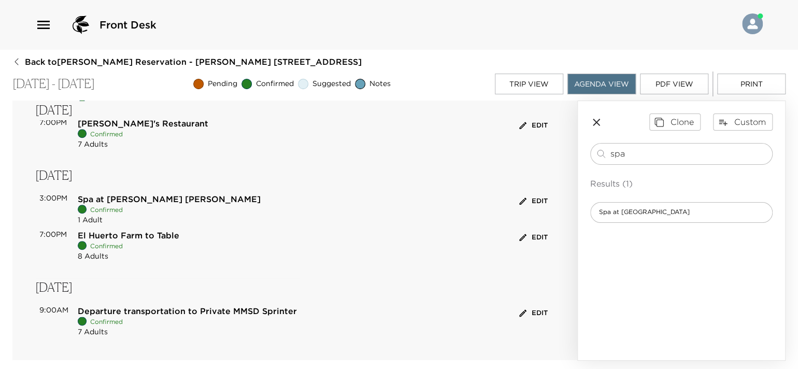
click at [522, 314] on button "Edit" at bounding box center [534, 313] width 34 height 16
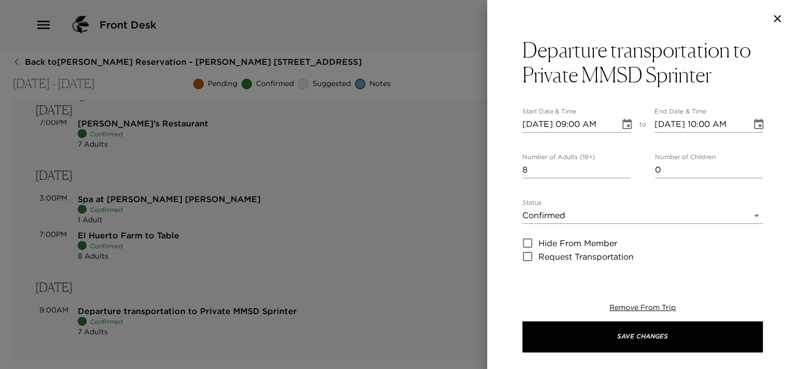
type input "8"
click at [622, 168] on input "8" at bounding box center [576, 170] width 108 height 17
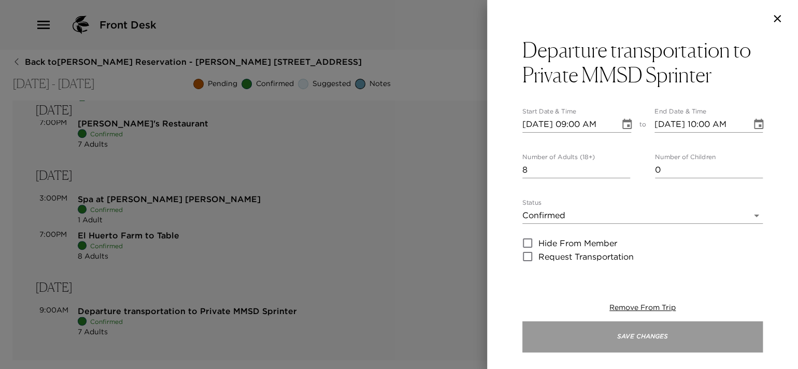
click at [618, 347] on button "Save Changes" at bounding box center [642, 336] width 240 height 31
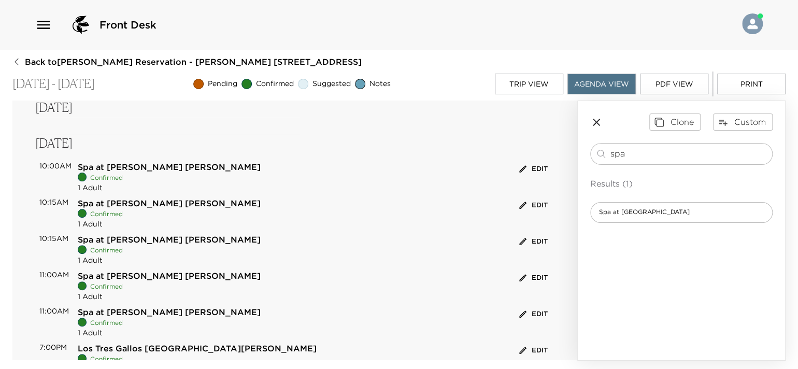
scroll to position [175, 0]
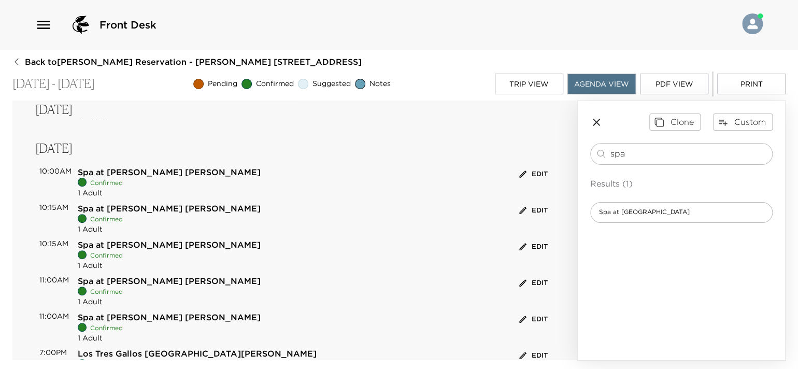
click at [39, 31] on icon "button" at bounding box center [43, 25] width 17 height 17
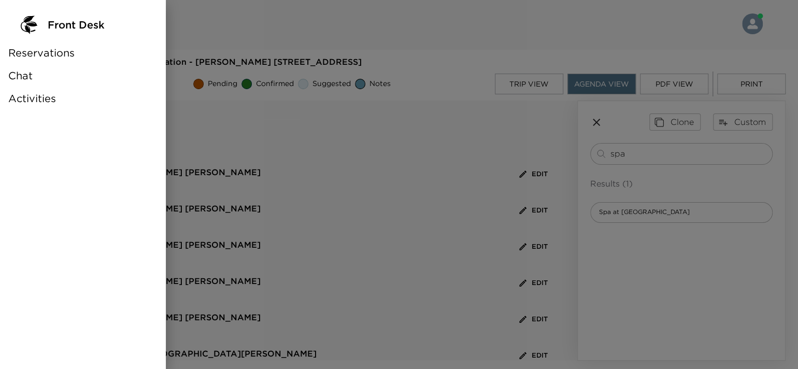
click at [39, 72] on div "Chat" at bounding box center [83, 75] width 166 height 23
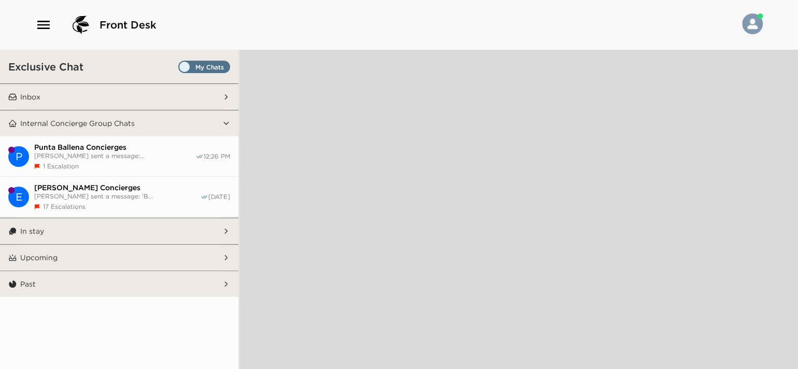
click at [121, 165] on div "1 Escalation" at bounding box center [114, 166] width 161 height 8
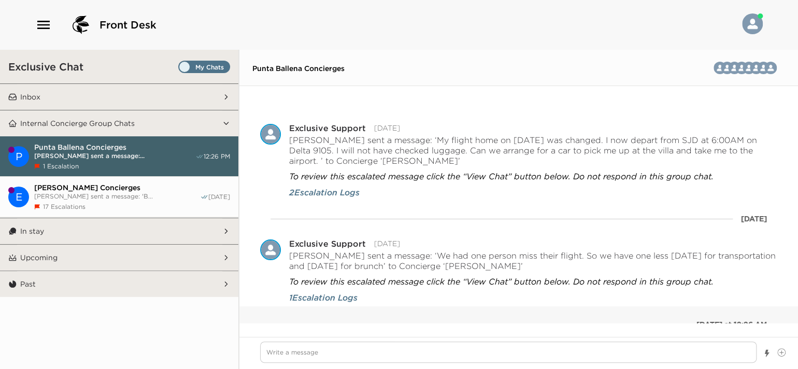
scroll to position [16801, 0]
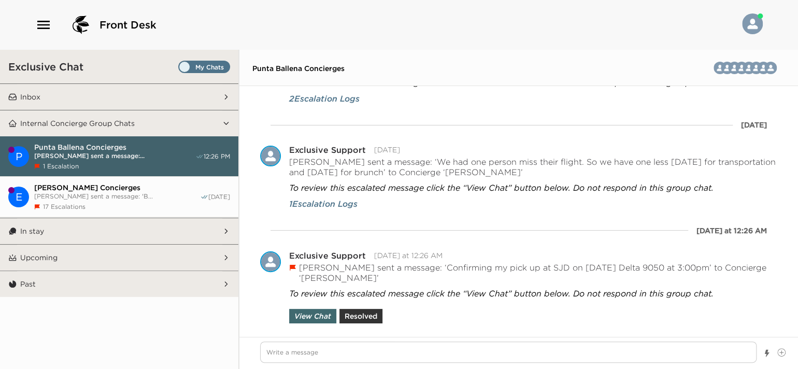
click at [115, 192] on span "Nikki Beale sent a message: 'B..." at bounding box center [117, 196] width 166 height 8
type textarea "x"
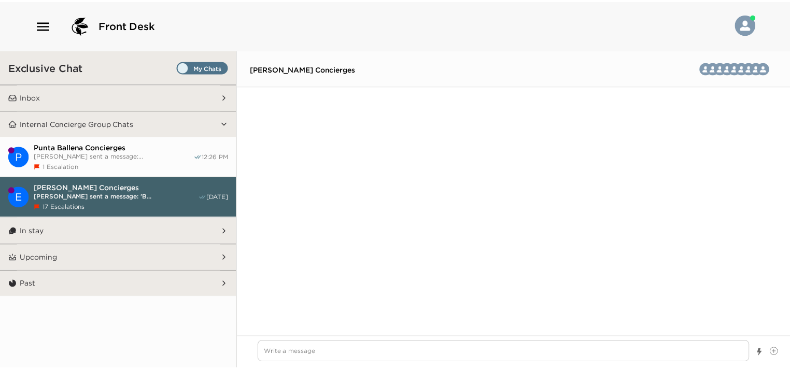
scroll to position [3640, 0]
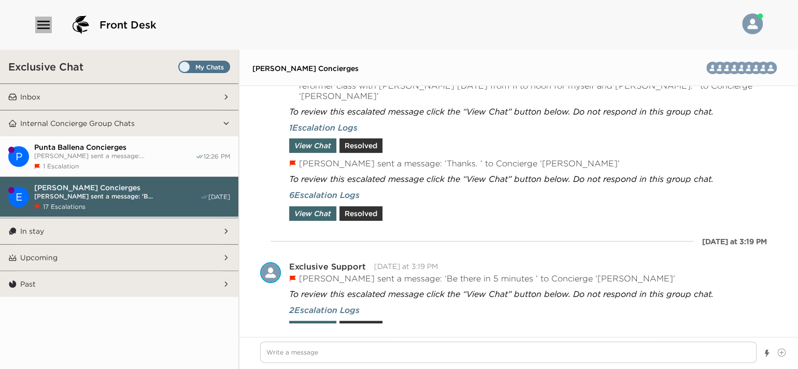
click at [39, 26] on icon "button" at bounding box center [43, 25] width 17 height 17
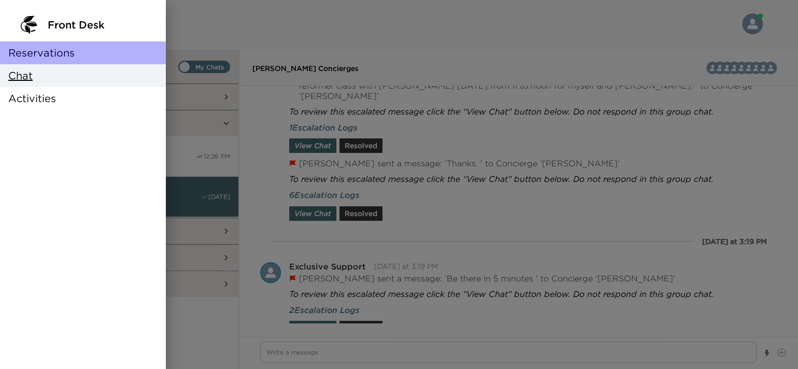
click at [44, 49] on span "Reservations" at bounding box center [41, 53] width 66 height 15
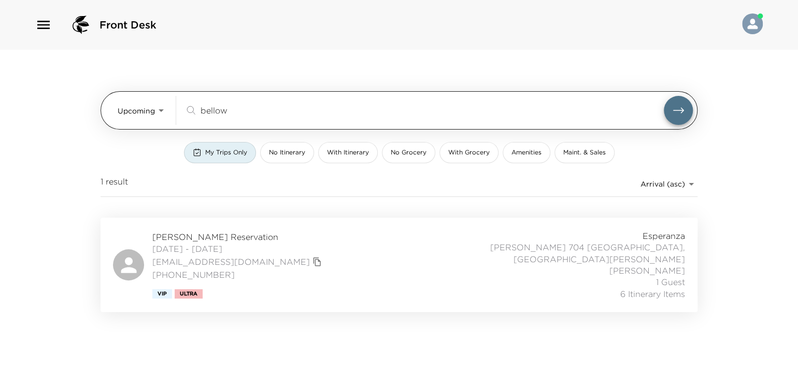
drag, startPoint x: 248, startPoint y: 107, endPoint x: 181, endPoint y: 112, distance: 67.1
click at [181, 112] on div "Upcoming Upcoming bellow ​" at bounding box center [405, 110] width 575 height 29
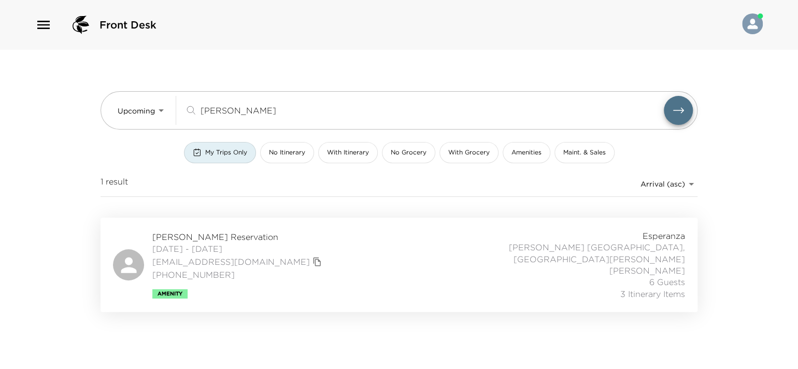
type input "MAURER"
click at [332, 278] on div "Todd Maurer Reservation 10/08/2025 - 10/12/2025 tmaurer@halakar.com (317) 710-3…" at bounding box center [399, 264] width 572 height 69
click at [223, 152] on span "My Trips Only" at bounding box center [226, 152] width 42 height 9
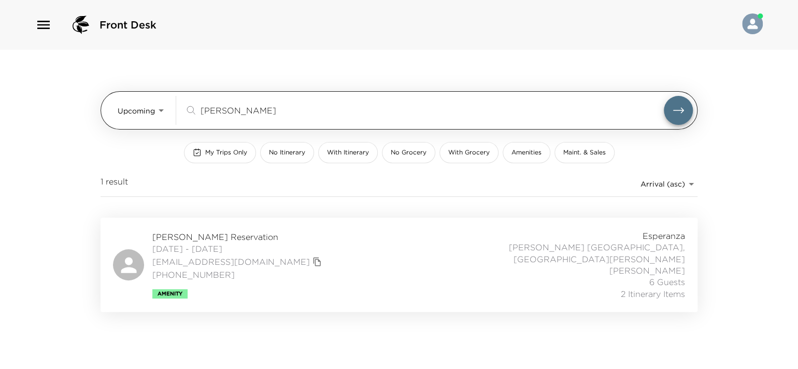
drag, startPoint x: 240, startPoint y: 104, endPoint x: 180, endPoint y: 104, distance: 60.1
click at [180, 104] on div "Upcoming Upcoming MAURER ​" at bounding box center [405, 110] width 575 height 29
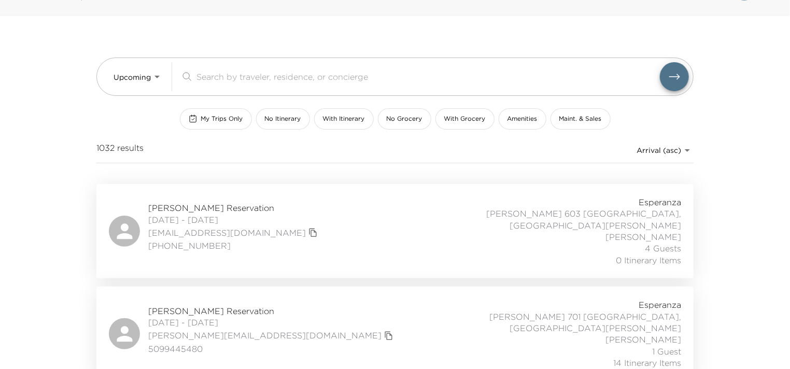
scroll to position [52, 0]
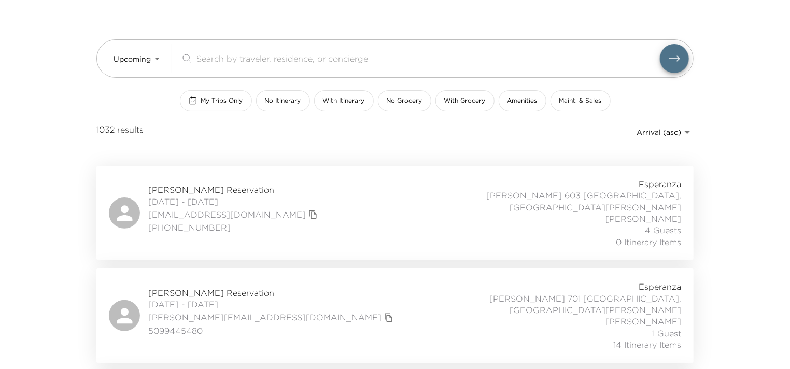
click at [210, 91] on button "My Trips Only" at bounding box center [216, 100] width 72 height 21
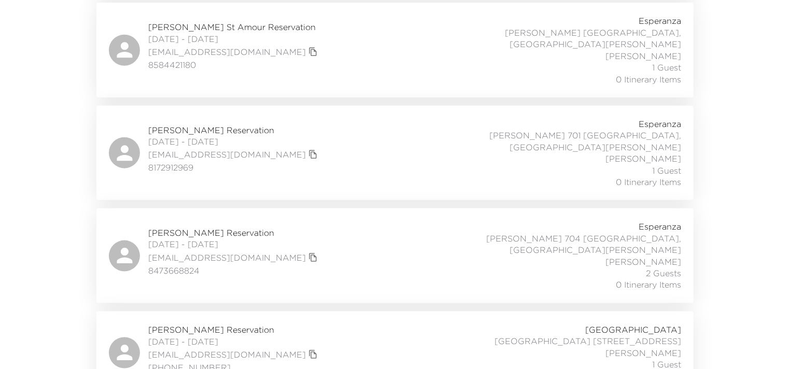
scroll to position [4536, 0]
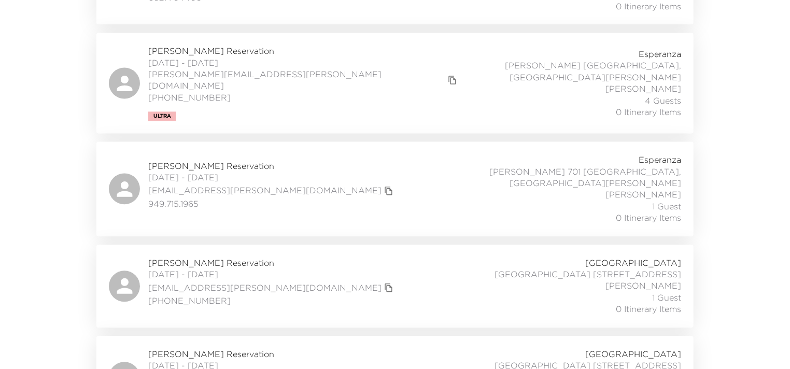
type button "my-trips-only"
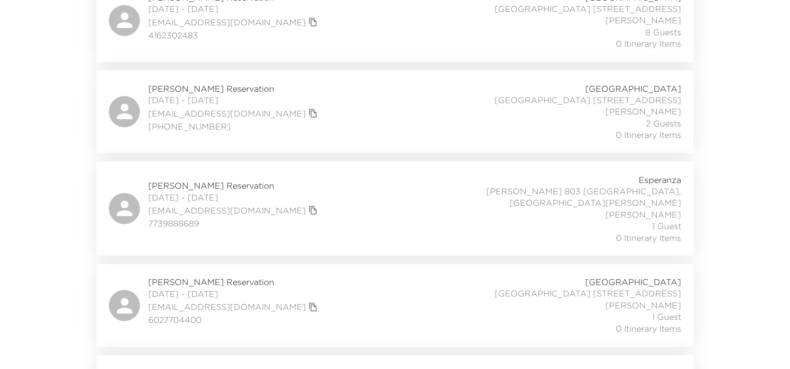
scroll to position [0, 0]
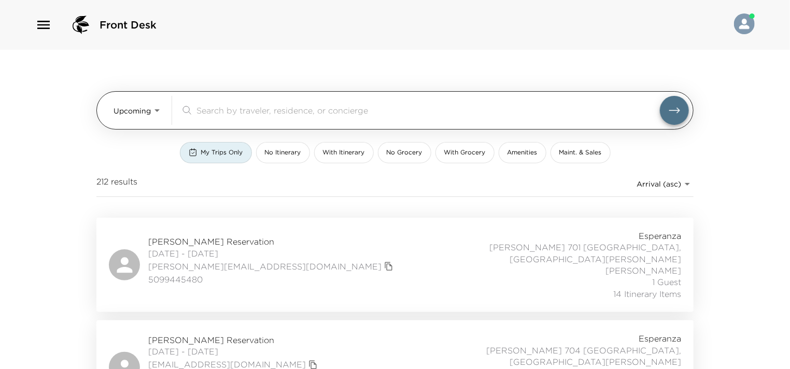
click at [156, 116] on body "Front Desk Upcoming Upcoming ​ My Trips Only No Itinerary With Itinerary No Gro…" at bounding box center [395, 184] width 790 height 369
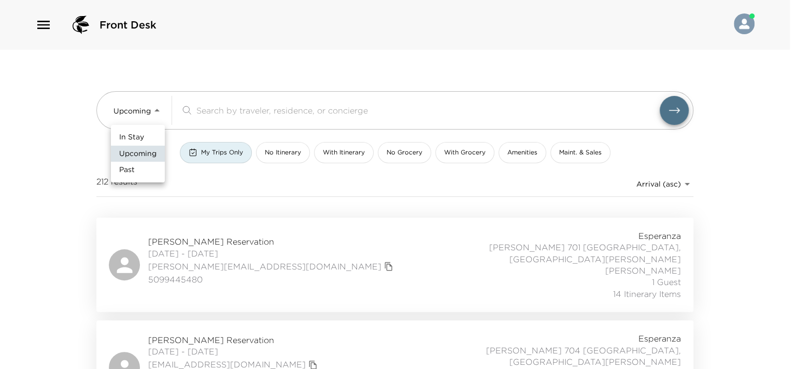
click at [150, 134] on li "In Stay" at bounding box center [138, 137] width 54 height 17
type input "In-Stay"
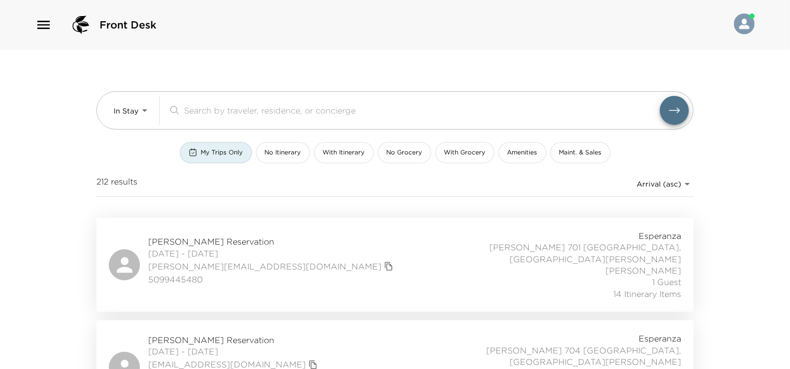
click at [206, 150] on div "In Stay Upcoming Past" at bounding box center [395, 184] width 790 height 369
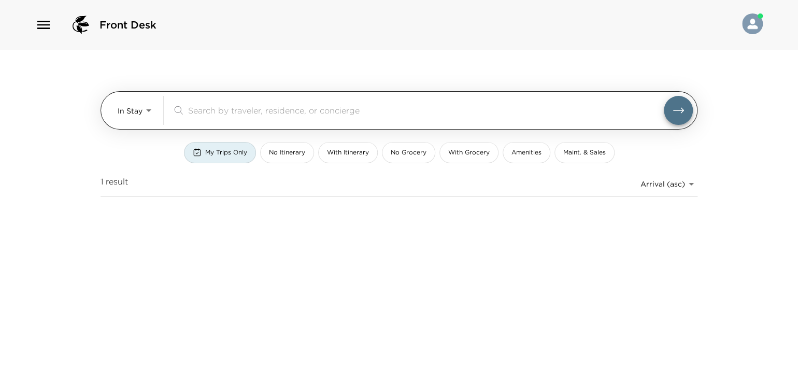
click at [230, 104] on input "search" at bounding box center [426, 110] width 476 height 12
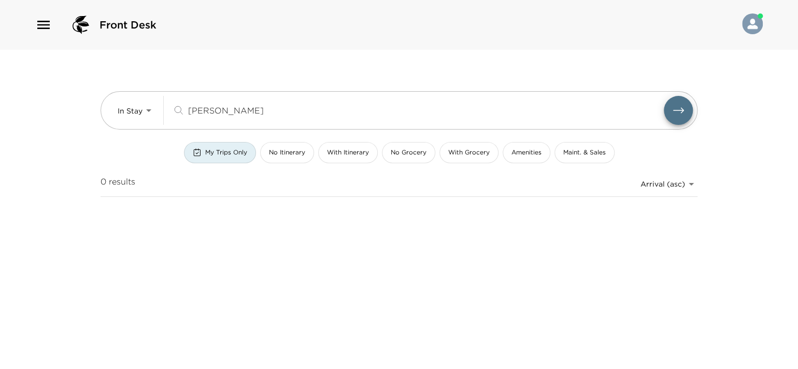
type input "steve"
click at [218, 153] on span "My Trips Only" at bounding box center [226, 152] width 42 height 9
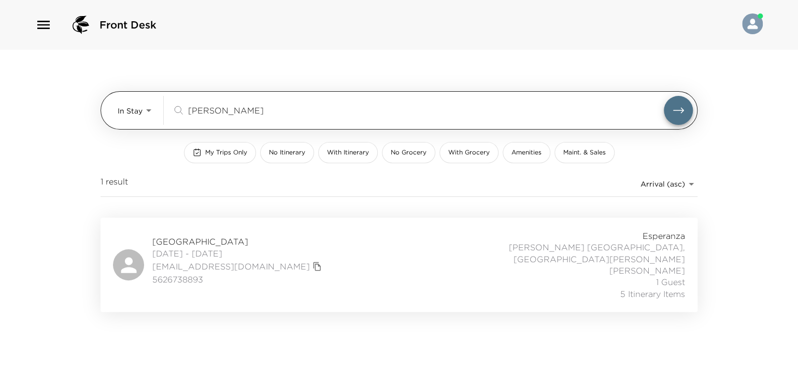
click at [152, 109] on body "Front Desk In Stay In-Stay steve ​ My Trips Only No Itinerary With Itinerary No…" at bounding box center [399, 184] width 798 height 369
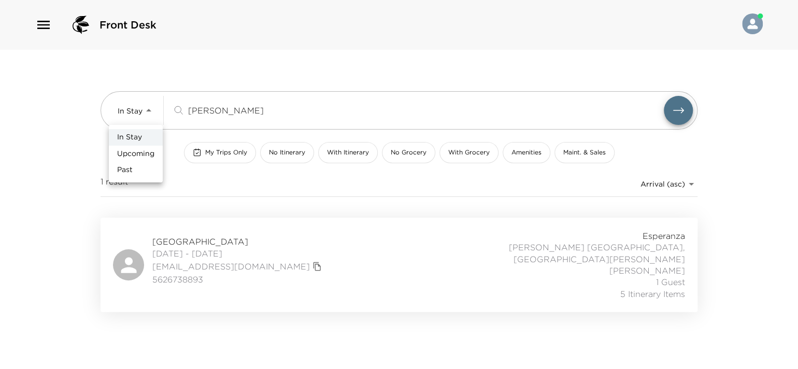
click at [145, 152] on span "Upcoming" at bounding box center [135, 154] width 37 height 10
type input "Upcoming"
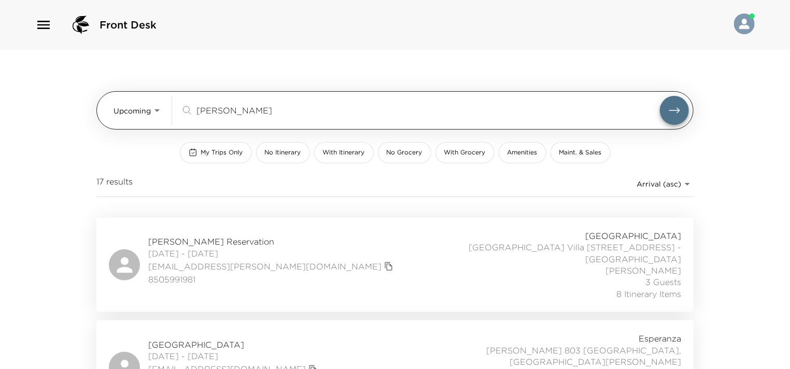
drag, startPoint x: 229, startPoint y: 111, endPoint x: 197, endPoint y: 111, distance: 31.6
click at [197, 111] on input "steve" at bounding box center [427, 110] width 463 height 12
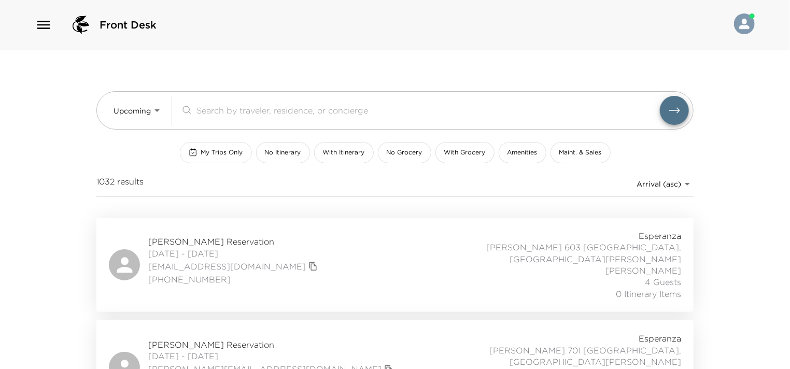
click at [230, 154] on span "My Trips Only" at bounding box center [222, 152] width 42 height 9
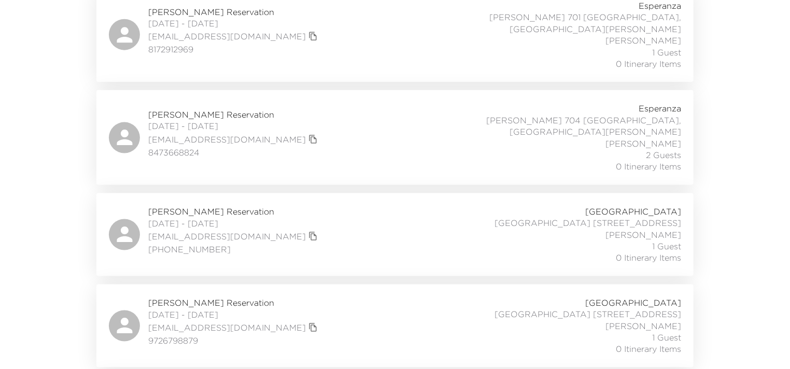
scroll to position [4691, 0]
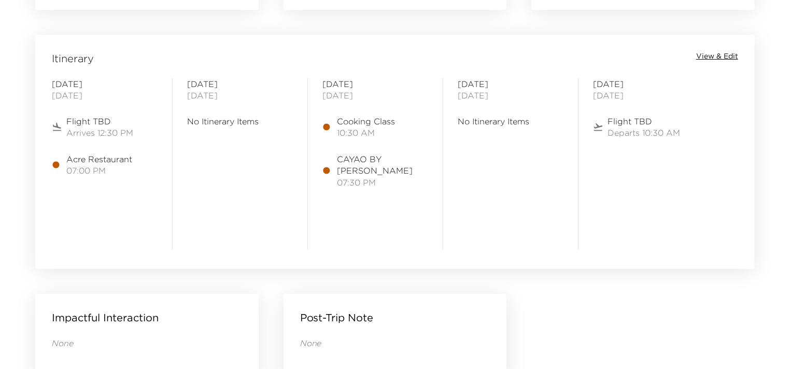
scroll to position [829, 0]
click at [711, 62] on div "Itinerary View & Edit" at bounding box center [394, 59] width 715 height 15
click at [712, 56] on span "View & Edit" at bounding box center [717, 57] width 42 height 10
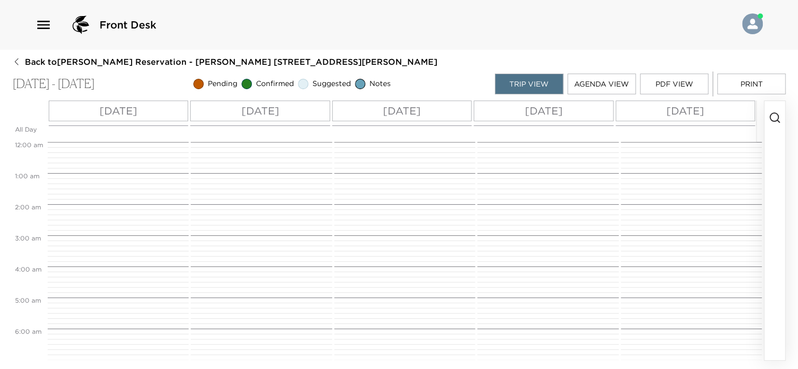
scroll to position [326, 0]
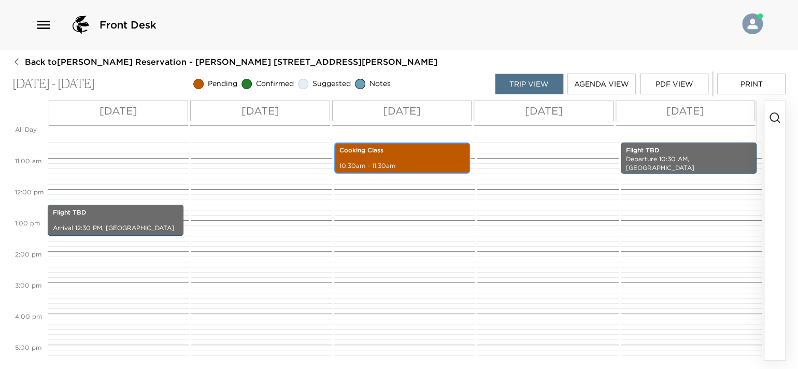
click at [413, 165] on p "10:30am - 11:30am" at bounding box center [401, 166] width 125 height 9
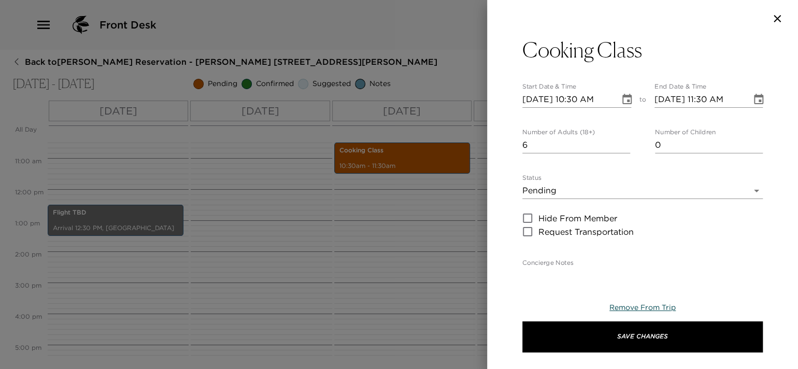
click at [659, 306] on span "Remove From Trip" at bounding box center [642, 307] width 66 height 9
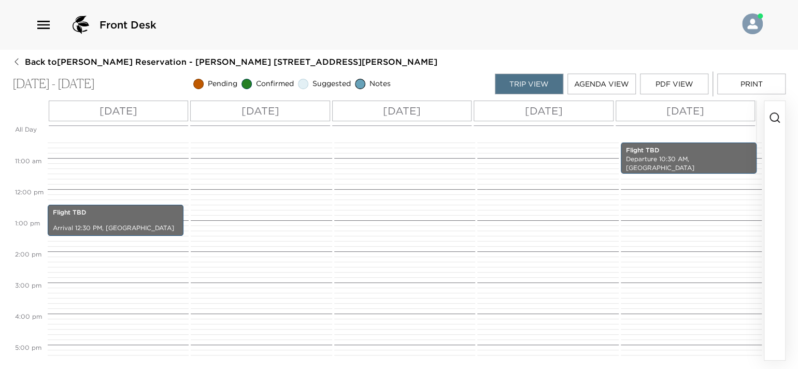
click at [772, 112] on icon "button" at bounding box center [775, 117] width 12 height 12
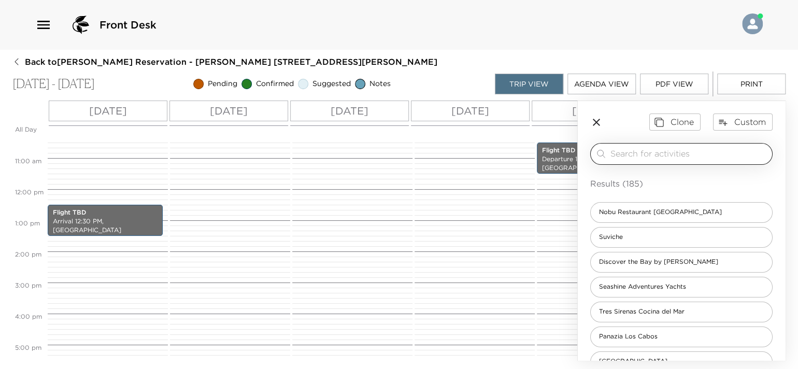
click at [629, 149] on input "search" at bounding box center [689, 154] width 158 height 12
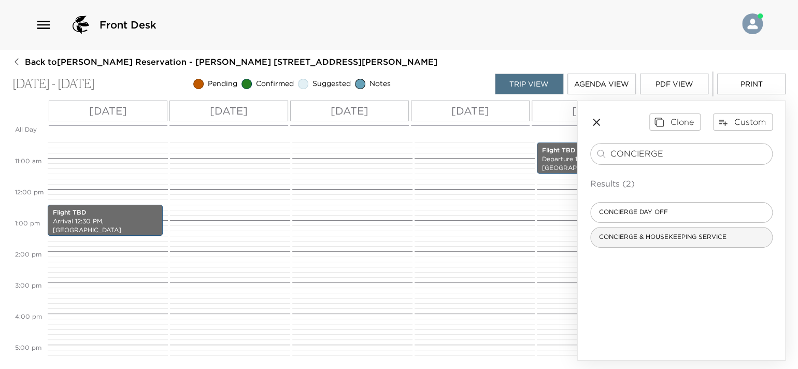
type input "CONCIERGE"
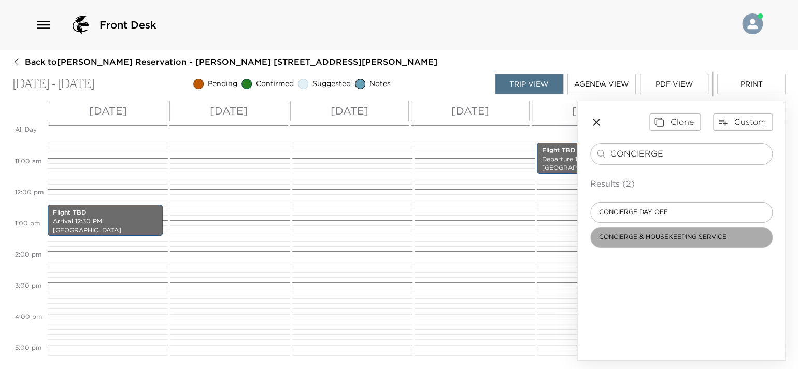
click at [675, 234] on span "CONCIERGE & HOUSEKEEPING SERVICE" at bounding box center [663, 237] width 144 height 9
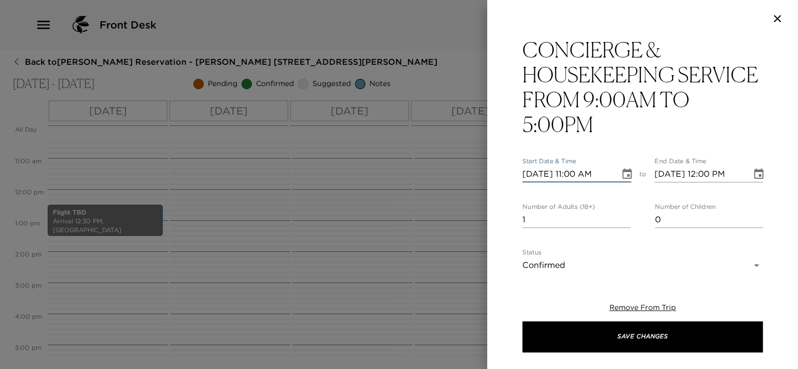
click at [575, 175] on input "[DATE] 11:00 AM" at bounding box center [567, 174] width 90 height 17
type input "[DATE] 09:00 AM"
click at [729, 175] on input "[DATE] 12:00 PM" at bounding box center [700, 174] width 90 height 17
type input "[DATE] 10:00 AM"
type input "0"
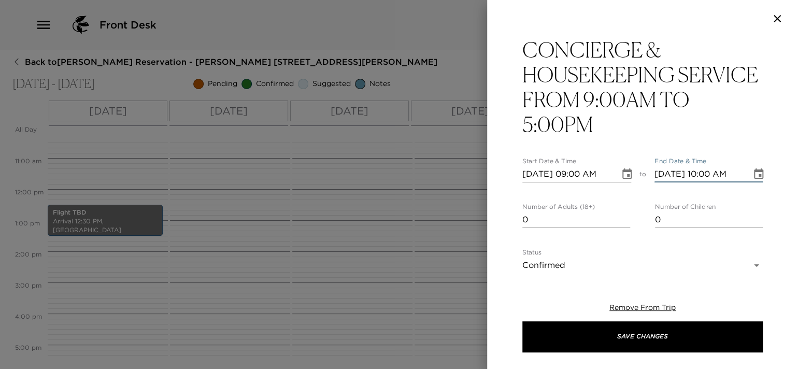
click at [621, 221] on input "0" at bounding box center [576, 219] width 108 height 17
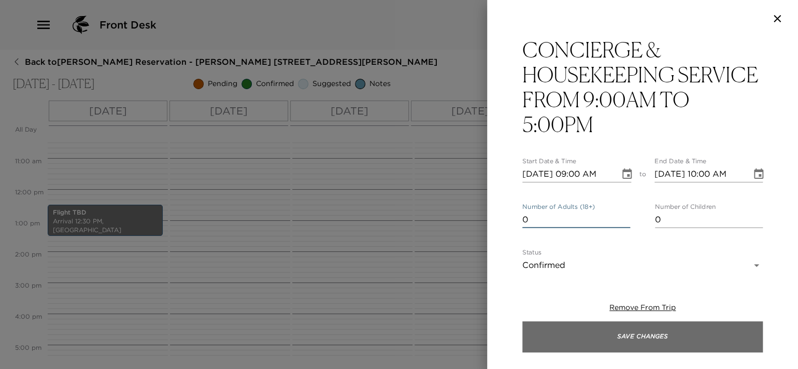
click at [632, 334] on button "Save Changes" at bounding box center [642, 336] width 240 height 31
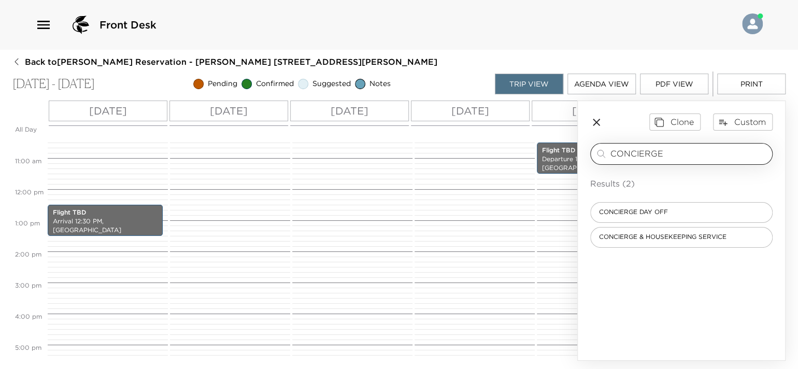
drag, startPoint x: 665, startPoint y: 152, endPoint x: 594, endPoint y: 152, distance: 71.0
click at [594, 152] on div "CONCIERGE ​" at bounding box center [681, 154] width 182 height 22
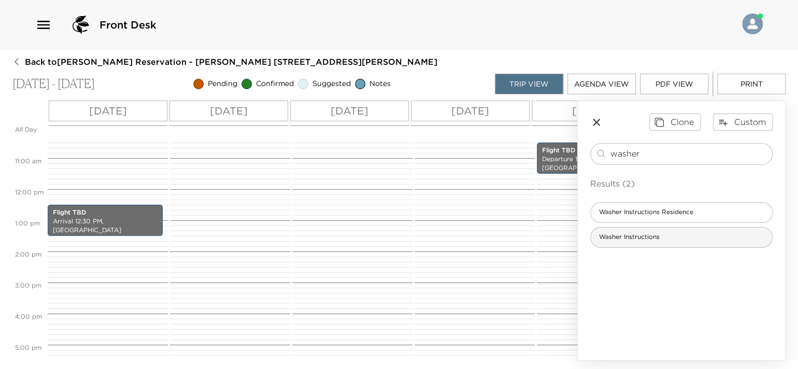
type input "washer"
click at [634, 234] on span "Washer Instructions" at bounding box center [629, 237] width 77 height 9
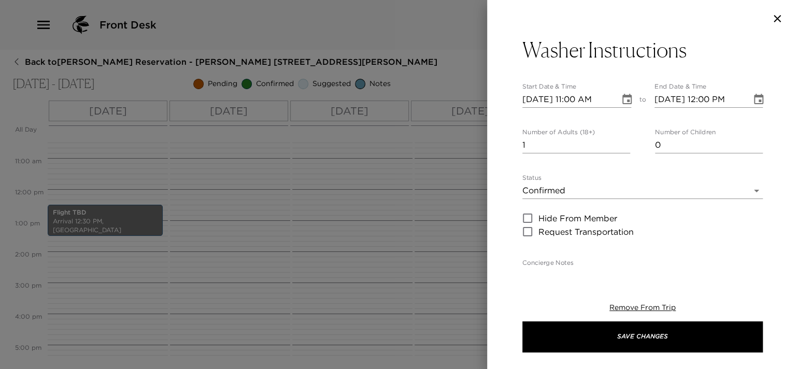
type textarea "Dear Member: The washer has integrated liquid detergent, so there is no need to…"
type input "0"
click at [623, 148] on input "0" at bounding box center [576, 145] width 108 height 17
click at [573, 96] on input "[DATE] 11:00 AM" at bounding box center [567, 99] width 90 height 17
type input "[DATE] 09:01 AM"
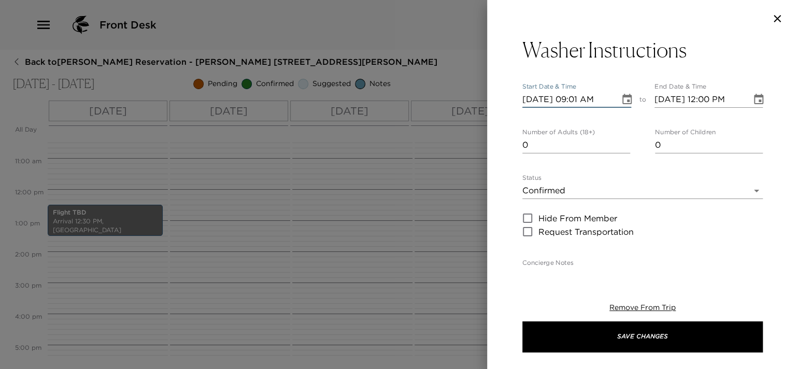
click at [730, 98] on input "[DATE] 12:00 PM" at bounding box center [700, 99] width 90 height 17
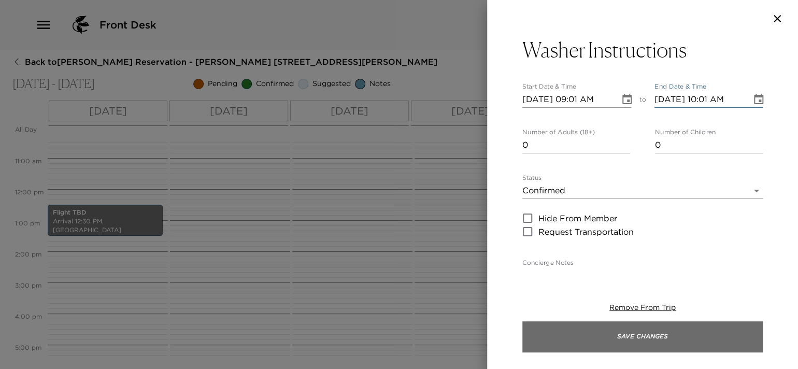
type input "[DATE] 10:01 AM"
click at [619, 349] on button "Save Changes" at bounding box center [642, 336] width 240 height 31
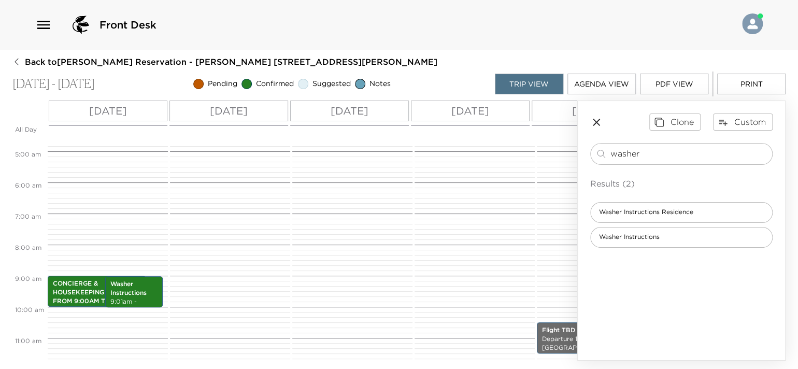
scroll to position [274, 0]
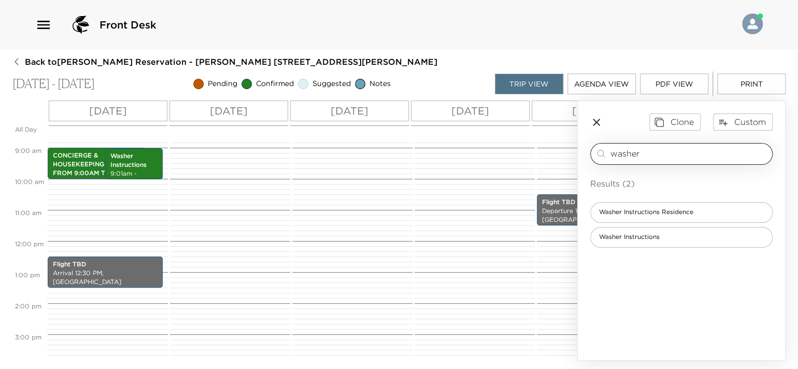
drag, startPoint x: 654, startPoint y: 152, endPoint x: 593, endPoint y: 148, distance: 61.3
click at [593, 148] on div "washer ​" at bounding box center [681, 154] width 182 height 22
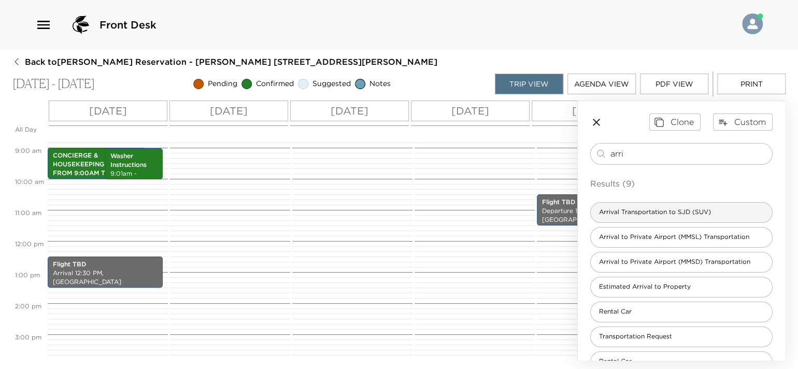
type input "arri"
click at [628, 208] on span "Arrival Transportation to SJD (SUV)" at bounding box center [655, 212] width 129 height 9
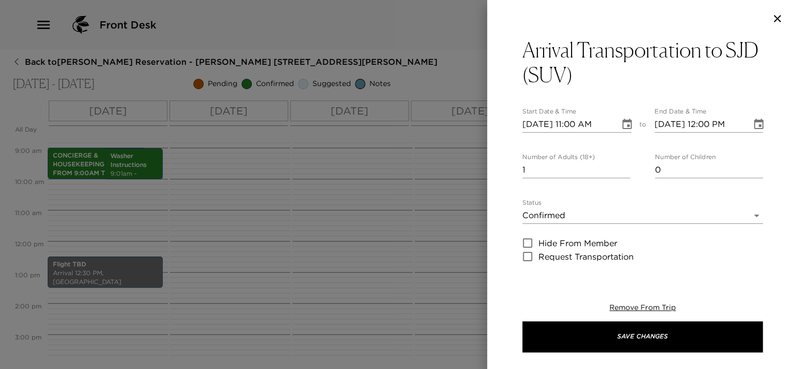
type textarea "$125 USD + tax SUV (1-5 passengers) $245 USD + tax (Up to 15 passengers) Flight…"
click at [572, 122] on input "[DATE] 11:00 AM" at bounding box center [567, 124] width 90 height 17
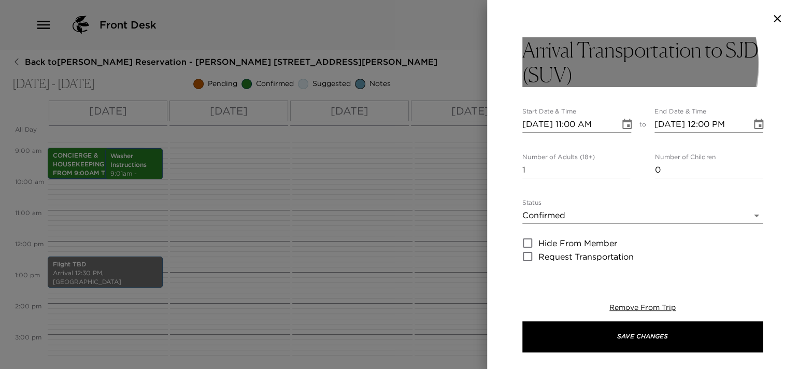
click at [621, 65] on h3 "Arrival Transportation to SJD (SUV)" at bounding box center [642, 62] width 240 height 50
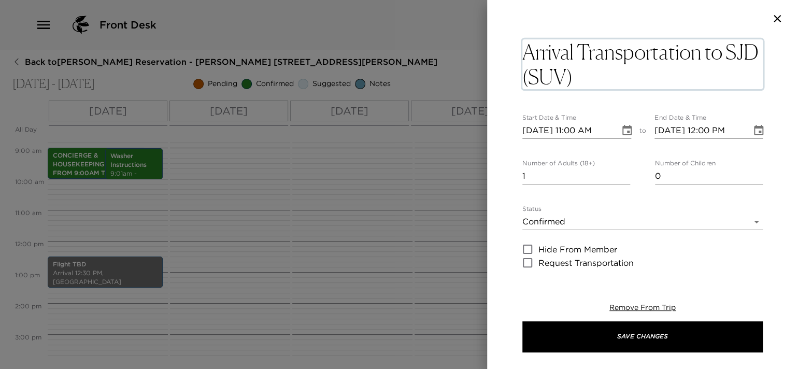
drag, startPoint x: 616, startPoint y: 81, endPoint x: 560, endPoint y: 80, distance: 56.0
click at [560, 80] on textarea "Arrival Transportation to SJD (SUV)" at bounding box center [642, 64] width 240 height 50
type textarea "Arrival Transportation to SJD Sprinter"
click at [575, 132] on input "[DATE] 11:00 AM" at bounding box center [567, 130] width 90 height 17
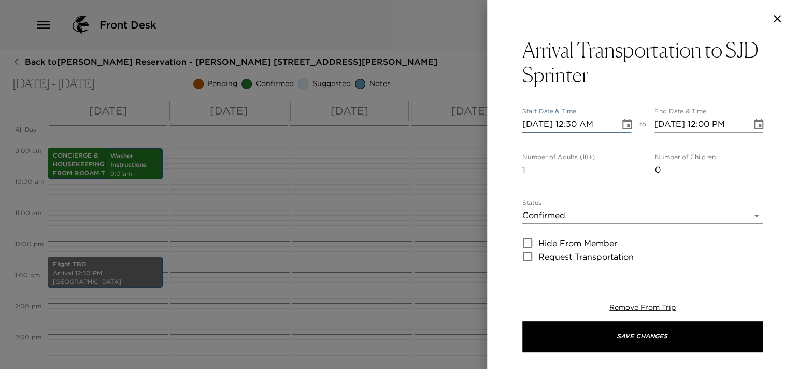
type input "[DATE] 12:30 PM"
type input "[DATE] 01:30 PM"
type input "[DATE] 12:30 PM"
click at [624, 165] on input "2" at bounding box center [576, 170] width 108 height 17
click at [624, 165] on input "3" at bounding box center [576, 170] width 108 height 17
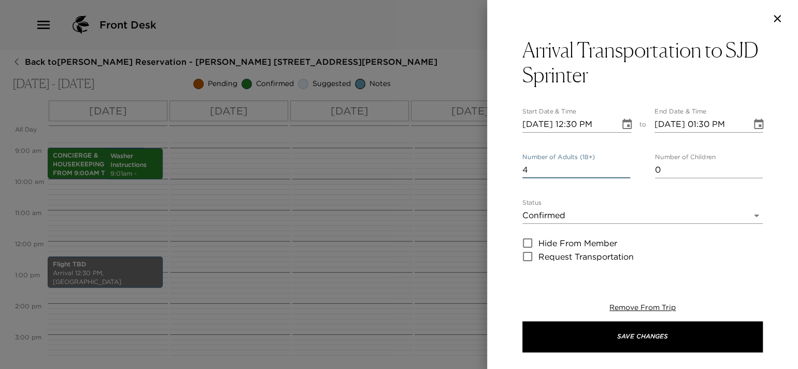
click at [623, 165] on input "4" at bounding box center [576, 170] width 108 height 17
click at [623, 165] on input "5" at bounding box center [576, 170] width 108 height 17
type input "6"
click at [623, 165] on input "6" at bounding box center [576, 170] width 108 height 17
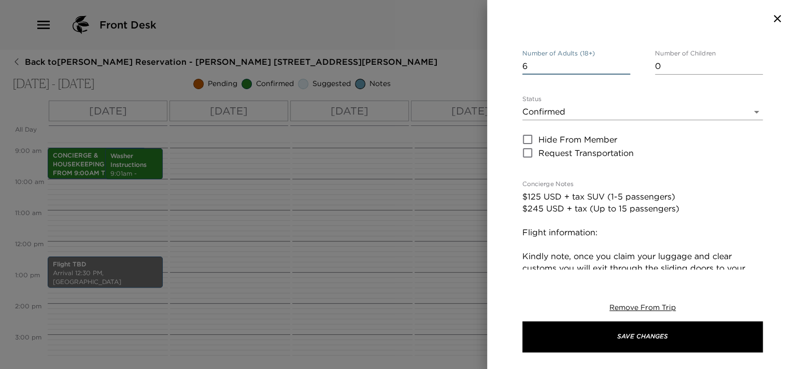
click at [619, 235] on textarea "$125 USD + tax SUV (1-5 passengers) $245 USD + tax (Up to 15 passengers) Flight…" at bounding box center [642, 310] width 240 height 238
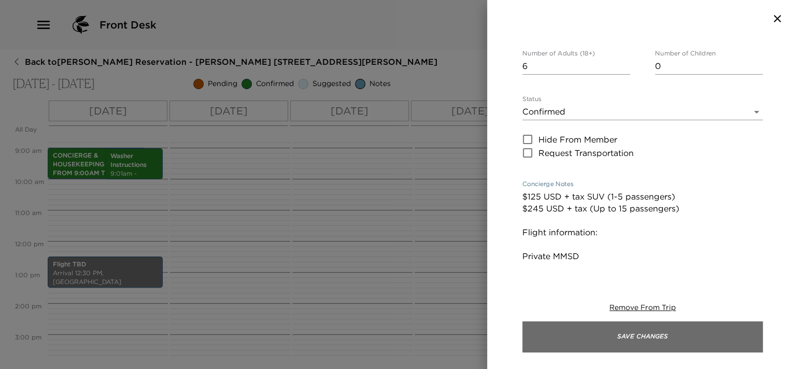
type textarea "$125 USD + tax SUV (1-5 passengers) $245 USD + tax (Up to 15 passengers) Flight…"
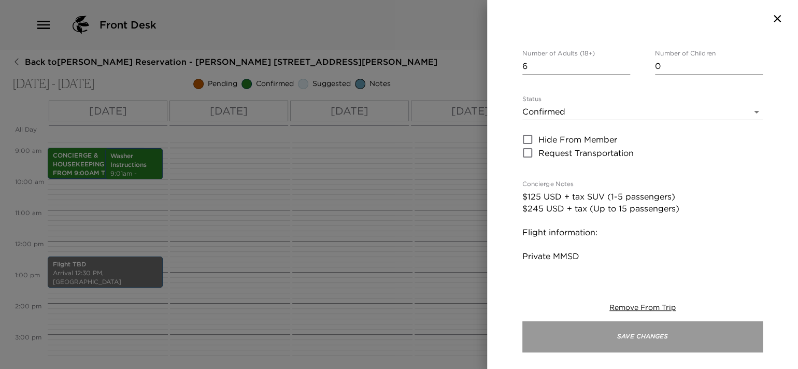
click at [677, 326] on button "Save Changes" at bounding box center [642, 336] width 240 height 31
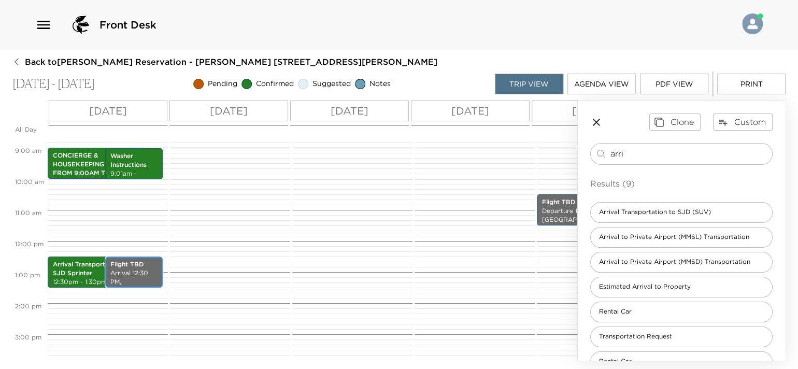
click at [150, 281] on p "Arrival 12:30 PM, [GEOGRAPHIC_DATA]" at bounding box center [133, 286] width 47 height 35
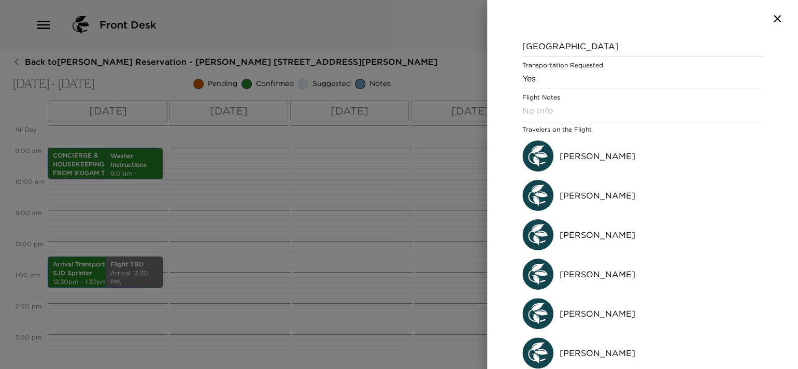
scroll to position [165, 0]
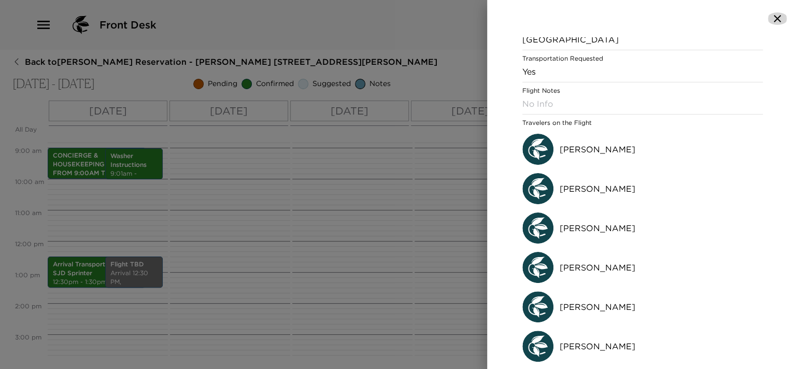
click at [775, 19] on icon "button" at bounding box center [777, 18] width 12 height 12
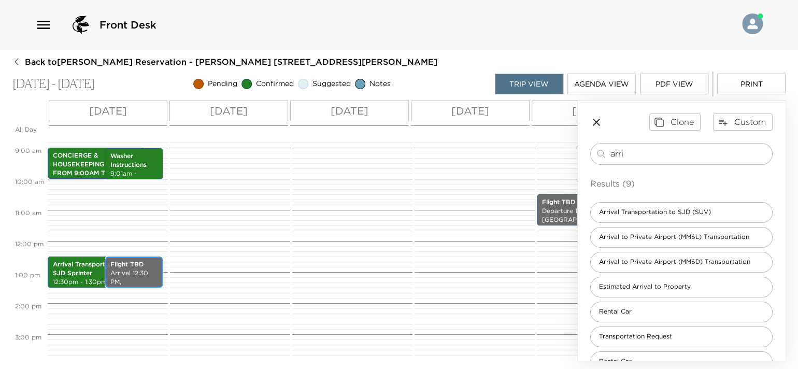
scroll to position [481, 0]
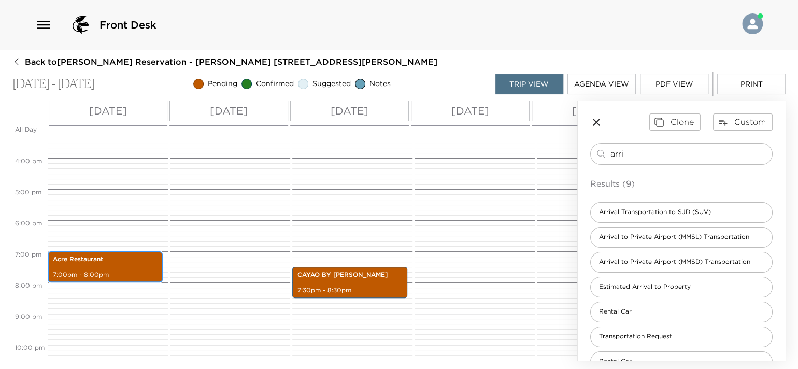
click at [143, 262] on p "Acre Restaurant" at bounding box center [105, 259] width 105 height 9
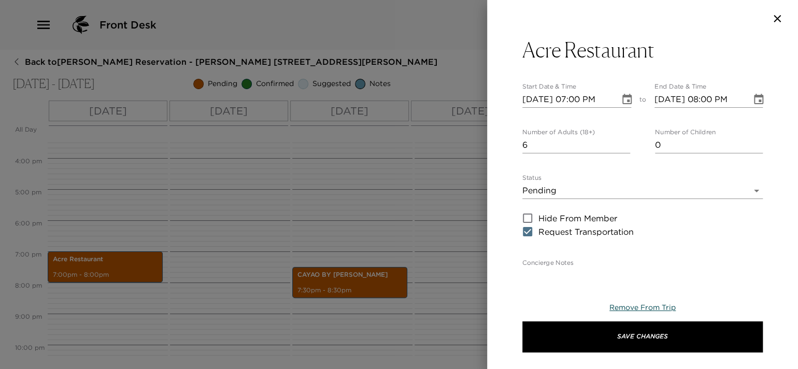
click at [630, 307] on span "Remove From Trip" at bounding box center [642, 307] width 66 height 9
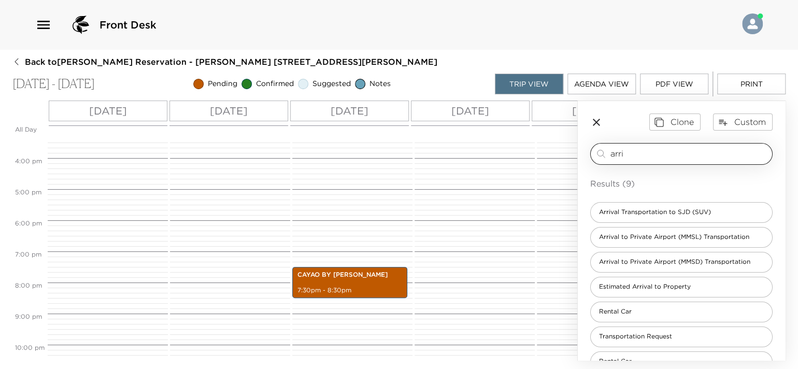
click at [600, 152] on div "arri ​" at bounding box center [681, 154] width 173 height 12
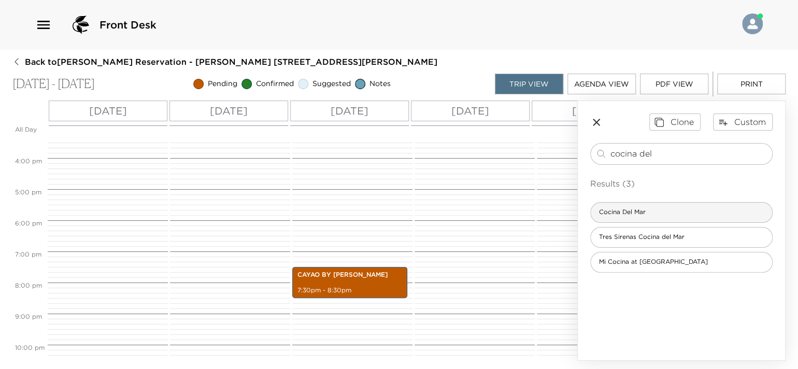
type input "cocina del"
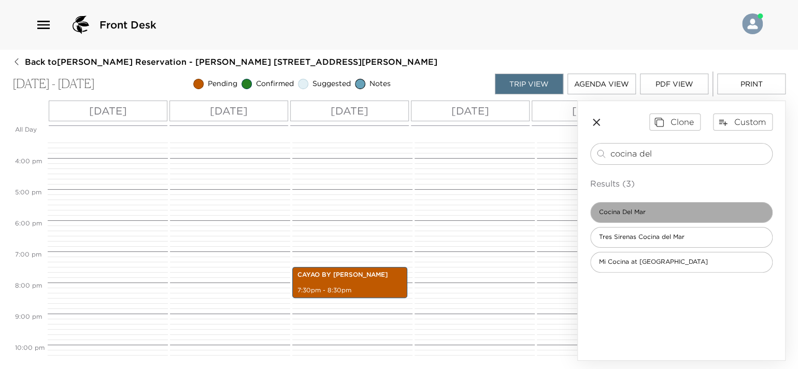
click at [652, 214] on span "Cocina Del Mar" at bounding box center [622, 212] width 63 height 9
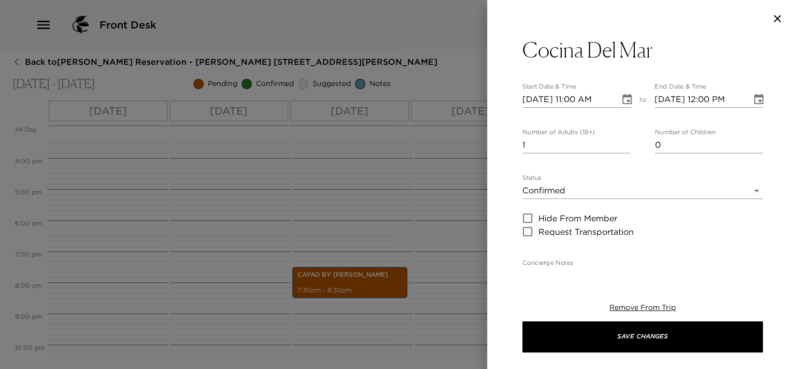
type textarea "Your dinner reservation has been confirmed."
click at [579, 100] on input "[DATE] 11:00 AM" at bounding box center [567, 99] width 90 height 17
type input "[DATE] 07:00 PM"
type input "[DATE] 08:00 PM"
type input "[DATE] 07:00 PM"
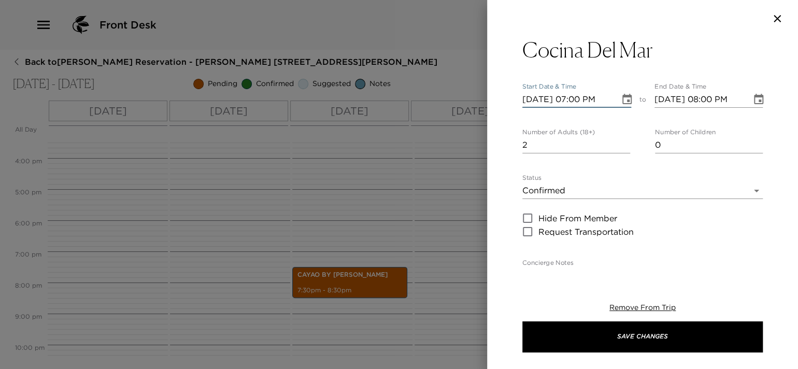
click at [622, 140] on input "2" at bounding box center [576, 145] width 108 height 17
click at [622, 140] on input "3" at bounding box center [576, 145] width 108 height 17
click at [622, 140] on input "4" at bounding box center [576, 145] width 108 height 17
click at [622, 140] on input "5" at bounding box center [576, 145] width 108 height 17
click at [622, 140] on input "6" at bounding box center [576, 145] width 108 height 17
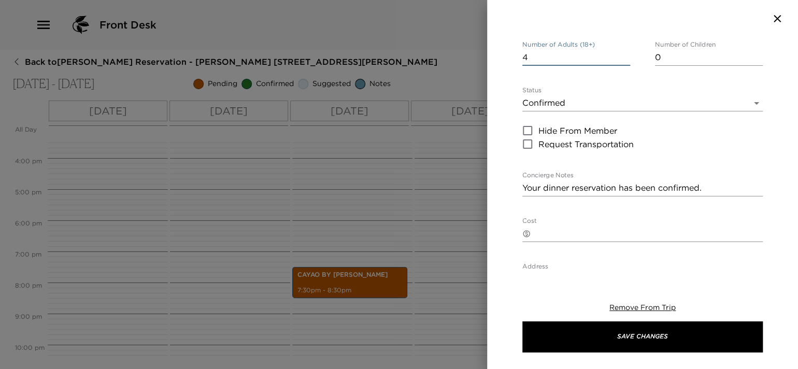
scroll to position [104, 0]
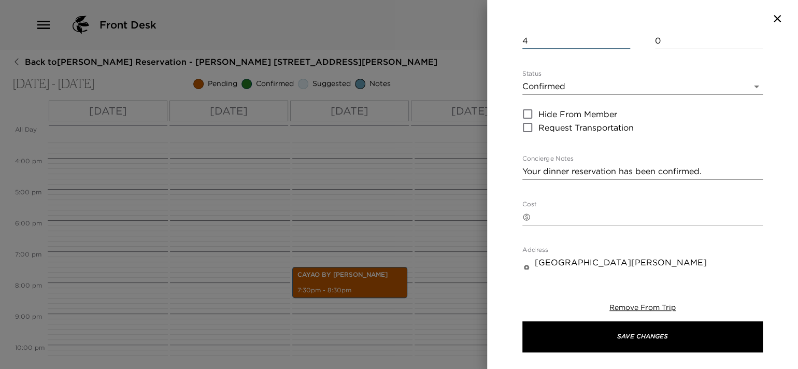
type input "4"
click at [718, 169] on textarea "Your dinner reservation has been confirmed." at bounding box center [642, 171] width 240 height 12
drag, startPoint x: 618, startPoint y: 170, endPoint x: 630, endPoint y: 182, distance: 17.2
click at [617, 170] on textarea "Your dinner reservation has been confirmed by" at bounding box center [642, 171] width 240 height 12
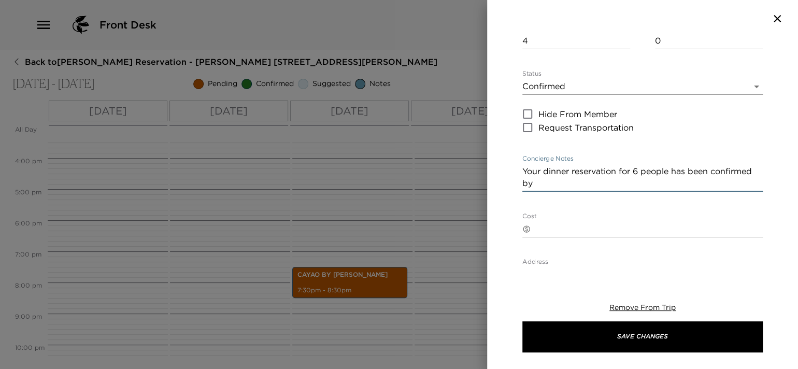
click at [593, 182] on textarea "Your dinner reservation for 6 people has been confirmed by" at bounding box center [642, 177] width 240 height 24
drag, startPoint x: 592, startPoint y: 183, endPoint x: 518, endPoint y: 172, distance: 75.5
click at [518, 172] on div "Cocina Del Mar Start Date & Time [DATE] 07:00 PM to End Date & Time [DATE] 08:0…" at bounding box center [642, 153] width 311 height 232
click at [597, 187] on textarea "Your dinner reservation for 6 people has been confirmed by:" at bounding box center [642, 177] width 240 height 24
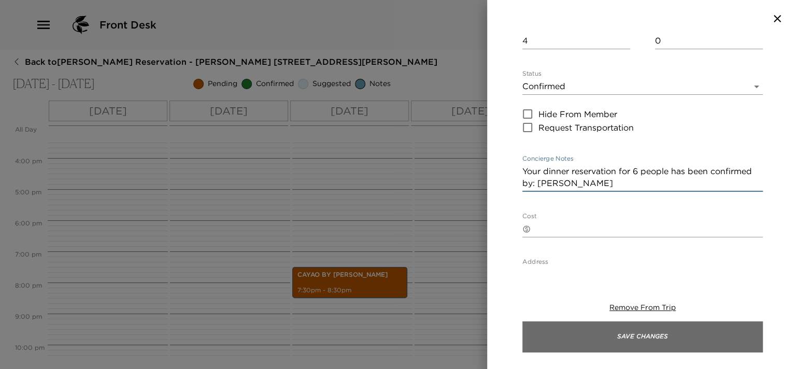
type textarea "Your dinner reservation for 6 people has been confirmed by: [PERSON_NAME]"
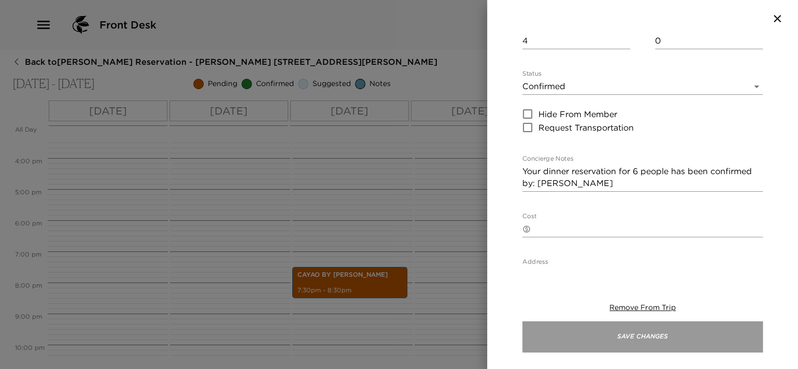
click at [616, 334] on button "Save Changes" at bounding box center [642, 336] width 240 height 31
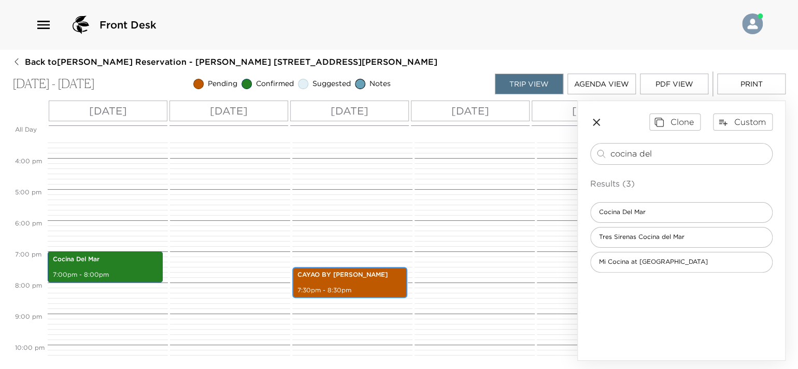
click at [342, 275] on p "CAYAO BY [PERSON_NAME]" at bounding box center [349, 275] width 105 height 9
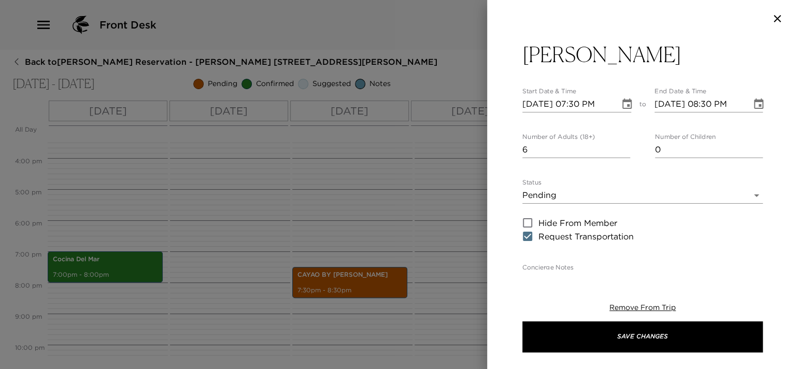
scroll to position [52, 0]
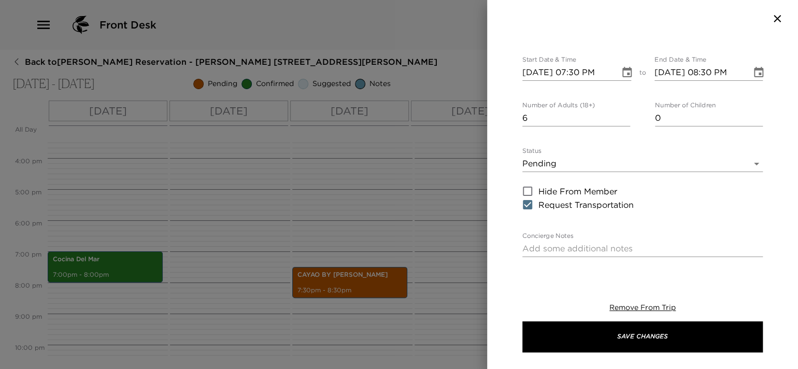
click at [746, 167] on body "Front Desk Back to [PERSON_NAME] Reservation - [PERSON_NAME] [STREET_ADDRESS] -…" at bounding box center [399, 184] width 798 height 369
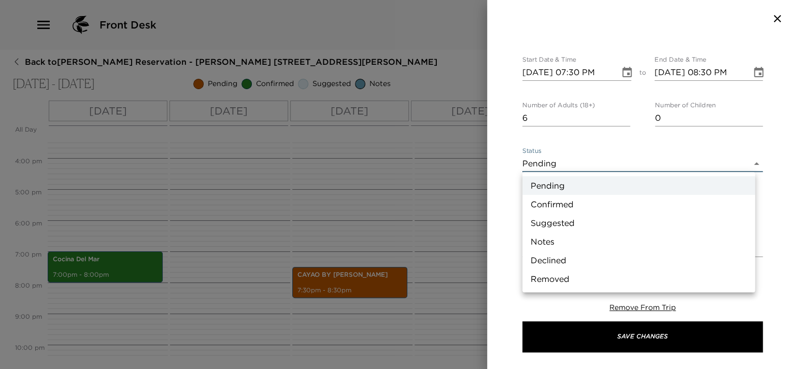
click at [562, 200] on li "Confirmed" at bounding box center [638, 204] width 233 height 19
type input "Confirmed"
type textarea "Reservation at [GEOGRAPHIC_DATA] confirmed"
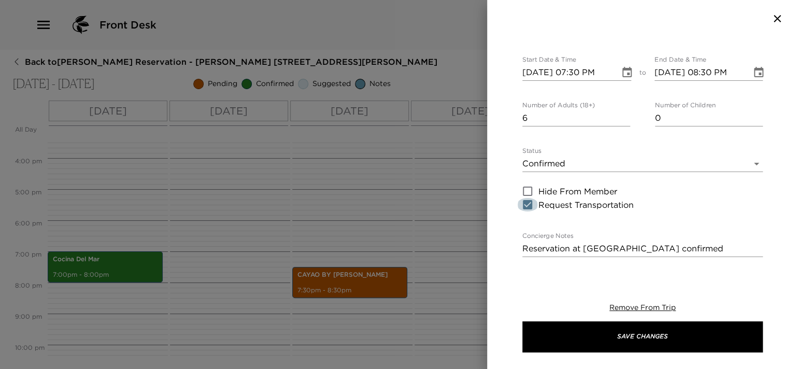
click at [532, 205] on input "Request Transportation" at bounding box center [528, 204] width 22 height 13
checkbox input "false"
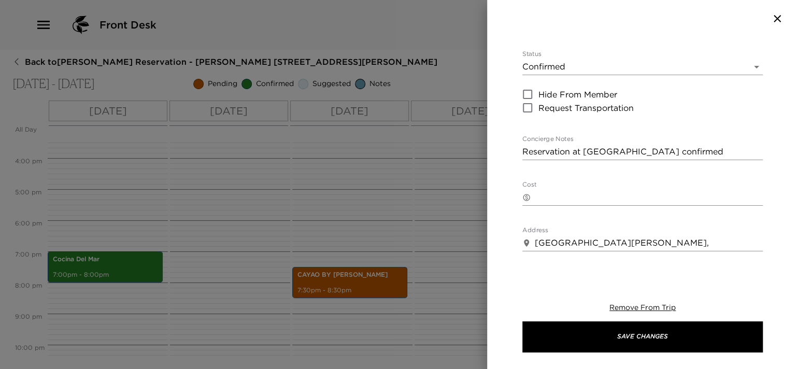
scroll to position [155, 0]
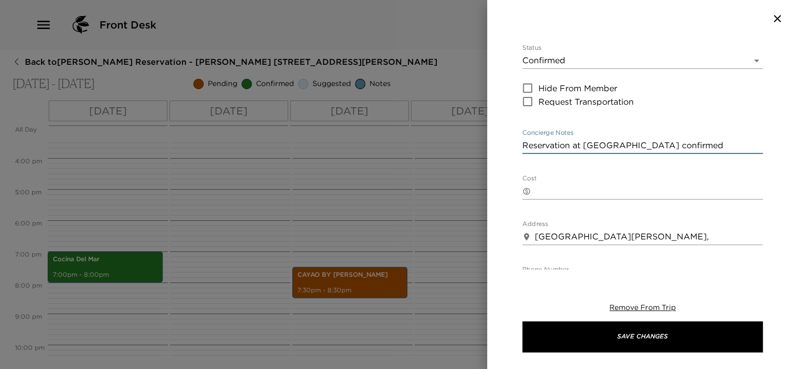
drag, startPoint x: 658, startPoint y: 145, endPoint x: 464, endPoint y: 166, distance: 195.0
click at [464, 166] on div "CAYAO BY [PERSON_NAME] Start Date & Time [DATE] 07:30 PM to End Date & Time [DA…" at bounding box center [399, 184] width 798 height 369
paste textarea "Your dinner reservation for 6 people has been confirmed by:"
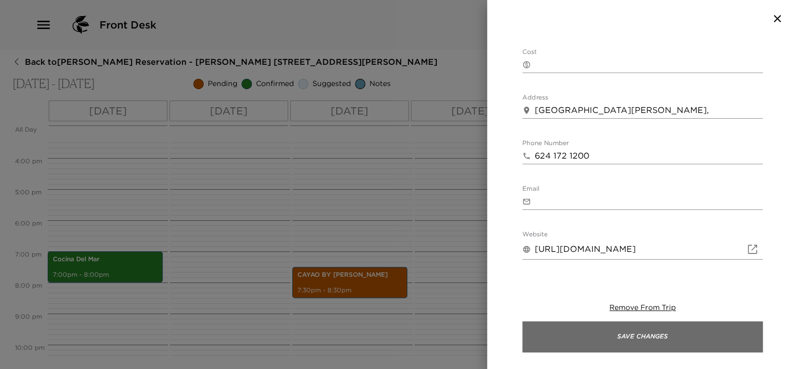
scroll to position [311, 0]
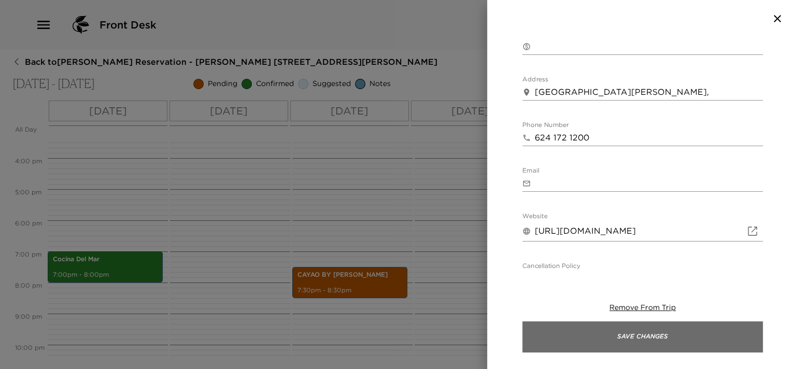
type textarea "Your dinner reservation for 6 people has been confirmed by: [PERSON_NAME]"
click at [598, 332] on button "Save Changes" at bounding box center [642, 336] width 240 height 31
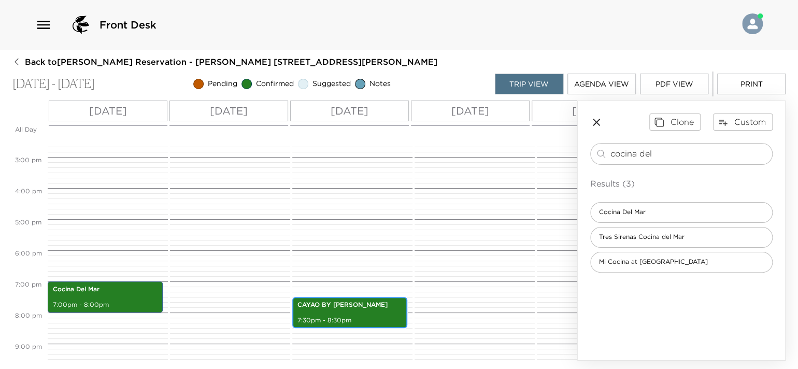
scroll to position [536, 0]
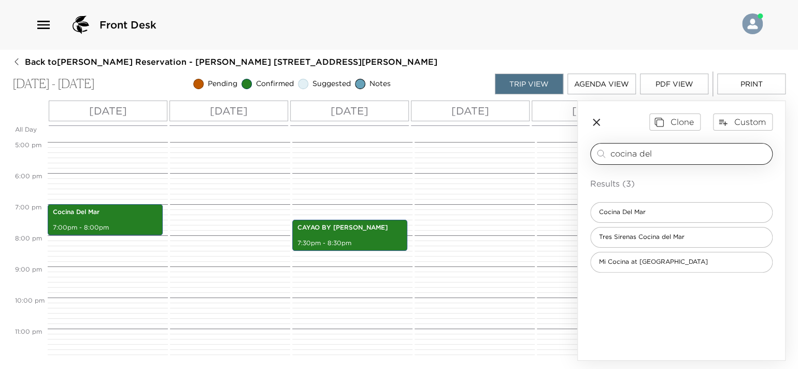
drag, startPoint x: 663, startPoint y: 148, endPoint x: 591, endPoint y: 157, distance: 72.5
click at [591, 157] on div "cocina del ​" at bounding box center [681, 154] width 182 height 22
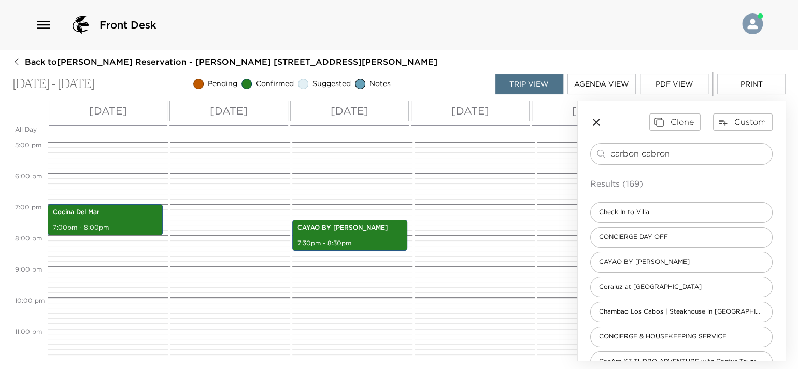
type input "carbon cabron"
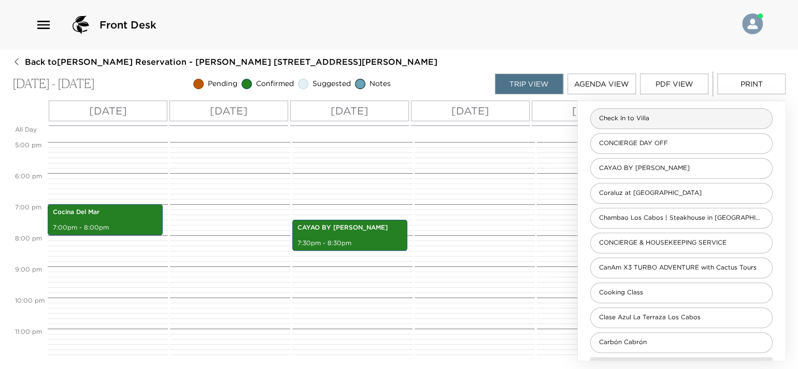
scroll to position [104, 0]
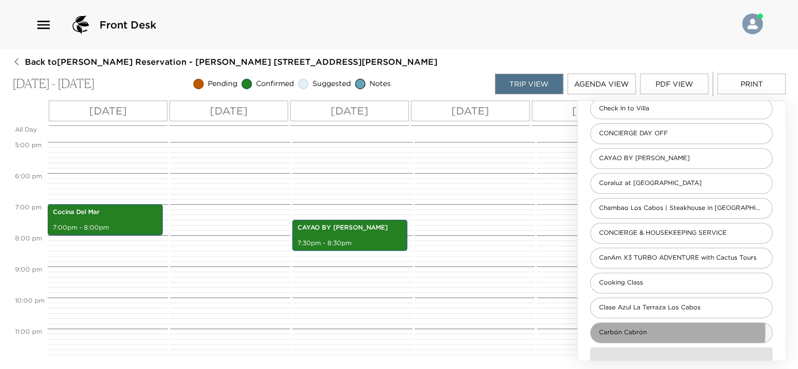
click at [646, 330] on span "Carbón Cabrón" at bounding box center [623, 332] width 64 height 9
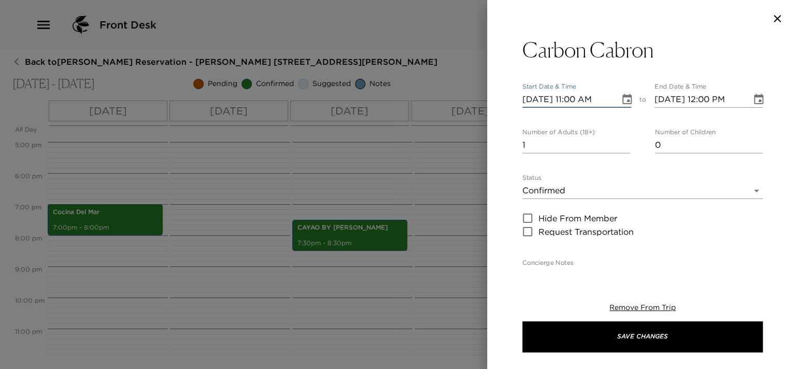
click at [573, 100] on input "[DATE] 11:00 AM" at bounding box center [567, 99] width 90 height 17
type input "[DATE] 08:00 PM"
type input "[DATE] 09:00 PM"
type input "[DATE] 08:00 PM"
click at [620, 143] on input "2" at bounding box center [576, 145] width 108 height 17
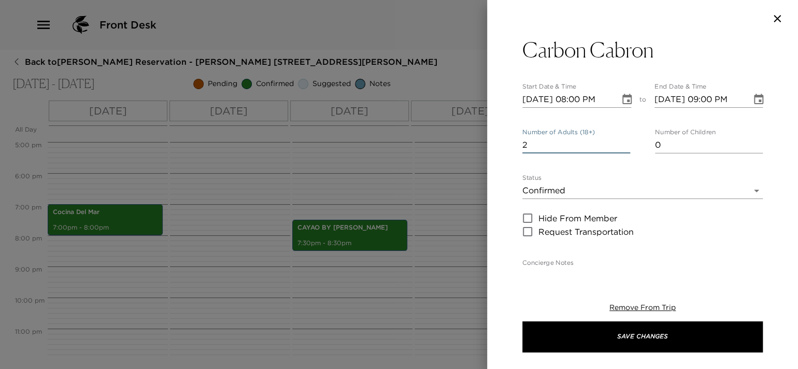
click at [620, 143] on input "3" at bounding box center [576, 145] width 108 height 17
click at [620, 143] on input "4" at bounding box center [576, 145] width 108 height 17
click at [620, 143] on input "5" at bounding box center [576, 145] width 108 height 17
click at [620, 143] on input "6" at bounding box center [576, 145] width 108 height 17
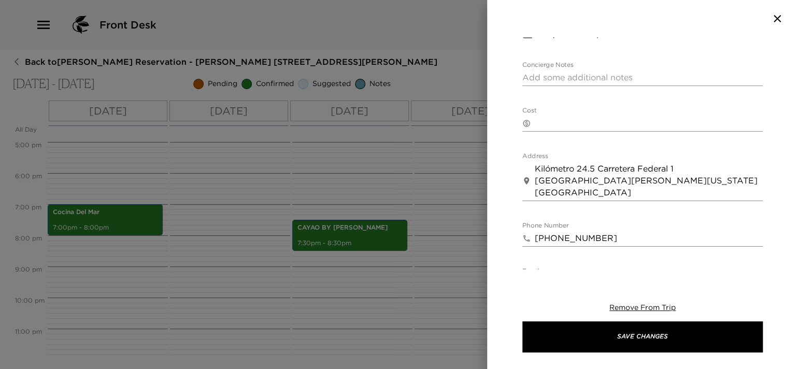
scroll to position [207, 0]
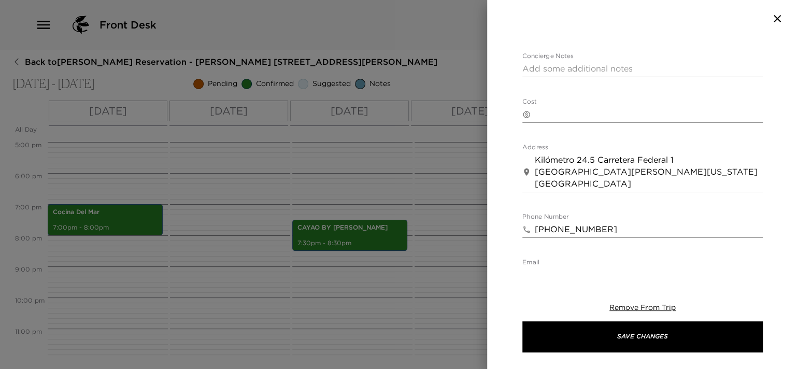
type input "5"
click at [545, 61] on div "x" at bounding box center [642, 69] width 240 height 17
paste textarea "Your dinner reservation for 6 people has been confirmed by:"
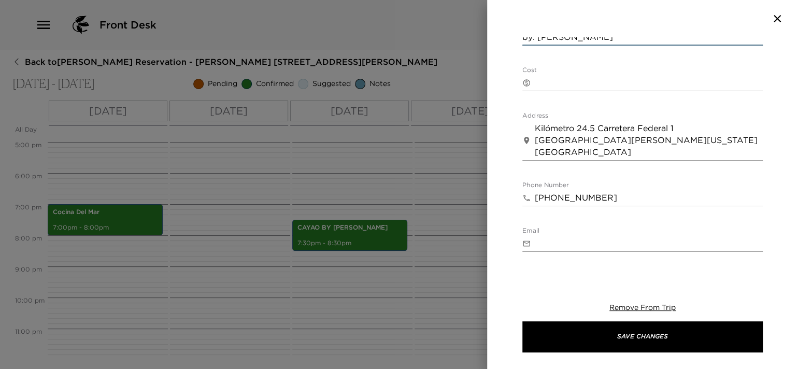
scroll to position [311, 0]
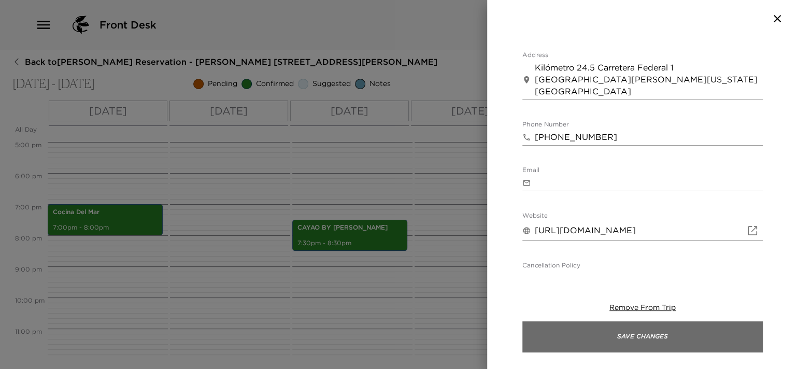
type textarea "Your dinner reservation for 6 people has been confirmed by: [PERSON_NAME]"
click at [588, 335] on button "Save Changes" at bounding box center [642, 336] width 240 height 31
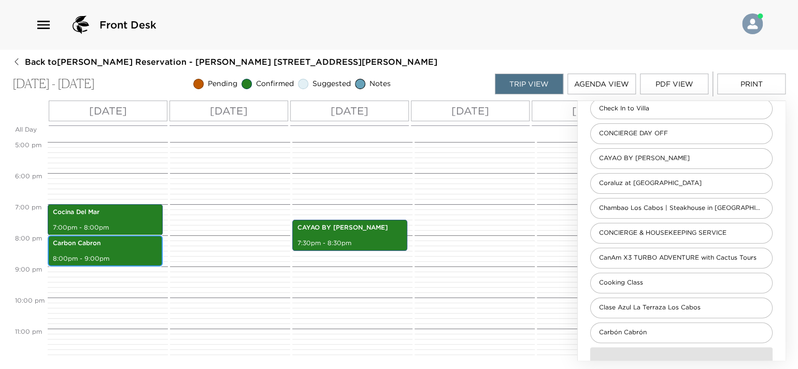
click at [130, 254] on p "8:00pm - 9:00pm" at bounding box center [105, 258] width 105 height 9
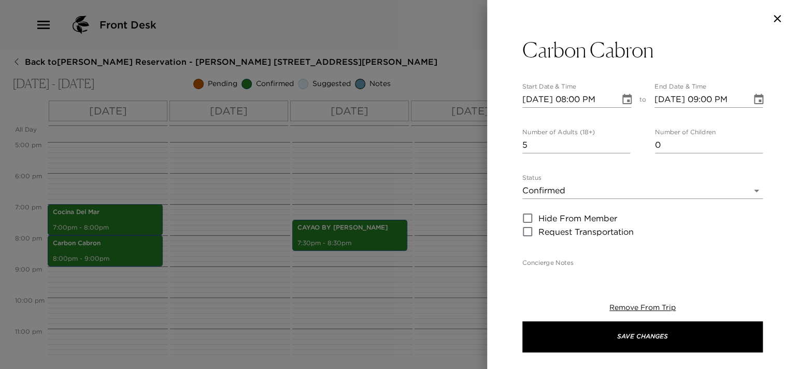
click at [544, 96] on input "[DATE] 08:00 PM" at bounding box center [567, 99] width 90 height 17
type input "[DATE] 08:00 PM"
type input "[DATE] 09:00 PM"
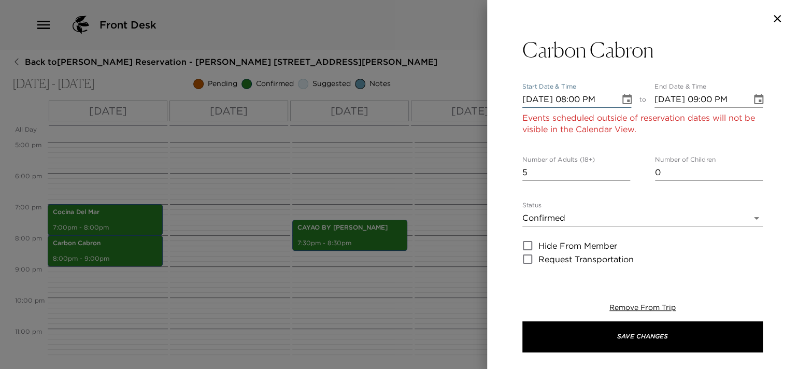
type input "[DATE] 08:00 PM"
type input "[DATE] 09:00 PM"
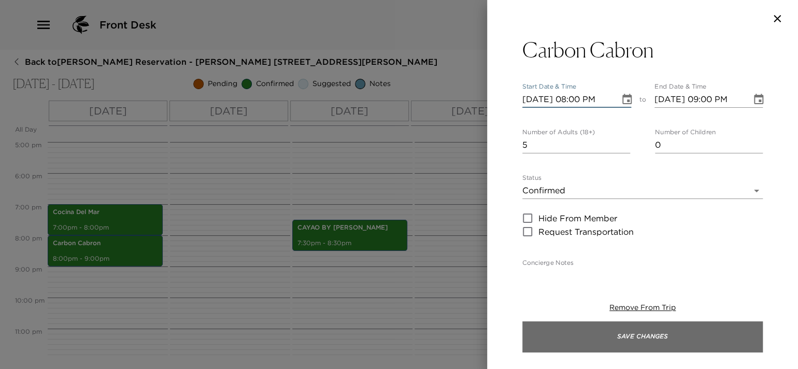
type input "[DATE] 08:00 PM"
click at [635, 335] on button "Save Changes" at bounding box center [642, 336] width 240 height 31
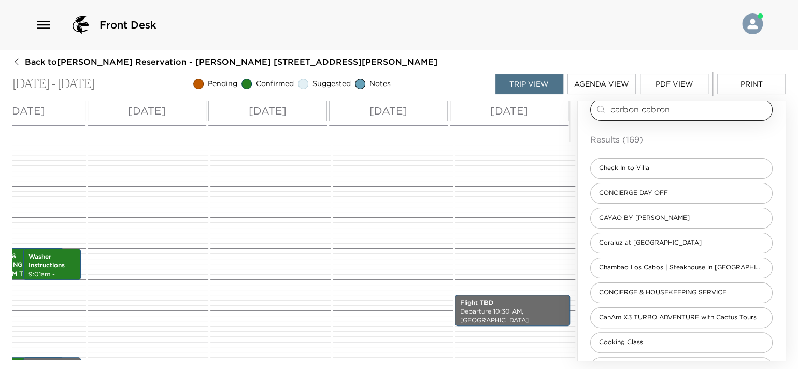
scroll to position [0, 0]
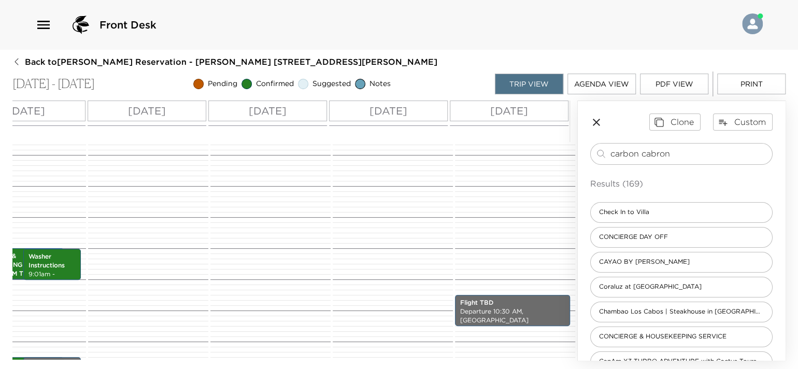
drag, startPoint x: 587, startPoint y: 144, endPoint x: 581, endPoint y: 144, distance: 5.7
click at [581, 144] on div "Clone Custom carbon cabron ​ Results (169) Check In to Villa CONCIERGE DAY OFF …" at bounding box center [681, 292] width 207 height 382
click at [684, 153] on input "departure" at bounding box center [689, 154] width 158 height 12
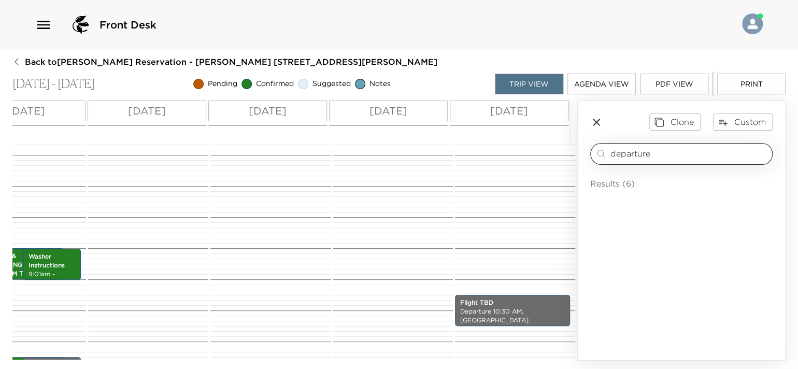
type input "departure"
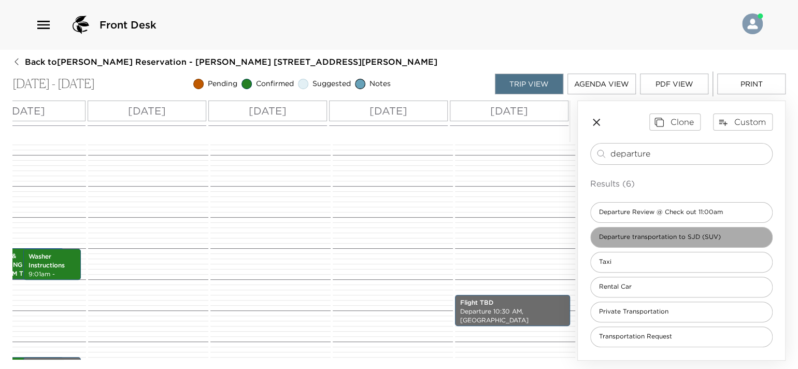
click at [671, 233] on span "Departure transportation to SJD (SUV)" at bounding box center [660, 237] width 138 height 9
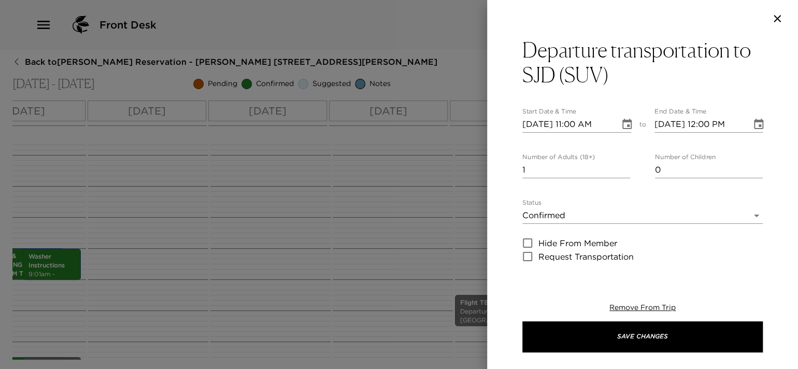
type textarea "$125 USD + tax SUV (1- 5 passengers) $245 USD + tax (Up to 15 passengers) Fligh…"
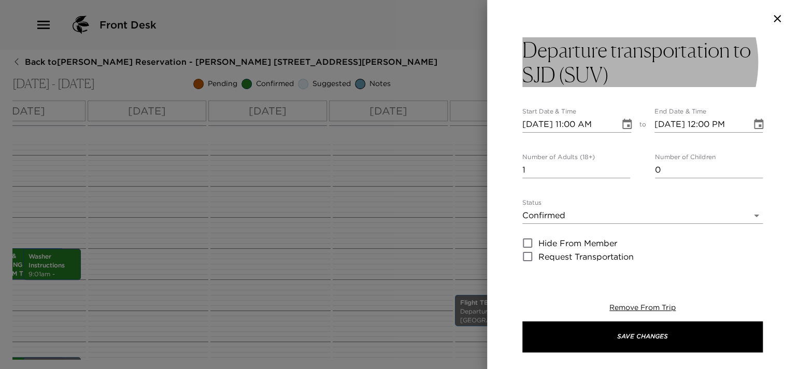
click at [621, 65] on h3 "Departure transportation to SJD (SUV)" at bounding box center [642, 62] width 240 height 50
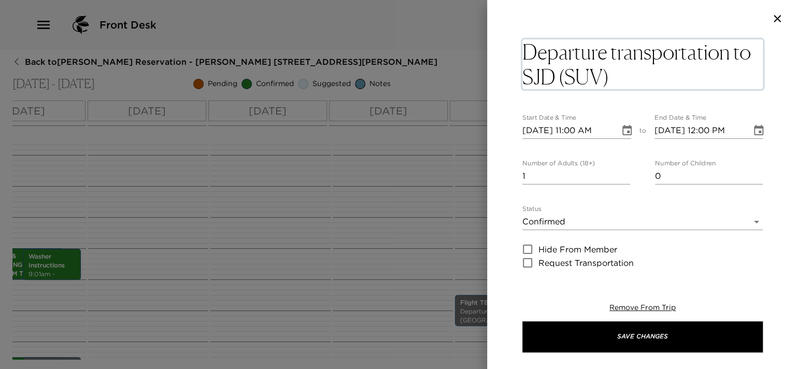
drag, startPoint x: 621, startPoint y: 73, endPoint x: 559, endPoint y: 77, distance: 61.8
click at [559, 77] on textarea "Departure transportation to SJD (SUV)" at bounding box center [642, 64] width 240 height 50
type textarea "Departure transportation to SJD Sprinter"
click at [580, 129] on input "[DATE] 11:00 AM" at bounding box center [567, 130] width 90 height 17
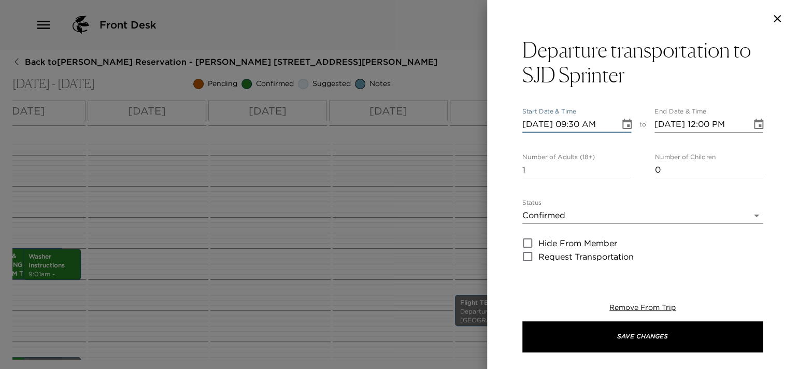
type input "[DATE] 09:30 AM"
click at [731, 124] on input "[DATE] 12:00 PM" at bounding box center [700, 124] width 90 height 17
type input "[DATE] 10:30 AM"
click at [621, 168] on input "2" at bounding box center [576, 170] width 108 height 17
click at [621, 168] on input "3" at bounding box center [576, 170] width 108 height 17
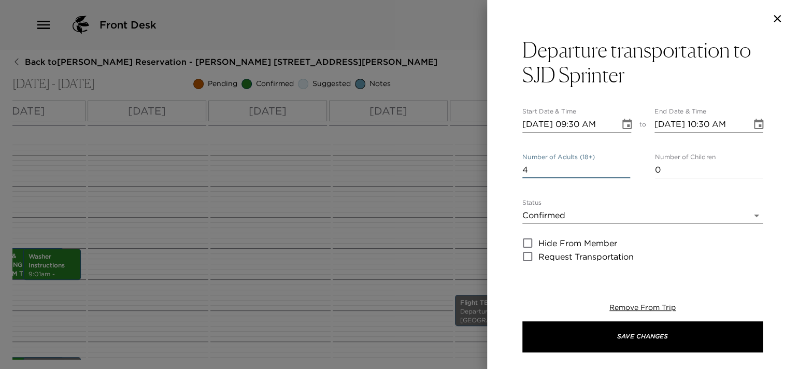
click at [621, 168] on input "4" at bounding box center [576, 170] width 108 height 17
click at [621, 168] on input "5" at bounding box center [576, 170] width 108 height 17
click at [621, 168] on input "6" at bounding box center [576, 170] width 108 height 17
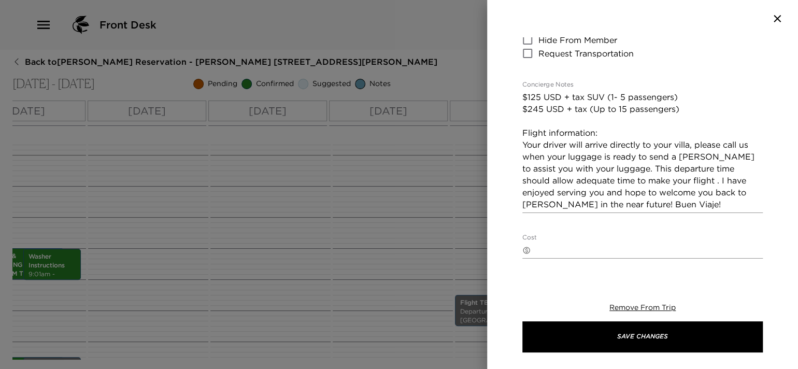
scroll to position [207, 0]
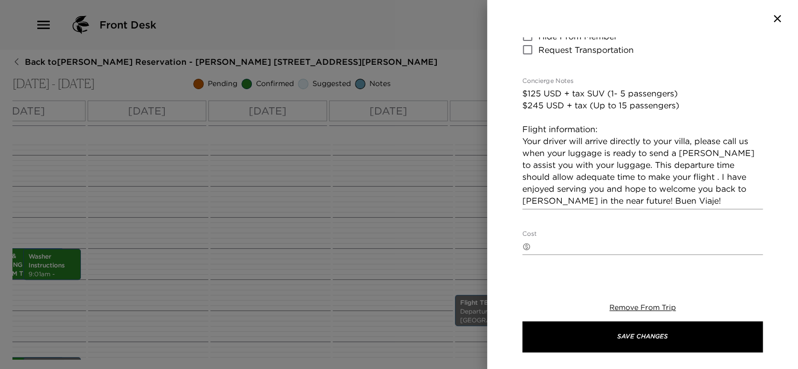
type input "4"
click at [610, 128] on textarea "$125 USD + tax SUV (1- 5 passengers) $245 USD + tax (Up to 15 passengers) Fligh…" at bounding box center [642, 147] width 240 height 119
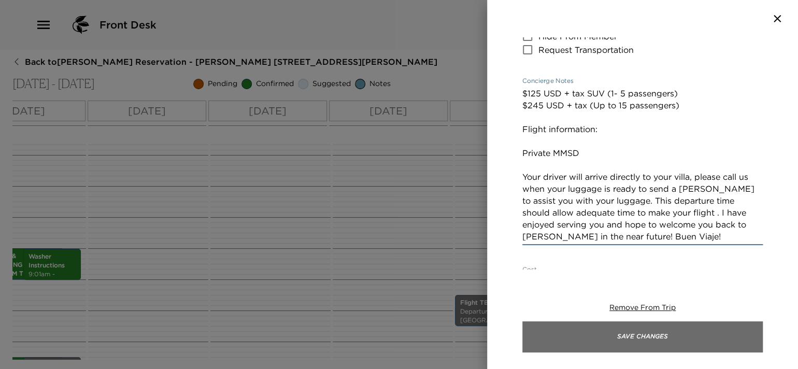
type textarea "$125 USD + tax SUV (1- 5 passengers) $245 USD + tax (Up to 15 passengers) Fligh…"
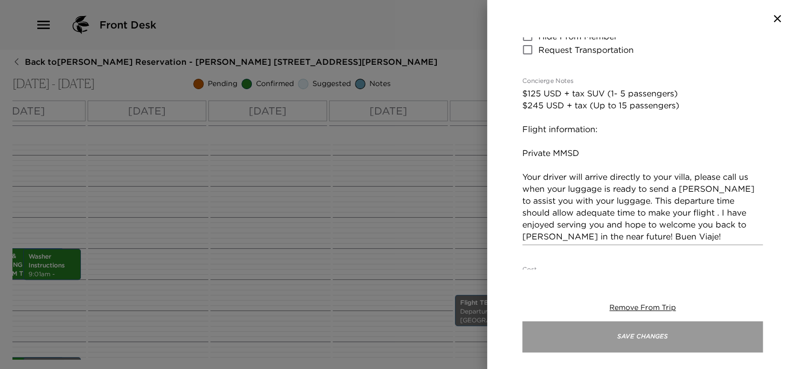
click at [619, 337] on button "Save Changes" at bounding box center [642, 336] width 240 height 31
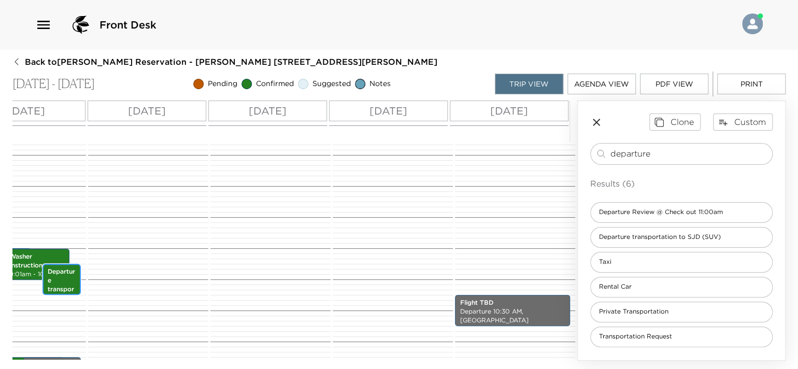
click at [66, 286] on p "Departure transportation to SJD Sprinter" at bounding box center [62, 293] width 28 height 52
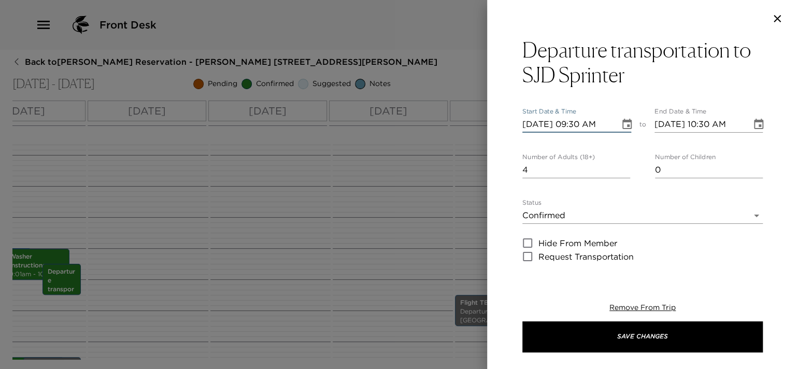
click at [539, 125] on input "[DATE] 09:30 AM" at bounding box center [567, 124] width 90 height 17
type input "[DATE] 09:30 AM"
type input "[DATE] 10:30 AM"
type input "[DATE] 09:30 AM"
type input "[DATE] 10:30 AM"
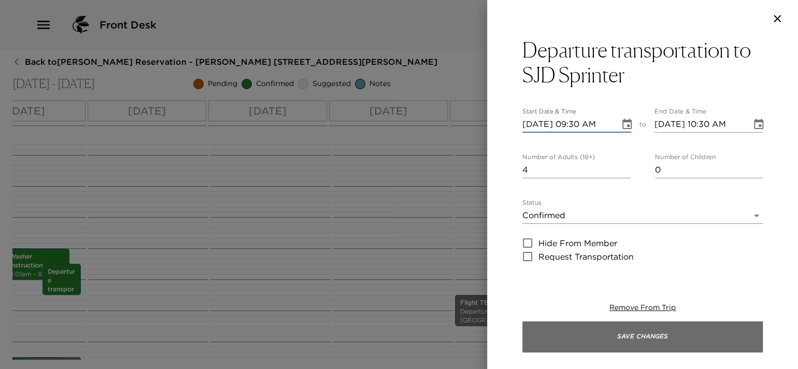
type input "[DATE] 09:30 AM"
click at [709, 335] on button "Save Changes" at bounding box center [642, 336] width 240 height 31
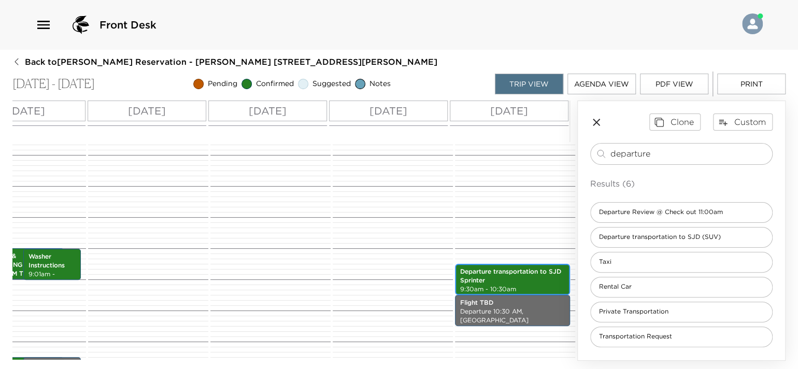
click at [531, 282] on p "Departure transportation to SJD Sprinter" at bounding box center [512, 276] width 105 height 18
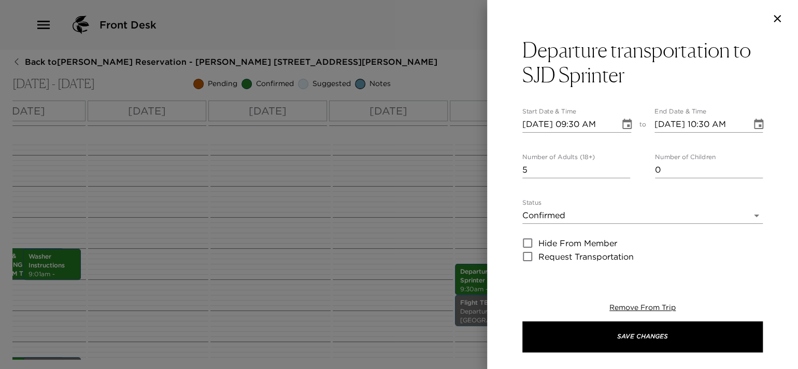
click at [621, 165] on input "5" at bounding box center [576, 170] width 108 height 17
type input "6"
click at [621, 165] on input "6" at bounding box center [576, 170] width 108 height 17
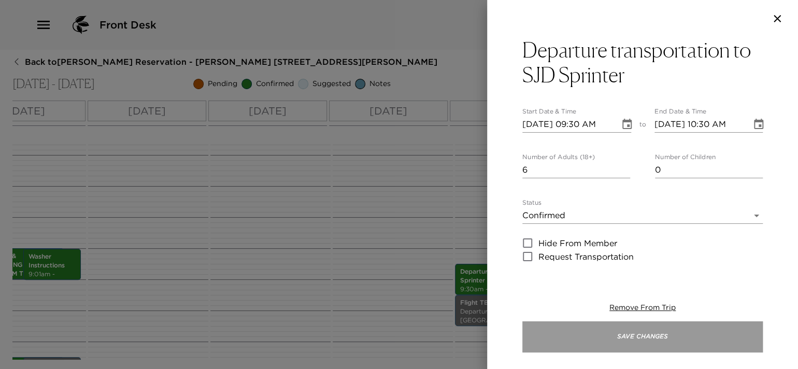
click at [596, 328] on button "Save Changes" at bounding box center [642, 336] width 240 height 31
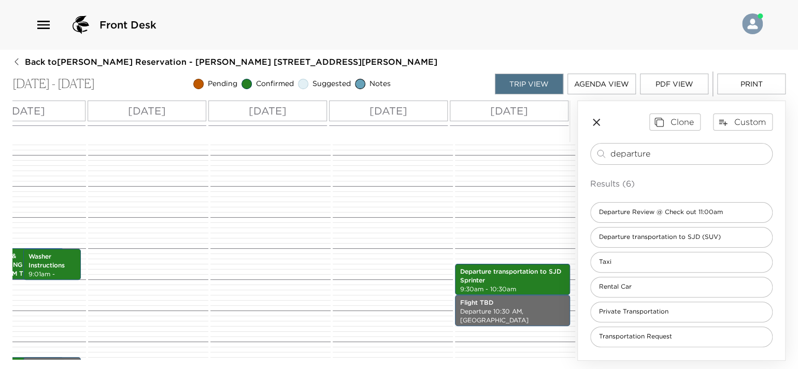
click at [371, 115] on p "[DATE]" at bounding box center [388, 111] width 38 height 16
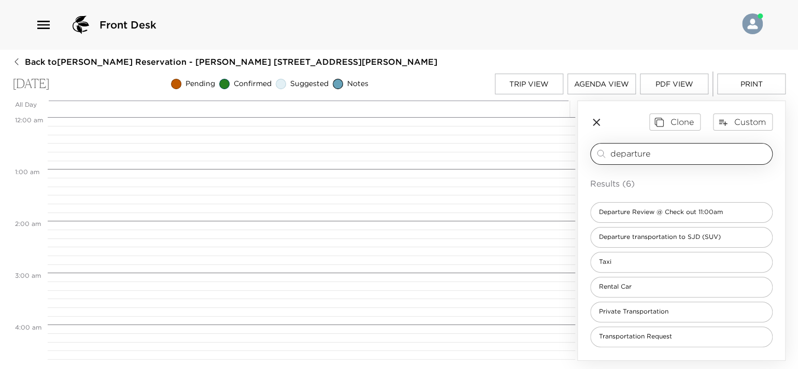
scroll to position [1001, 0]
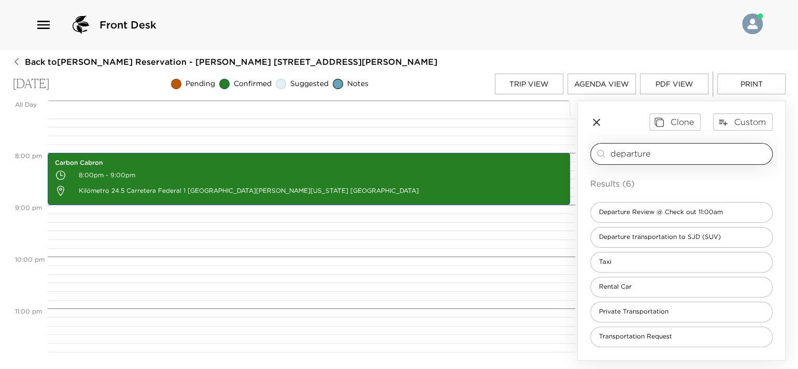
drag, startPoint x: 598, startPoint y: 150, endPoint x: 590, endPoint y: 152, distance: 8.5
click at [590, 152] on div "departure ​" at bounding box center [681, 154] width 182 height 22
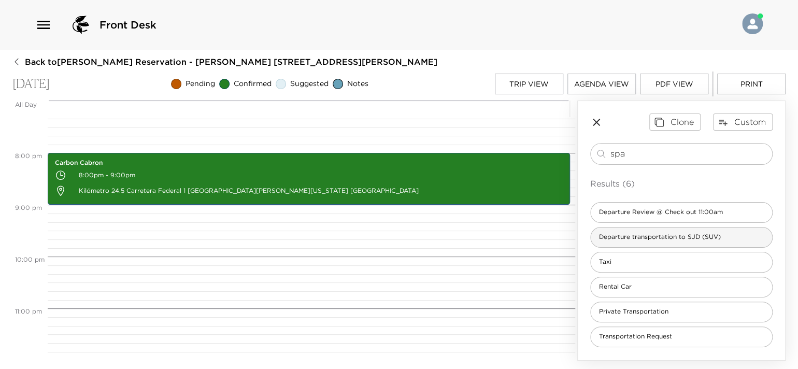
type input "spa"
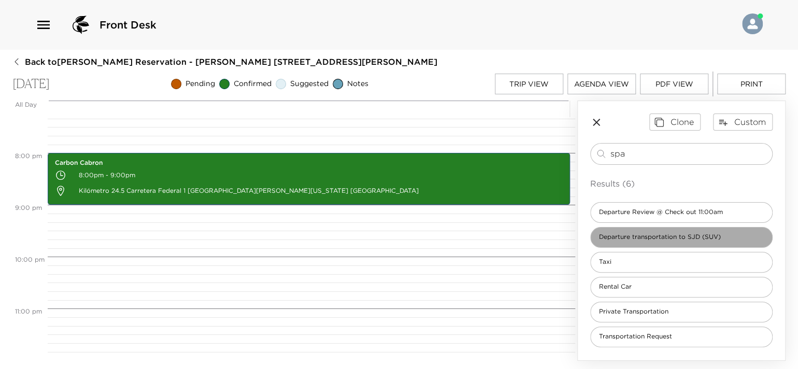
click at [648, 236] on span "Departure transportation to SJD (SUV)" at bounding box center [660, 237] width 138 height 9
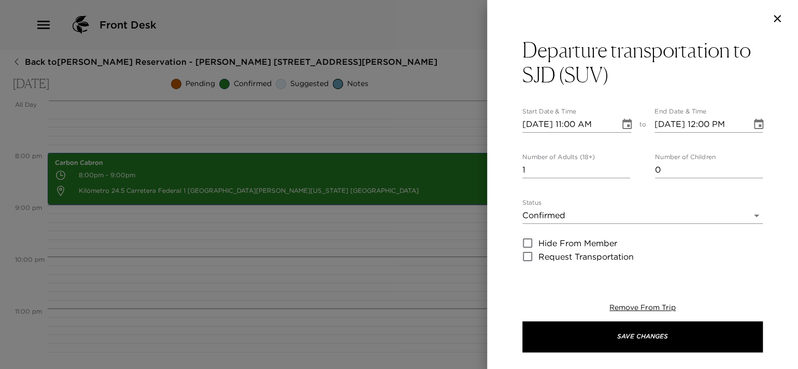
click at [778, 17] on icon "button" at bounding box center [777, 18] width 7 height 7
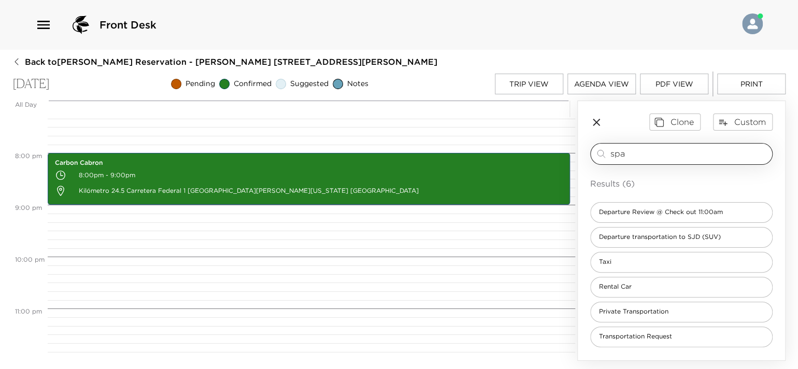
click at [646, 157] on input "spa" at bounding box center [689, 154] width 158 height 12
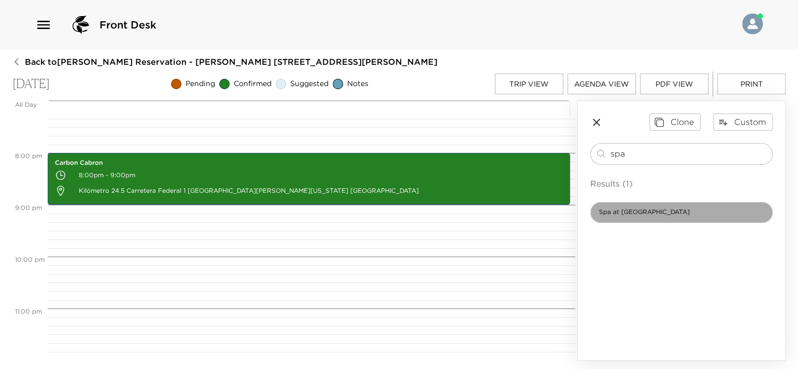
click at [642, 216] on span "Spa at [GEOGRAPHIC_DATA]" at bounding box center [644, 212] width 107 height 9
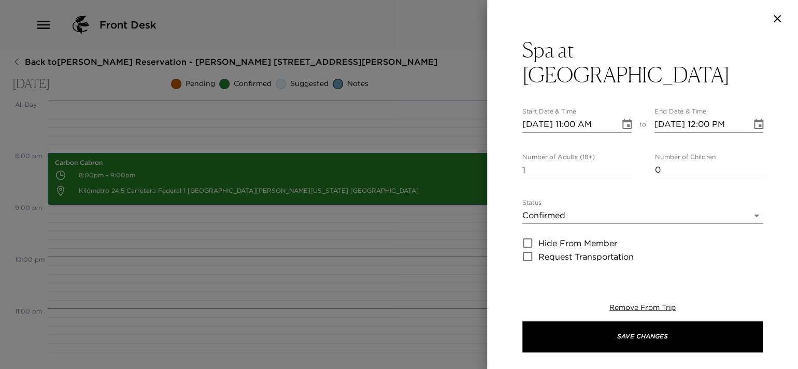
type textarea "Your Spa Service is confirmed. Service: Time: Duration of Service: (60/90 minut…"
click at [573, 116] on input "[DATE] 11:00 AM" at bounding box center [567, 124] width 90 height 17
type input "[DATE] 11:30 AM"
click at [726, 116] on input "[DATE] 12:00 PM" at bounding box center [700, 124] width 90 height 17
type input "[DATE] 12:30 PM"
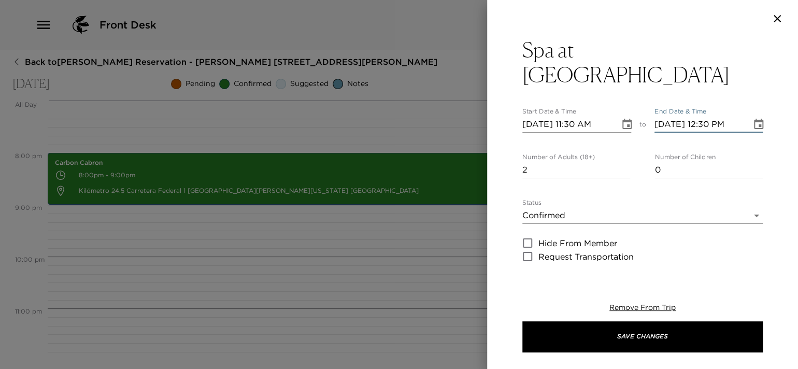
click at [623, 162] on input "2" at bounding box center [576, 170] width 108 height 17
click at [623, 162] on input "3" at bounding box center [576, 170] width 108 height 17
click at [623, 162] on input "4" at bounding box center [576, 170] width 108 height 17
click at [623, 162] on input "5" at bounding box center [576, 170] width 108 height 17
type input "6"
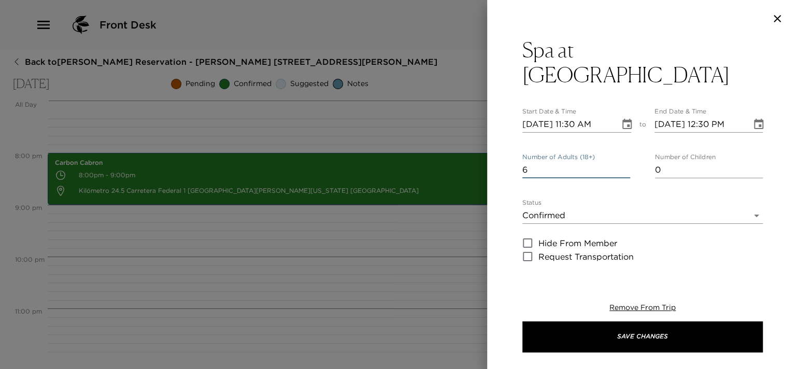
click at [623, 162] on input "6" at bounding box center [576, 170] width 108 height 17
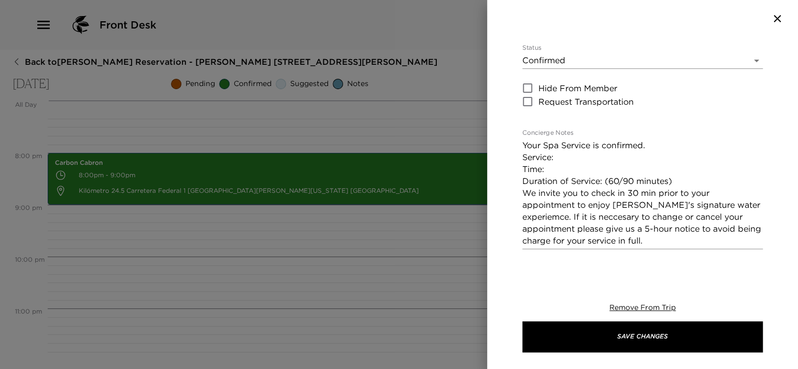
scroll to position [155, 0]
click at [601, 139] on textarea "Your Spa Service is confirmed. Service: Time: Duration of Service: (60/90 minut…" at bounding box center [642, 192] width 240 height 107
click at [618, 139] on textarea "Your Spa Service is confirmed. Service: Time: Duration of Service: (60/90 minut…" at bounding box center [642, 192] width 240 height 107
drag, startPoint x: 678, startPoint y: 154, endPoint x: 508, endPoint y: 157, distance: 170.5
click at [507, 157] on div "Spa at [PERSON_NAME] Start Date & Time [DATE] 11:30 AM to End Date & Time [DATE…" at bounding box center [642, 153] width 311 height 232
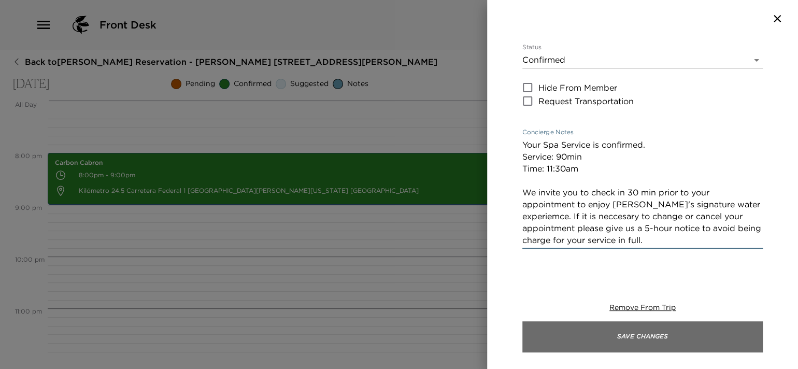
type textarea "Your Spa Service is confirmed. Service: 90min Time: 11:30am We invite you to ch…"
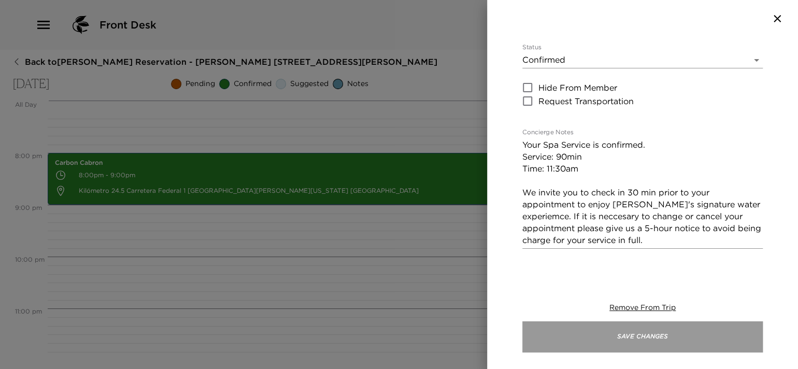
click at [558, 332] on button "Save Changes" at bounding box center [642, 336] width 240 height 31
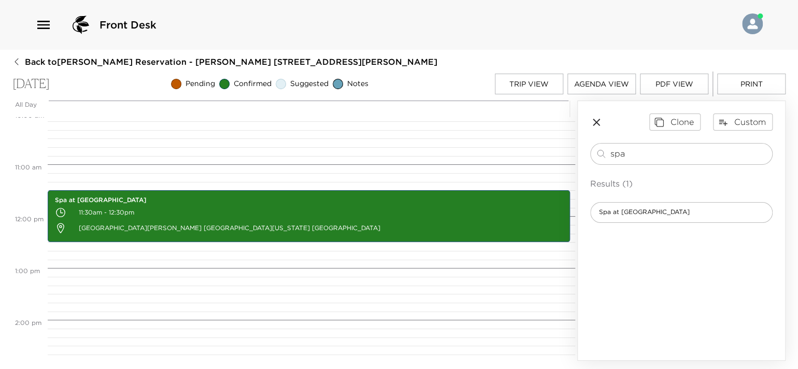
scroll to position [431, 0]
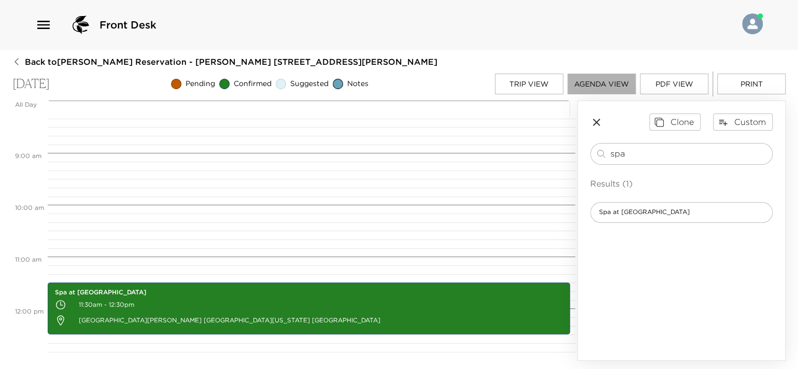
click at [586, 86] on button "Agenda View" at bounding box center [601, 84] width 68 height 21
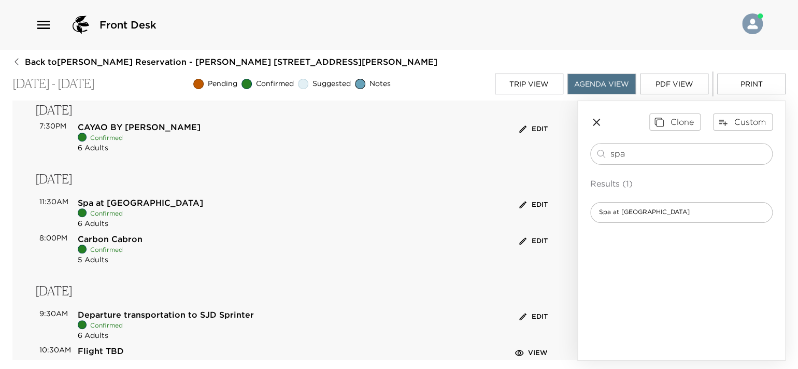
scroll to position [192, 0]
